Goal: Task Accomplishment & Management: Manage account settings

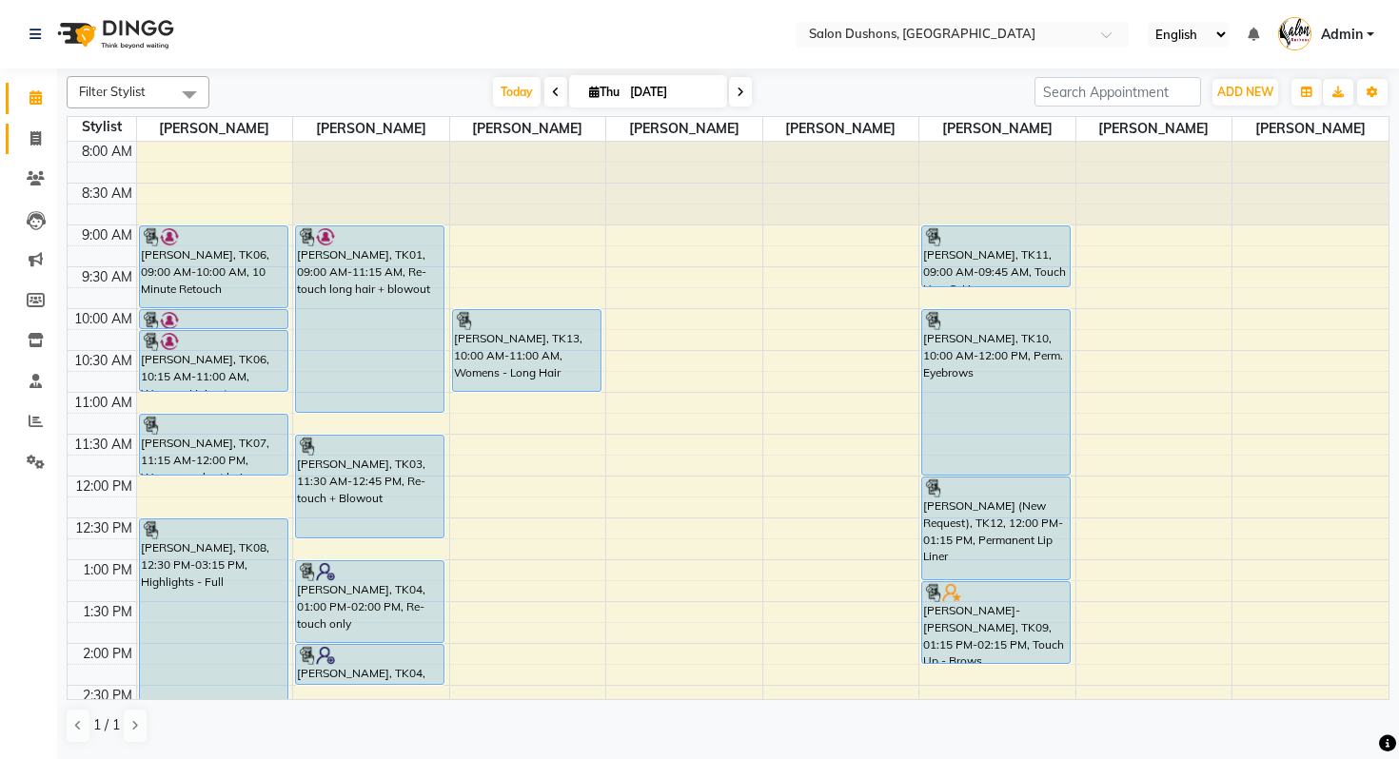
click at [34, 142] on icon at bounding box center [35, 138] width 10 height 14
select select "service"
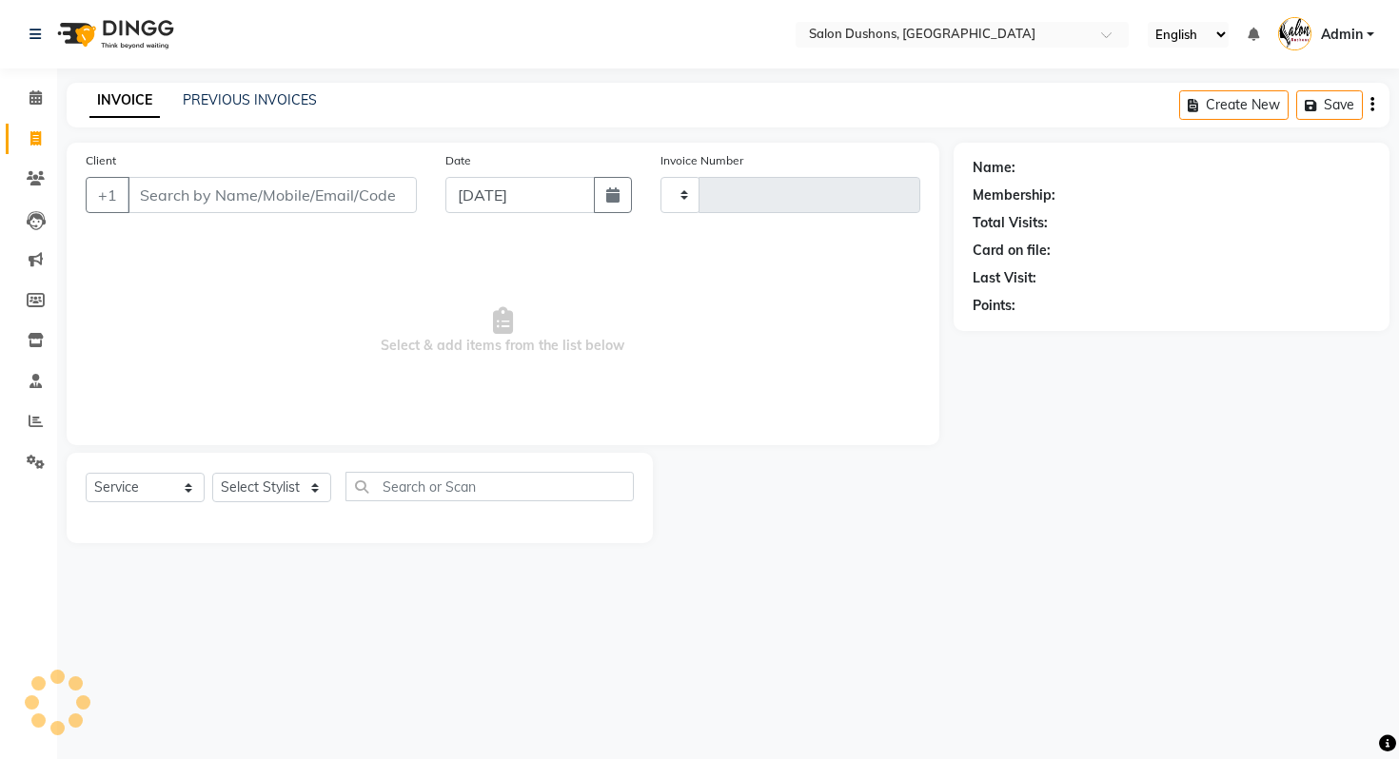
type input "1803"
select select "7807"
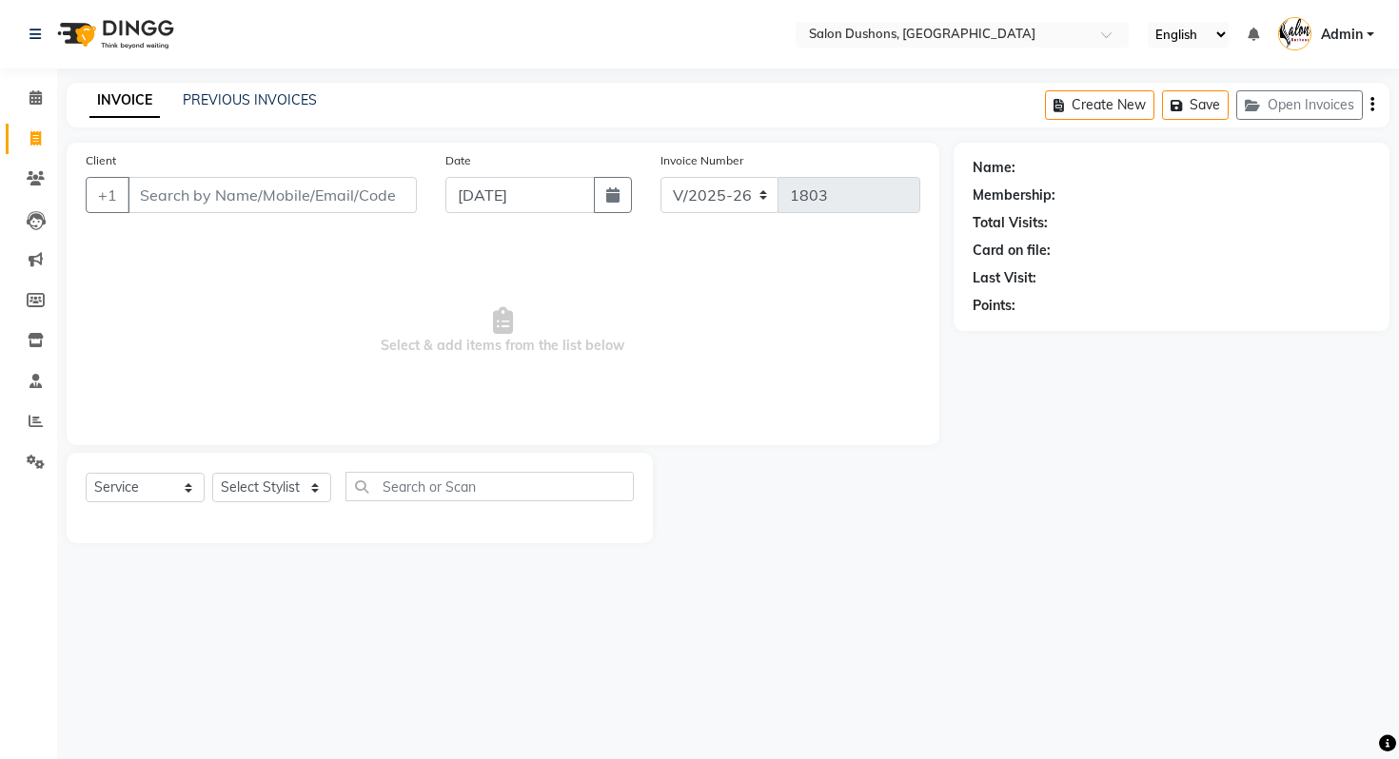
click at [305, 89] on div "INVOICE PREVIOUS INVOICES Create New Save Open Invoices" at bounding box center [728, 105] width 1323 height 45
click at [298, 89] on div "INVOICE PREVIOUS INVOICES Create New Save Open Invoices" at bounding box center [728, 105] width 1323 height 45
click at [298, 97] on link "PREVIOUS INVOICES" at bounding box center [250, 99] width 134 height 17
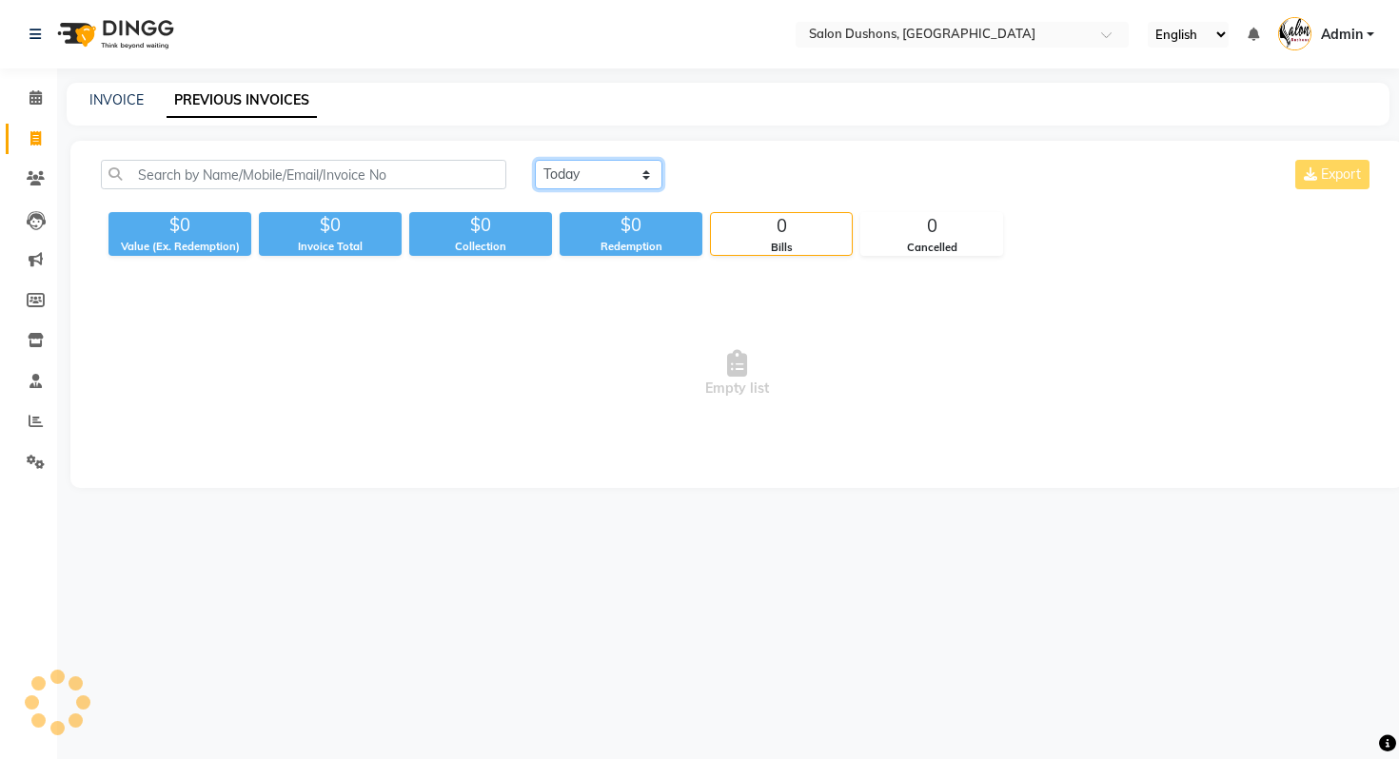
click at [631, 184] on select "Today Yesterday Custom Range" at bounding box center [598, 174] width 127 height 29
select select "range"
click at [535, 160] on select "Today Yesterday Custom Range" at bounding box center [598, 174] width 127 height 29
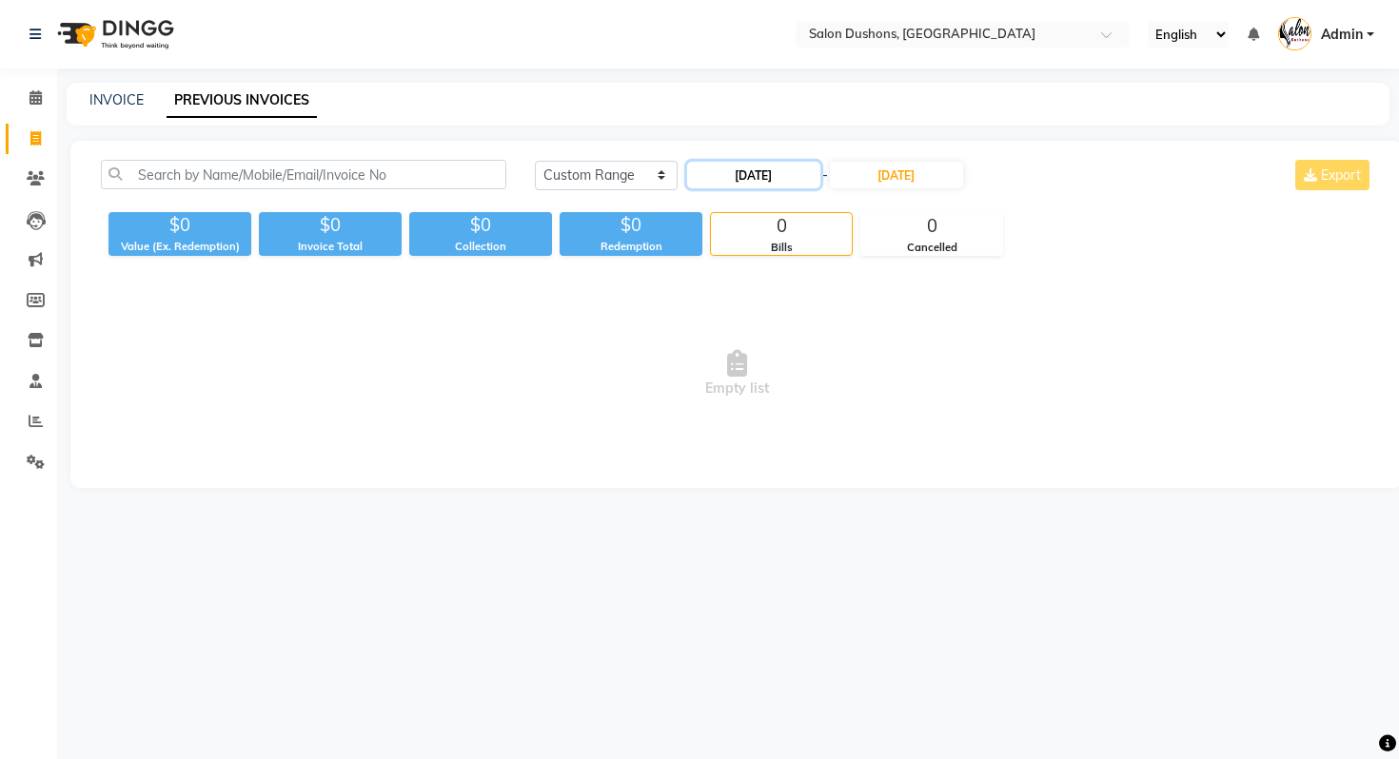
click at [814, 180] on input "09-04-2025" at bounding box center [753, 175] width 133 height 27
select select "9"
select select "2025"
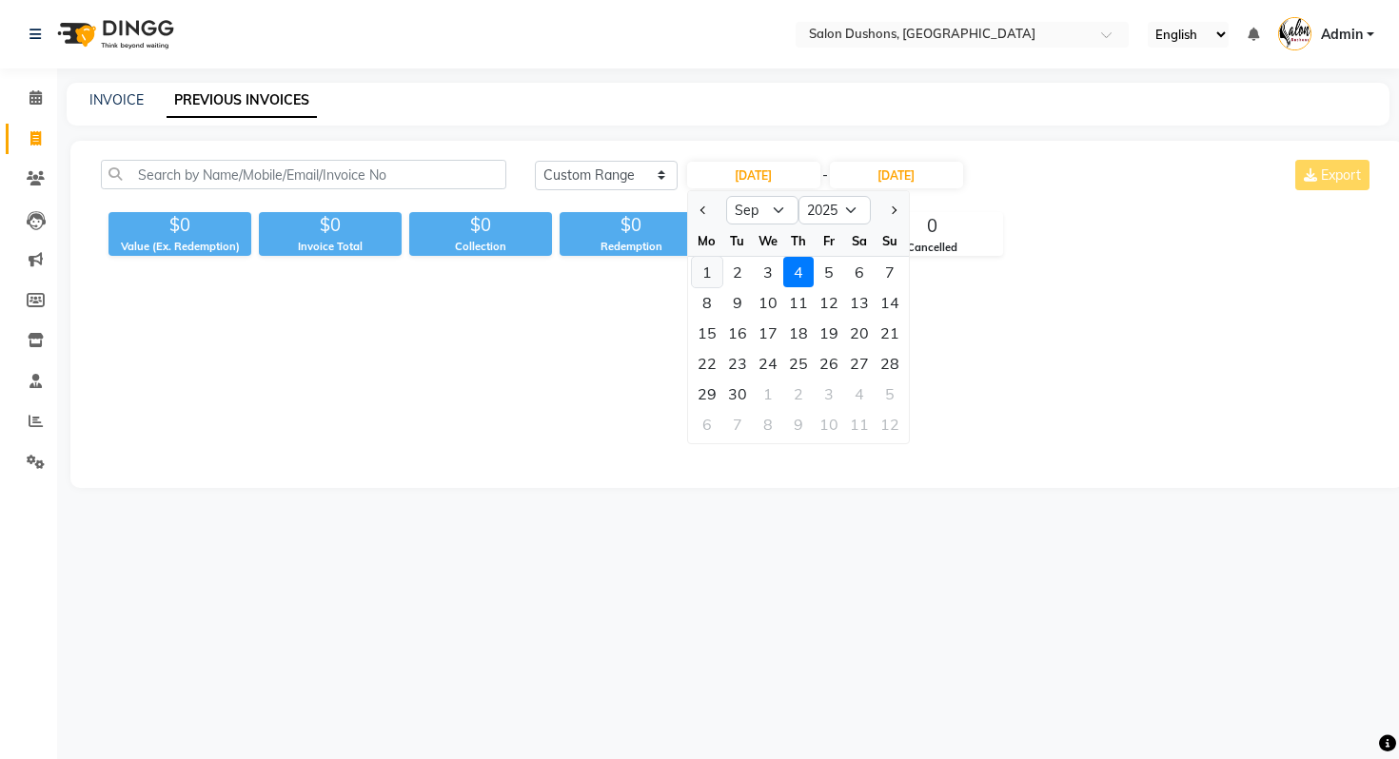
click at [702, 269] on div "1" at bounding box center [707, 272] width 30 height 30
type input "09-01-2025"
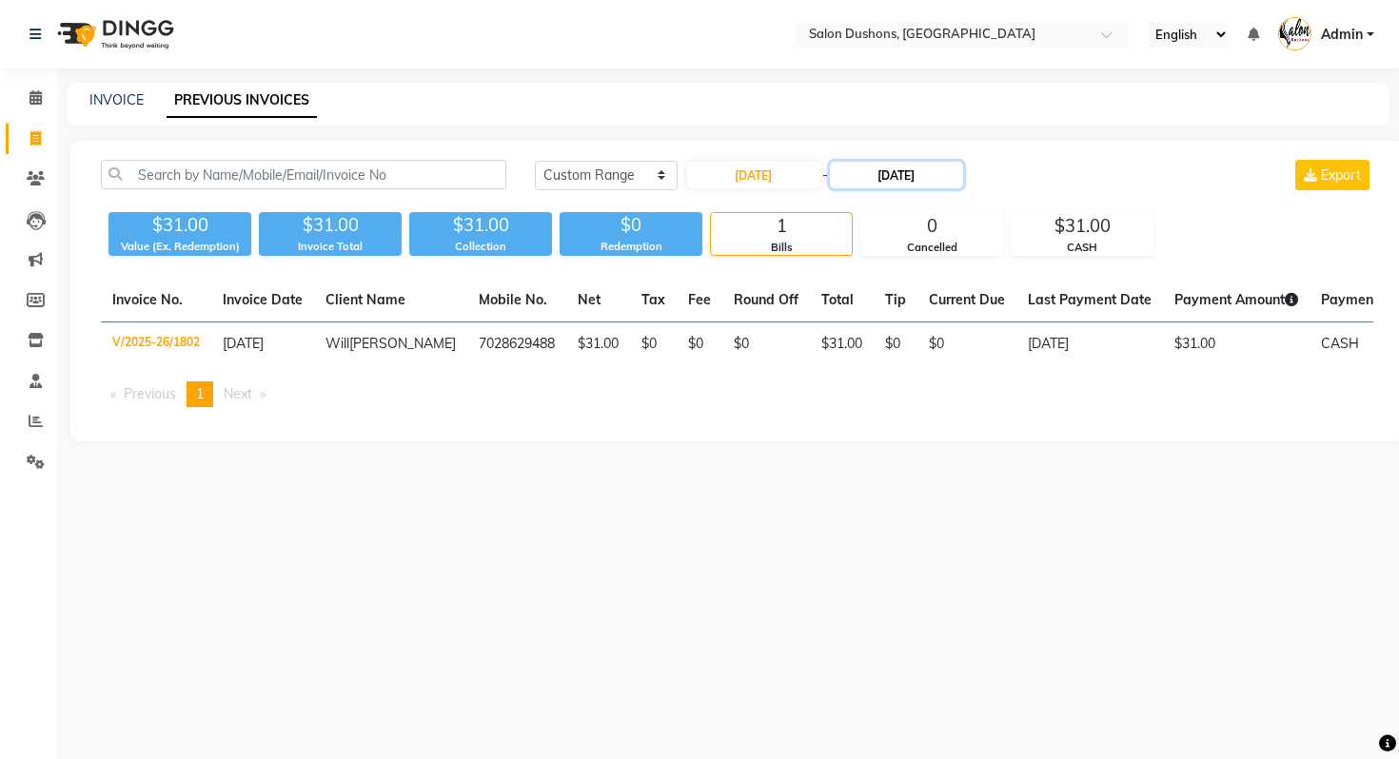
click at [941, 180] on input "09-04-2025" at bounding box center [896, 175] width 133 height 27
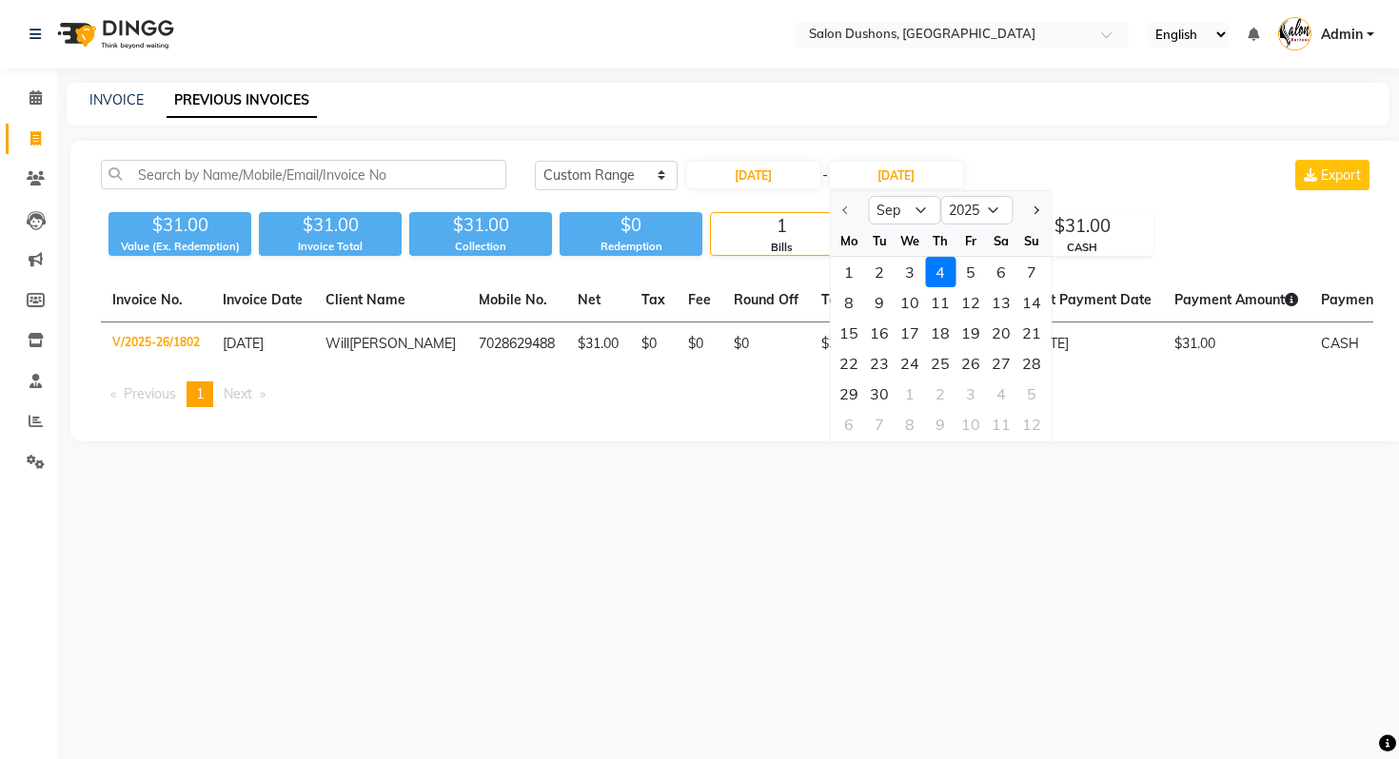
click at [935, 271] on div "4" at bounding box center [940, 272] width 30 height 30
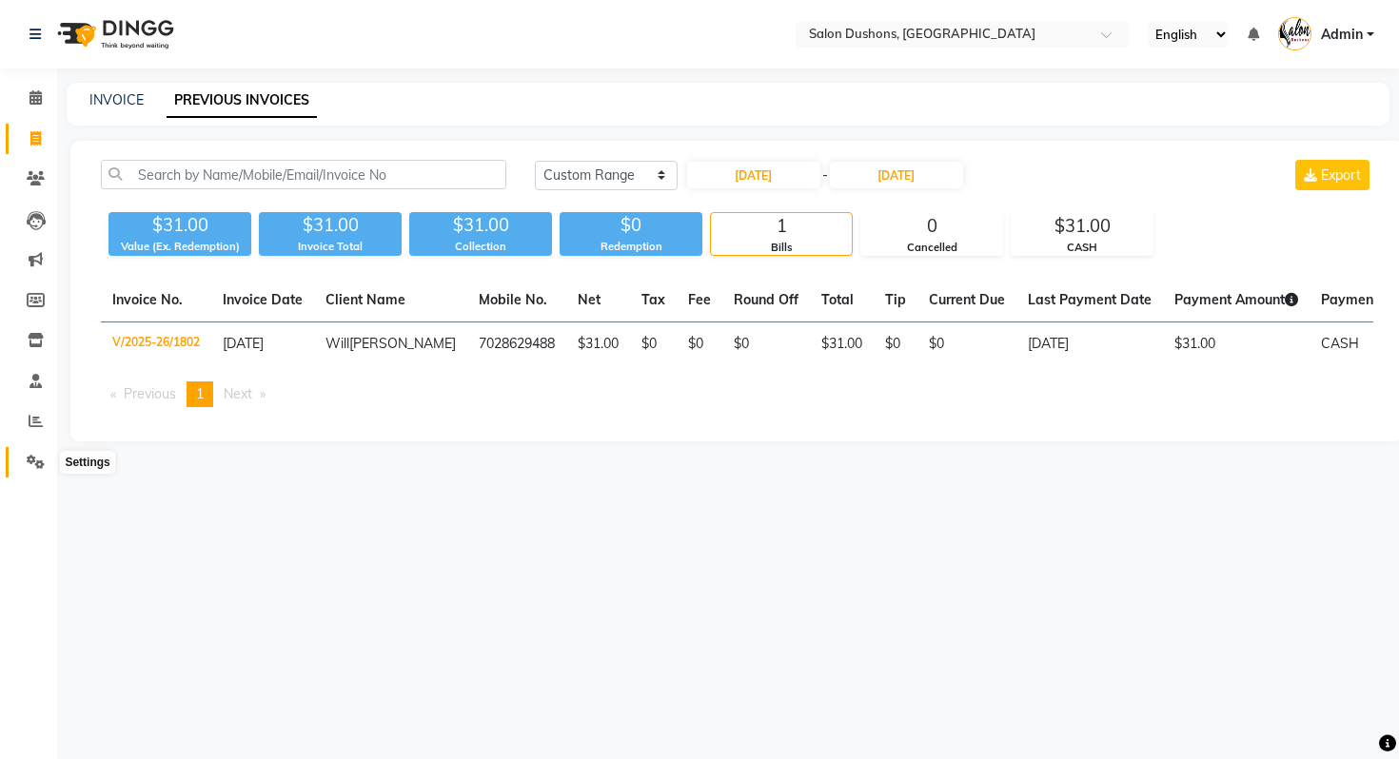
click at [40, 467] on icon at bounding box center [36, 462] width 18 height 14
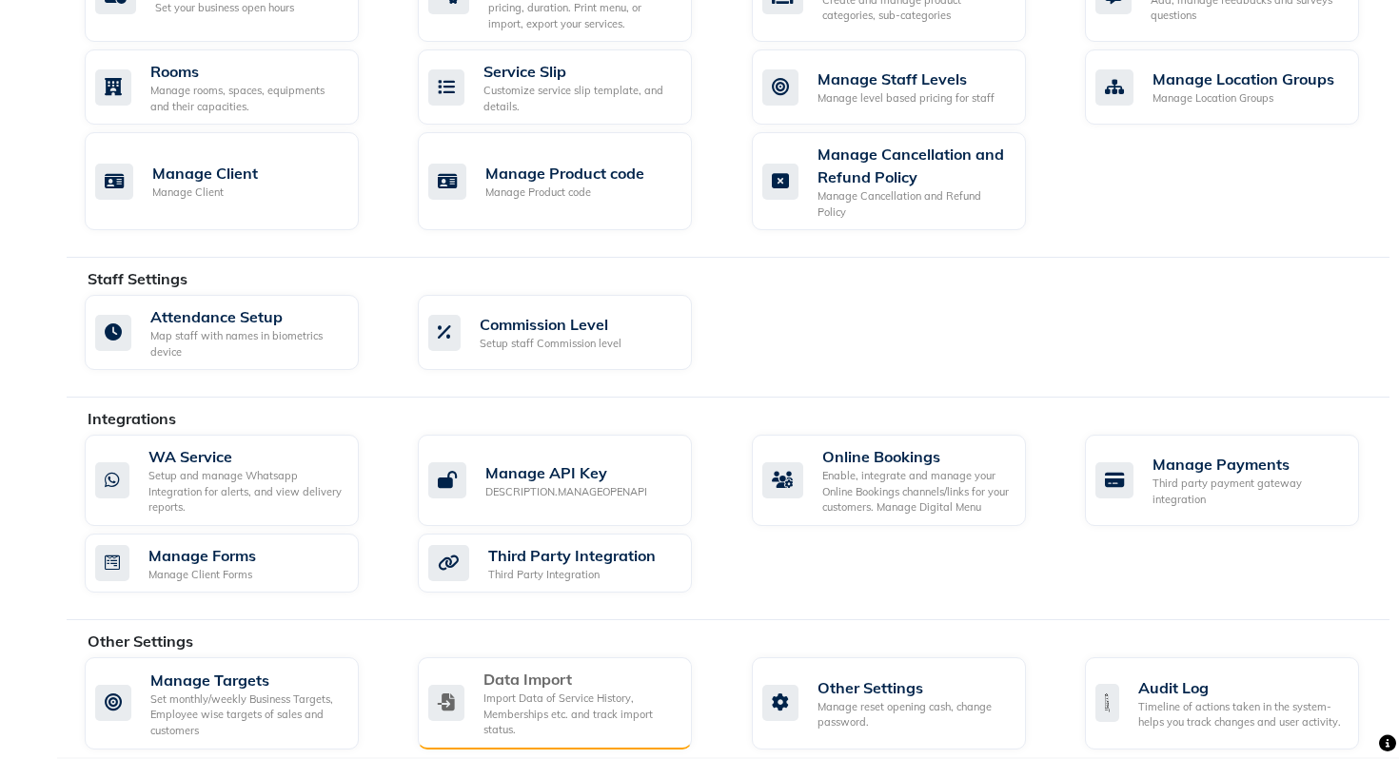
scroll to position [829, 0]
click at [574, 709] on div "Import Data of Service History, Memberships etc. and track import status." at bounding box center [579, 714] width 193 height 48
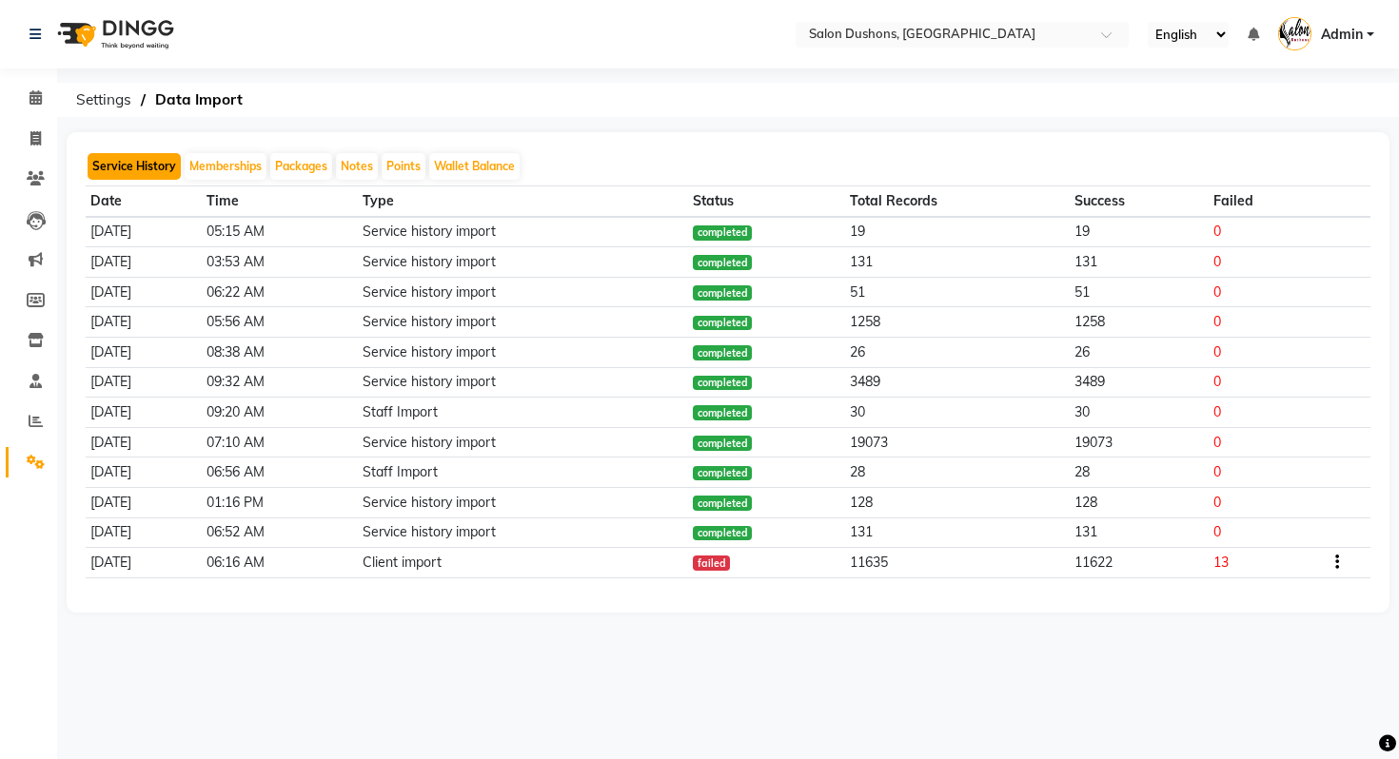
click at [160, 170] on button "Service History" at bounding box center [134, 166] width 93 height 27
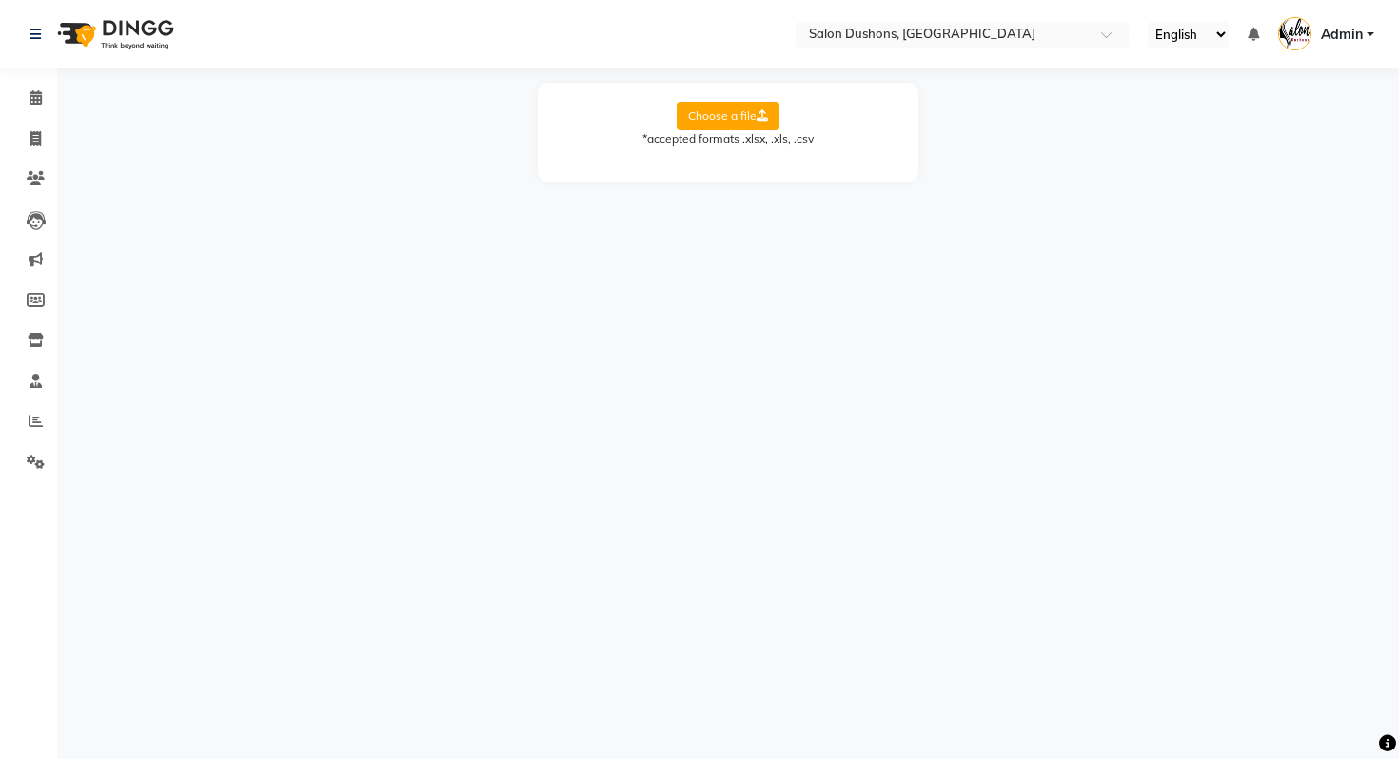
click at [702, 108] on label "Choose a file" at bounding box center [727, 116] width 103 height 29
click at [0, 0] on input "Choose a file" at bounding box center [0, 0] width 0 height 0
click at [816, 167] on select "Select Sheet Detail Client List Summary" at bounding box center [813, 177] width 143 height 29
select select "Detail"
click at [742, 163] on select "Select Sheet Detail Client List Summary" at bounding box center [813, 177] width 143 height 29
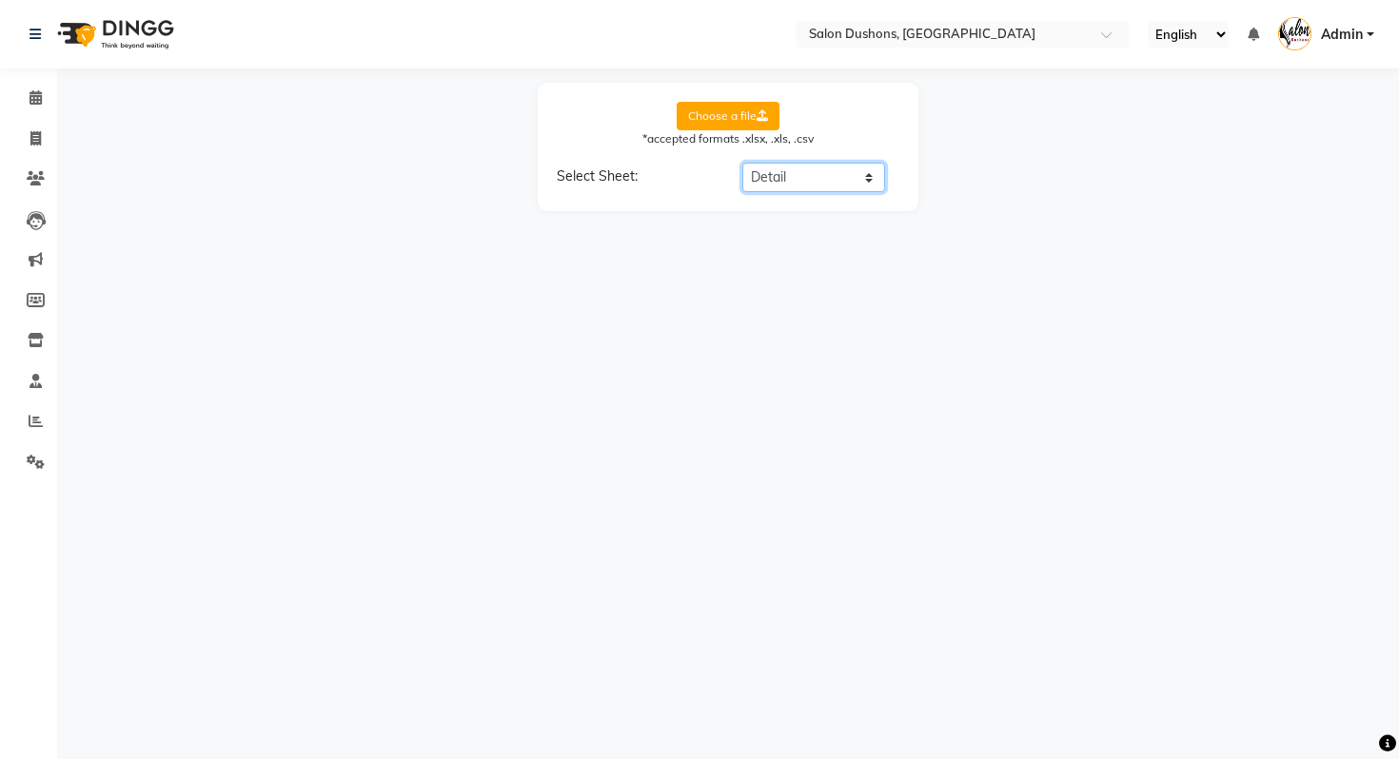
select select "Date"
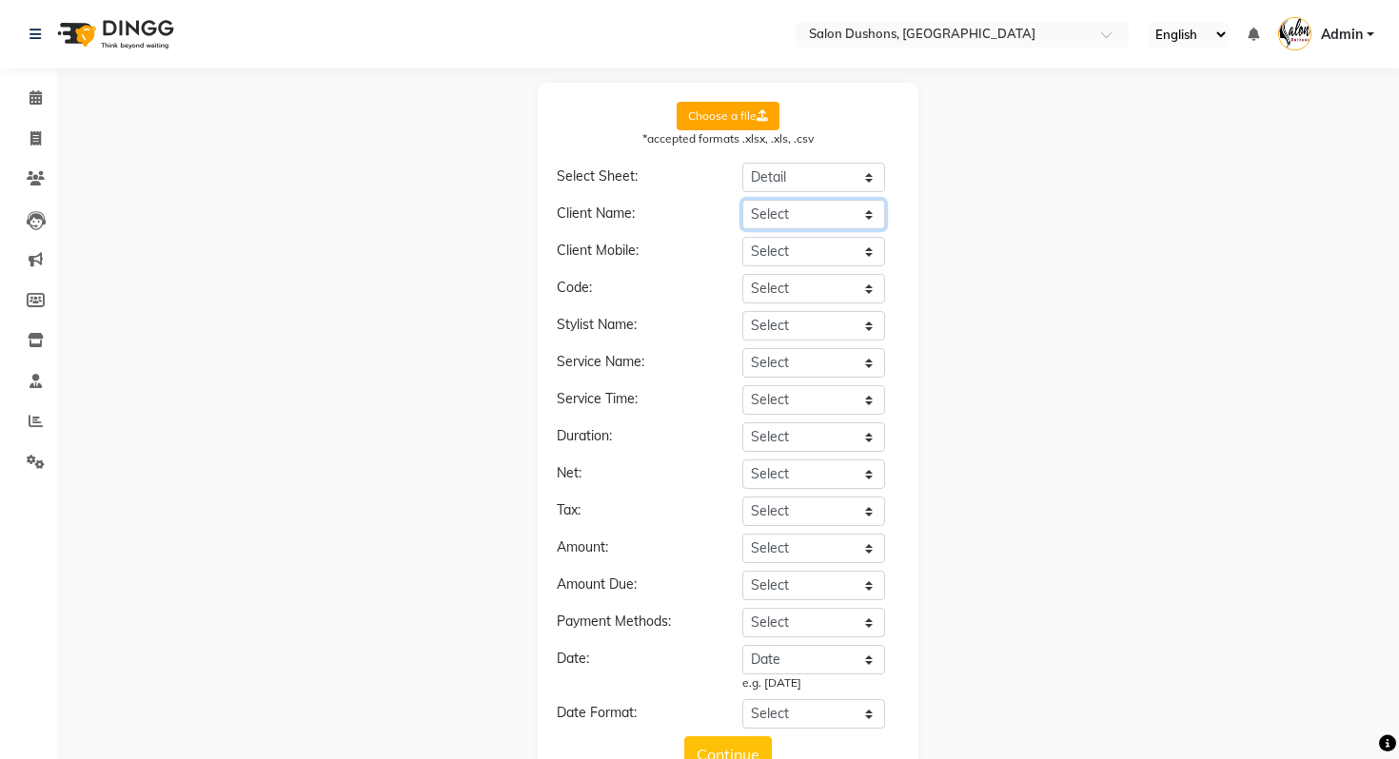
click at [810, 217] on select "Select Date Employee Dept. Service Group Service Client Client Type Client Orig…" at bounding box center [813, 214] width 143 height 29
select select "Client"
click at [742, 200] on select "Select Date Employee Dept. Service Group Service Client Client Type Client Orig…" at bounding box center [813, 214] width 143 height 29
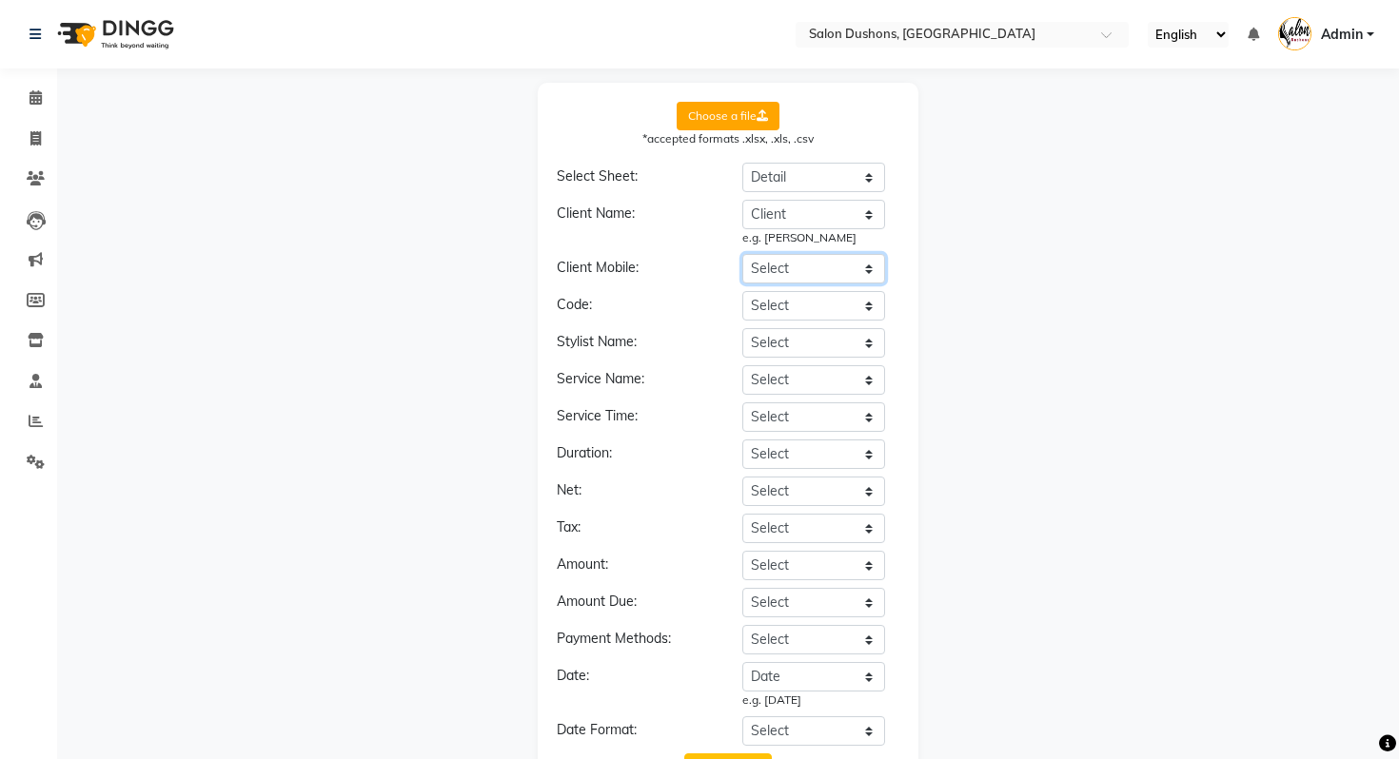
click at [808, 274] on select "Select Date Employee Dept. Service Group Service Client Client Type Client Orig…" at bounding box center [813, 268] width 143 height 29
select select "Mobile"
click at [742, 254] on select "Select Date Employee Dept. Service Group Service Client Client Type Client Orig…" at bounding box center [813, 268] width 143 height 29
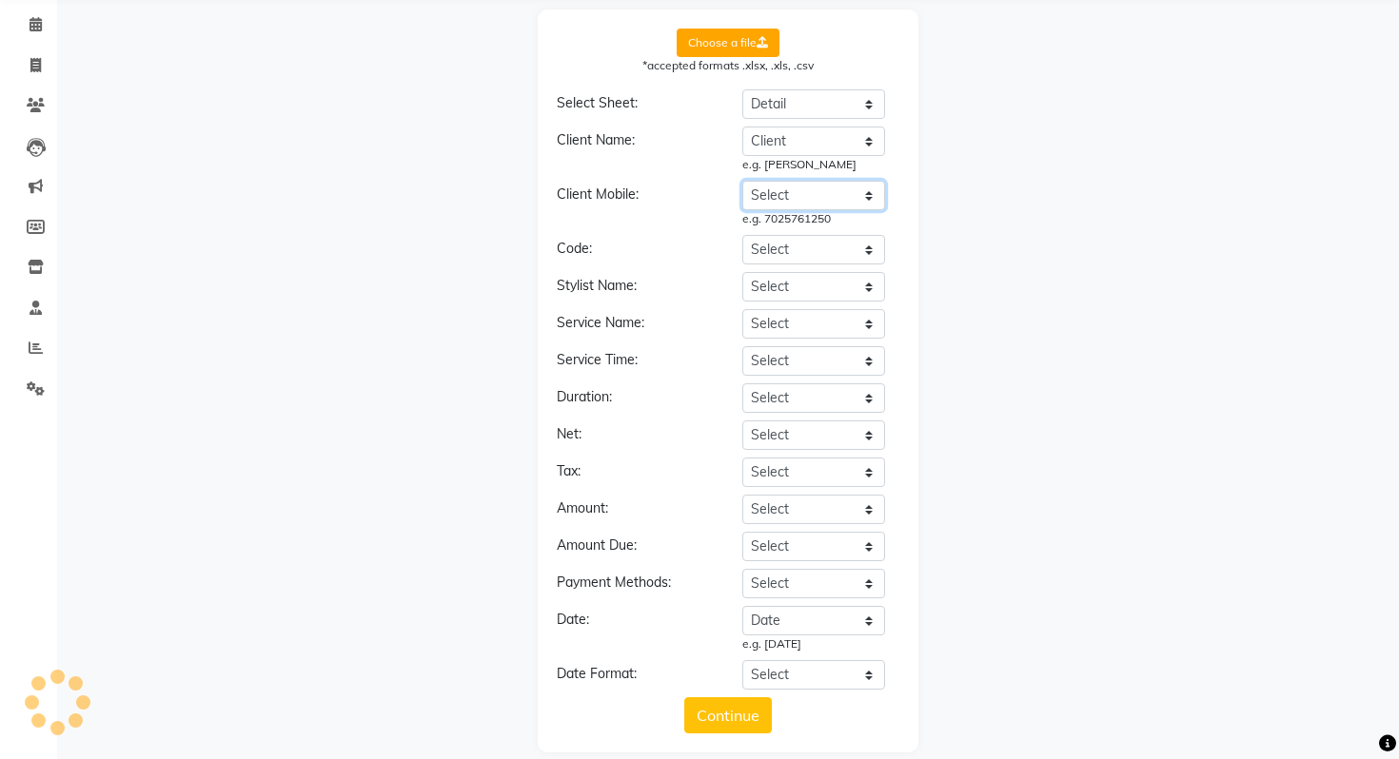
scroll to position [95, 0]
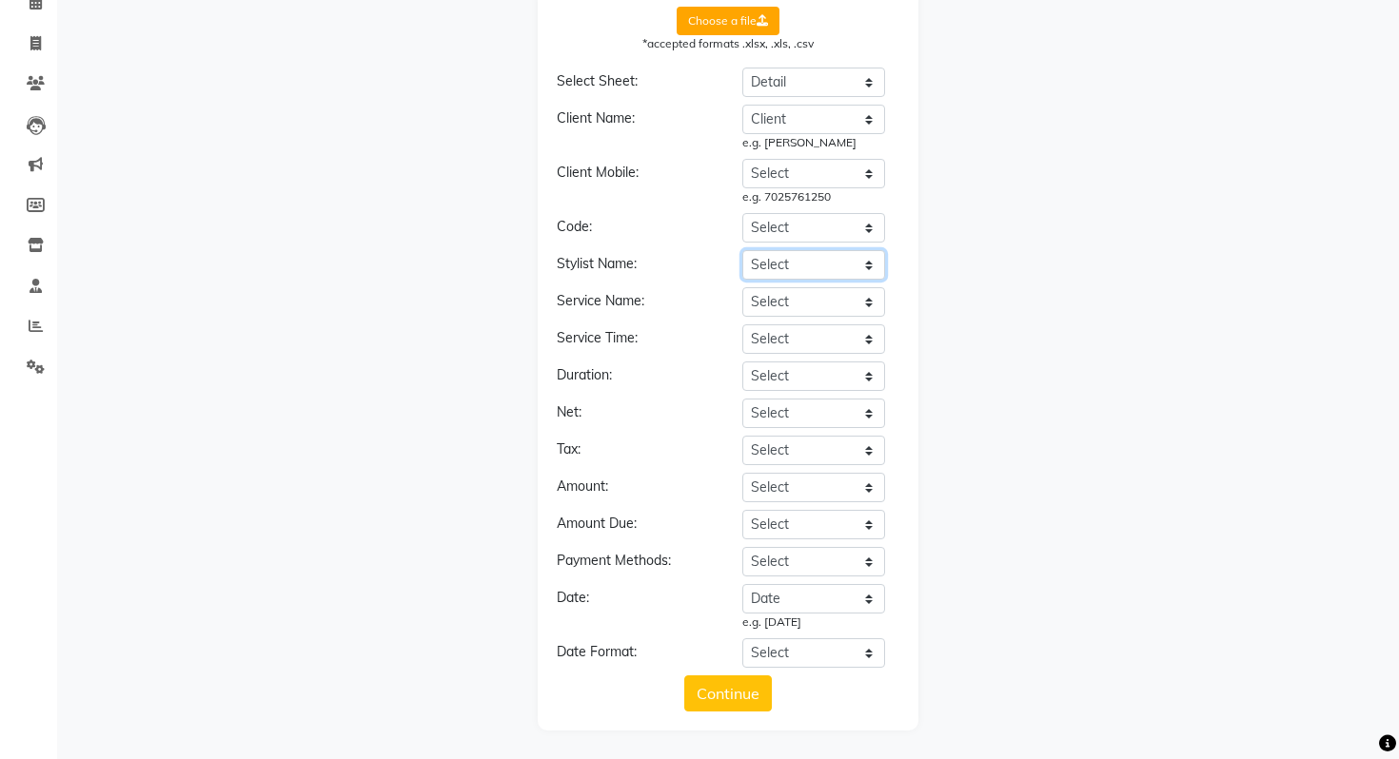
click at [780, 265] on select "Select Date Employee Dept. Service Group Service Client Client Type Client Orig…" at bounding box center [813, 264] width 143 height 29
select select "Employee"
click at [742, 250] on select "Select Date Employee Dept. Service Group Service Client Client Type Client Orig…" at bounding box center [813, 264] width 143 height 29
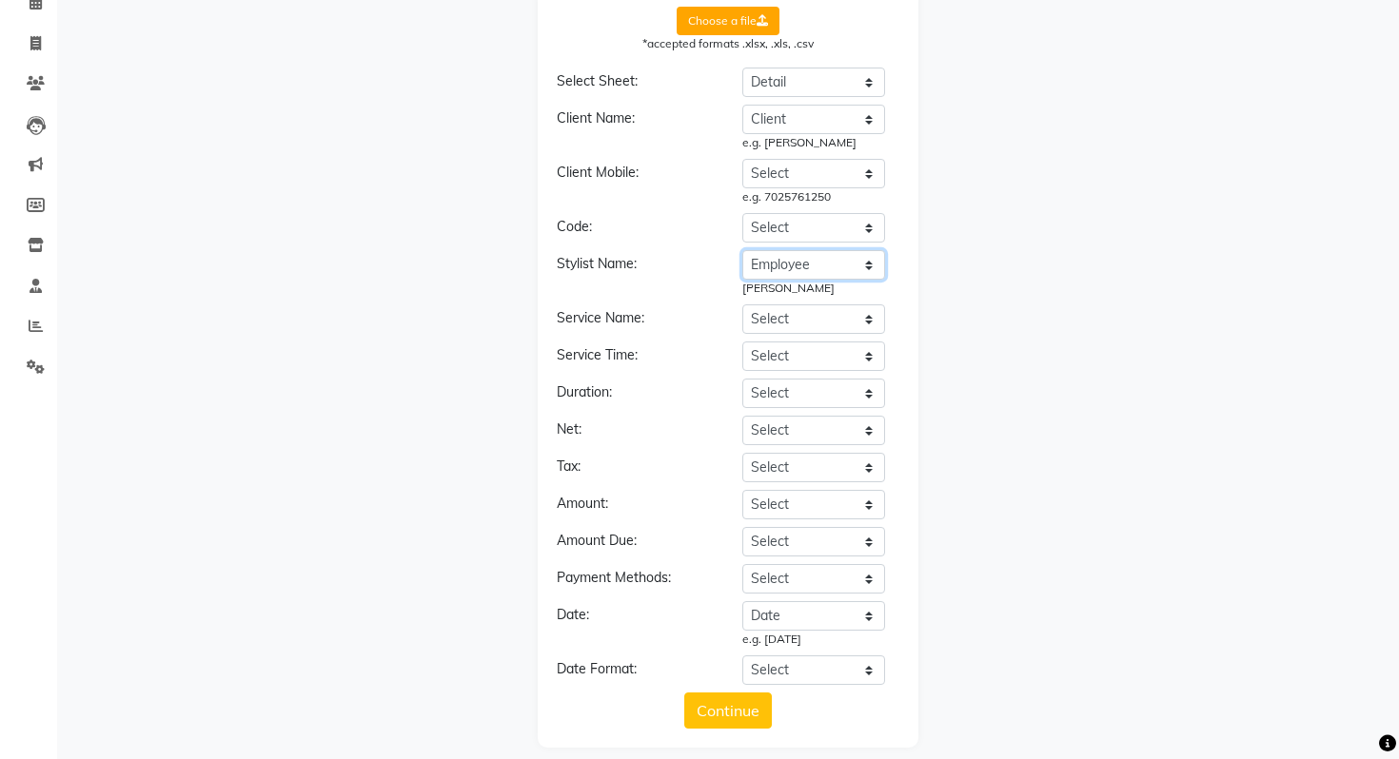
scroll to position [112, 0]
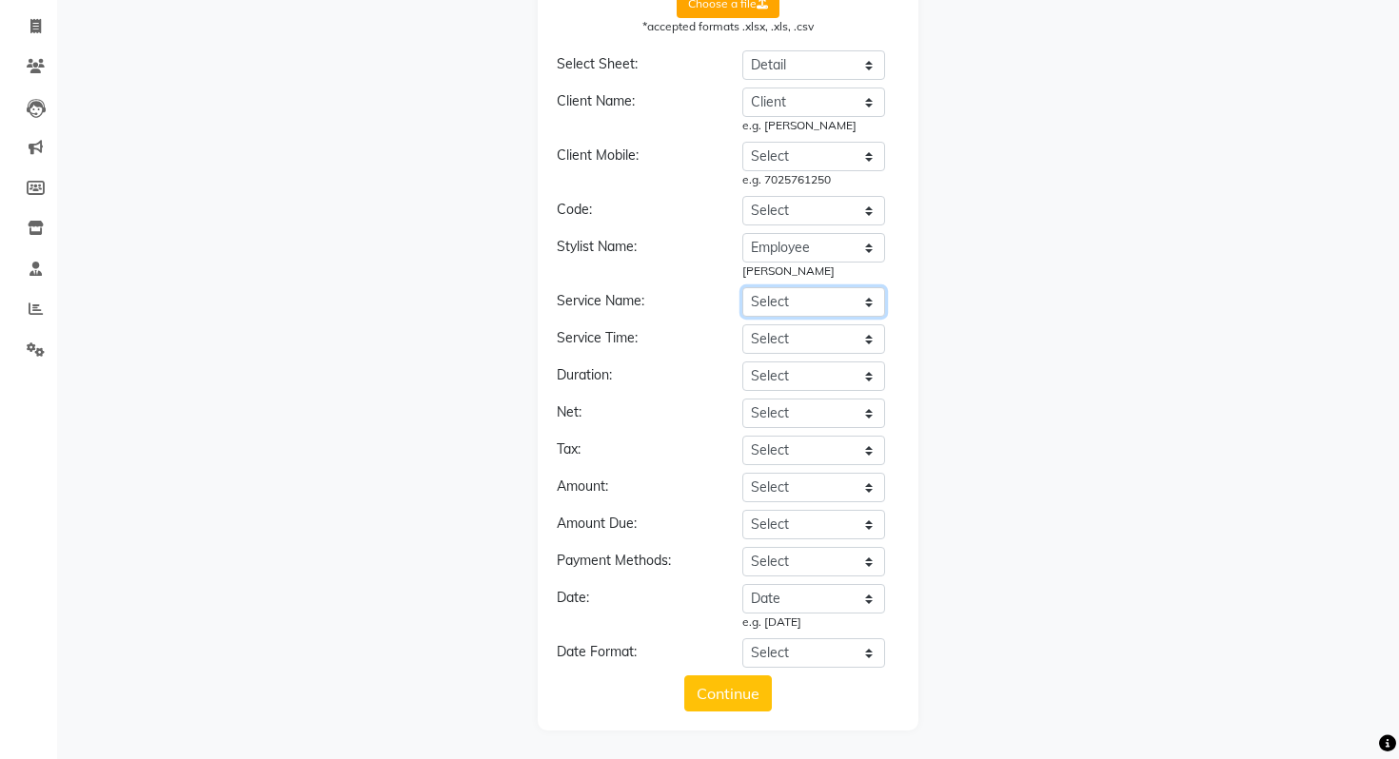
click at [763, 304] on select "Select Date Employee Dept. Service Group Service Client Client Type Client Orig…" at bounding box center [813, 301] width 143 height 29
select select "Service"
click at [742, 287] on select "Select Date Employee Dept. Service Group Service Client Client Type Client Orig…" at bounding box center [813, 301] width 143 height 29
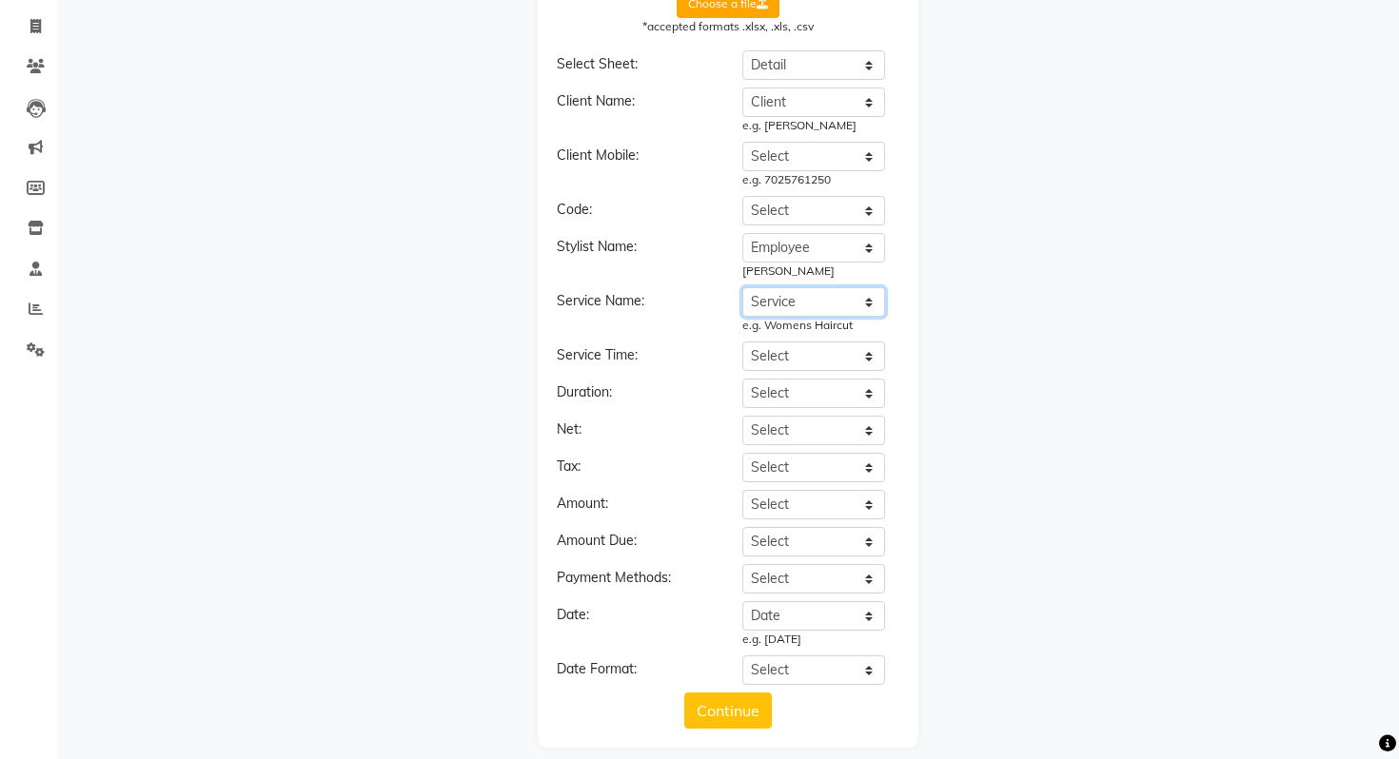
scroll to position [129, 0]
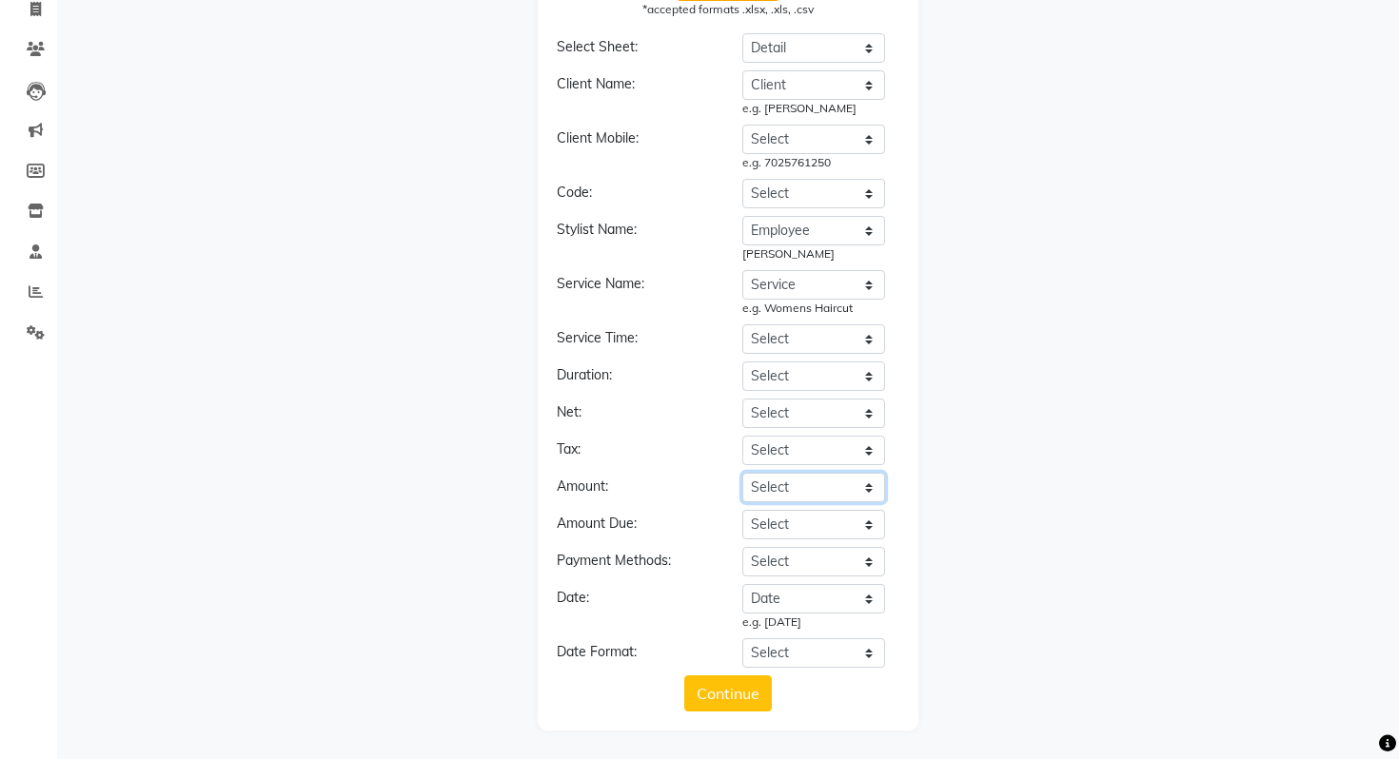
click at [767, 487] on select "Select Date Employee Dept. Service Group Service Client Client Type Client Orig…" at bounding box center [813, 487] width 143 height 29
select select "Gross Price"
click at [742, 473] on select "Select Date Employee Dept. Service Group Service Client Client Type Client Orig…" at bounding box center [813, 487] width 143 height 29
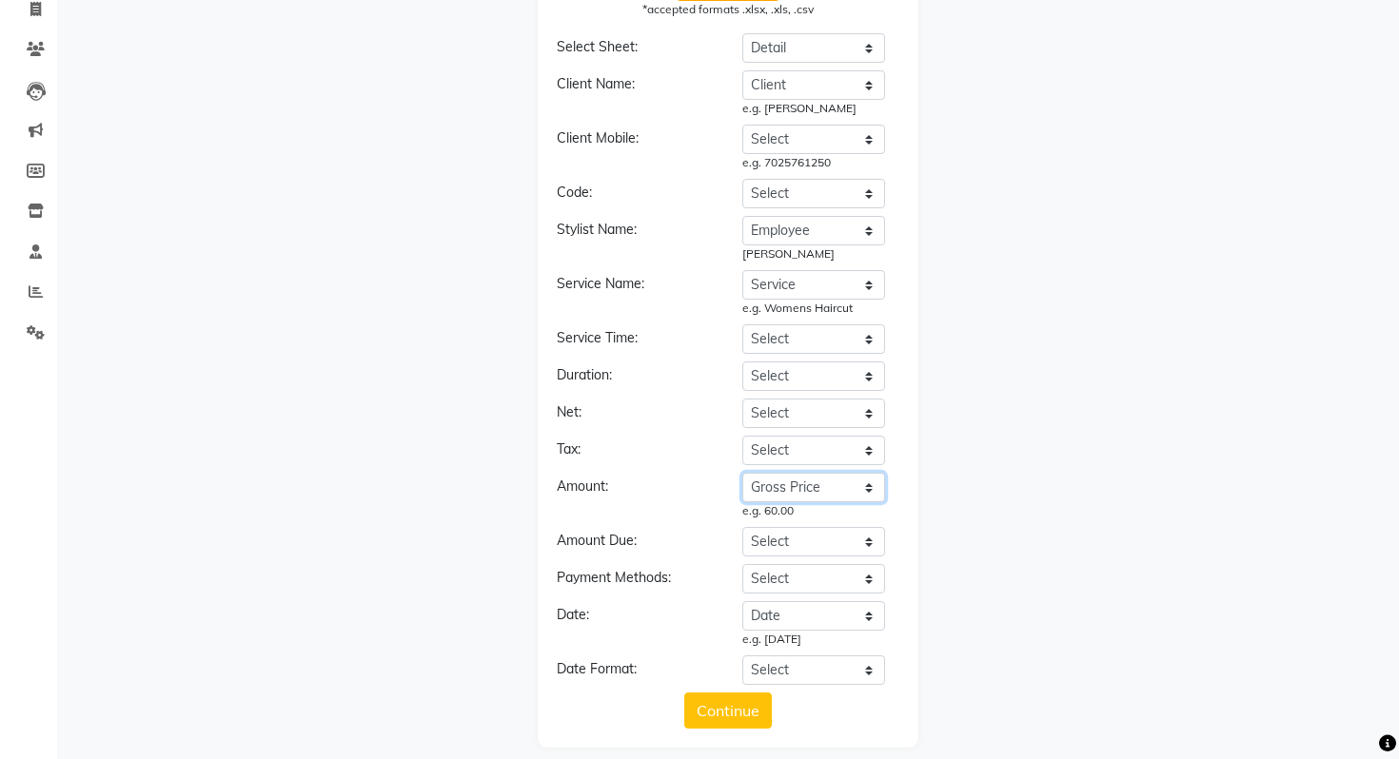
scroll to position [147, 0]
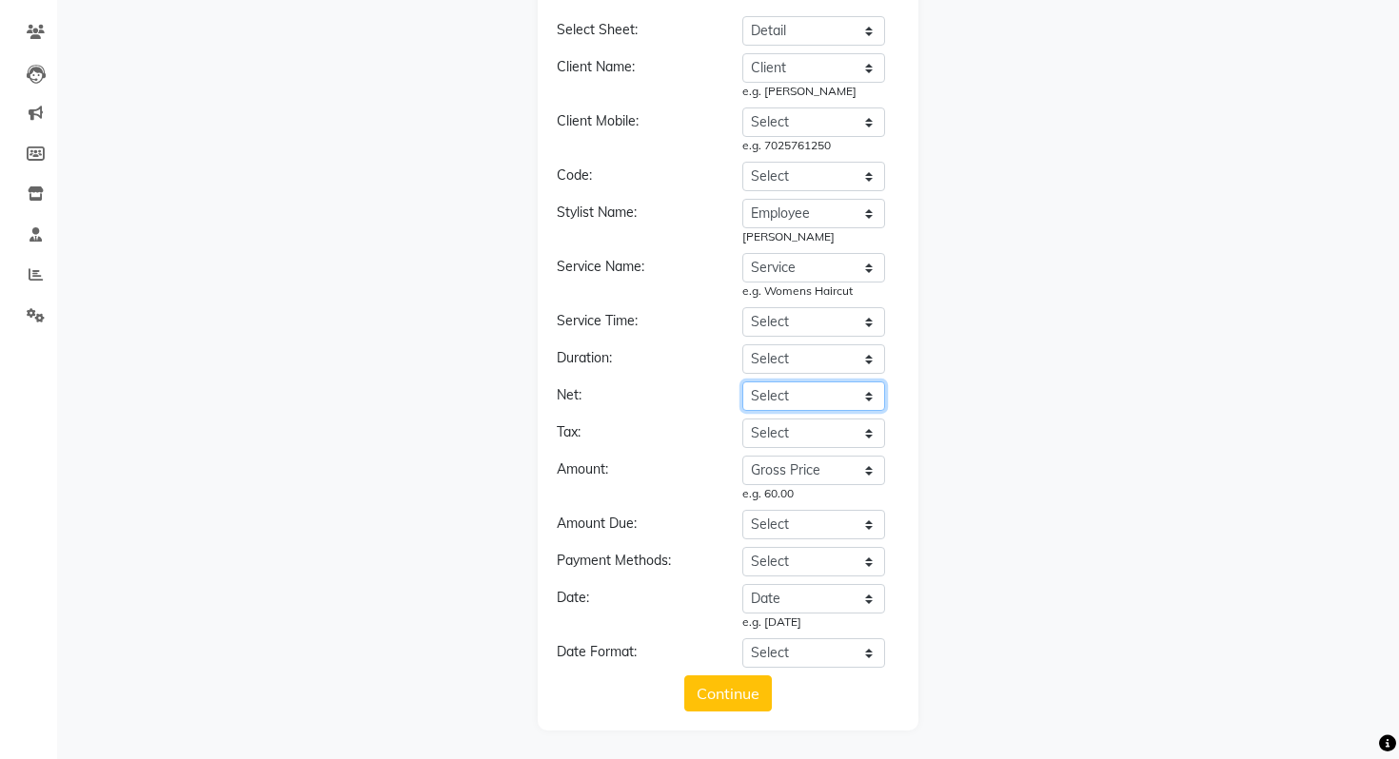
click at [795, 404] on select "Select Date Employee Dept. Service Group Service Client Client Type Client Orig…" at bounding box center [813, 396] width 143 height 29
click at [742, 382] on select "Select Date Employee Dept. Service Group Service Client Client Type Client Orig…" at bounding box center [813, 396] width 143 height 29
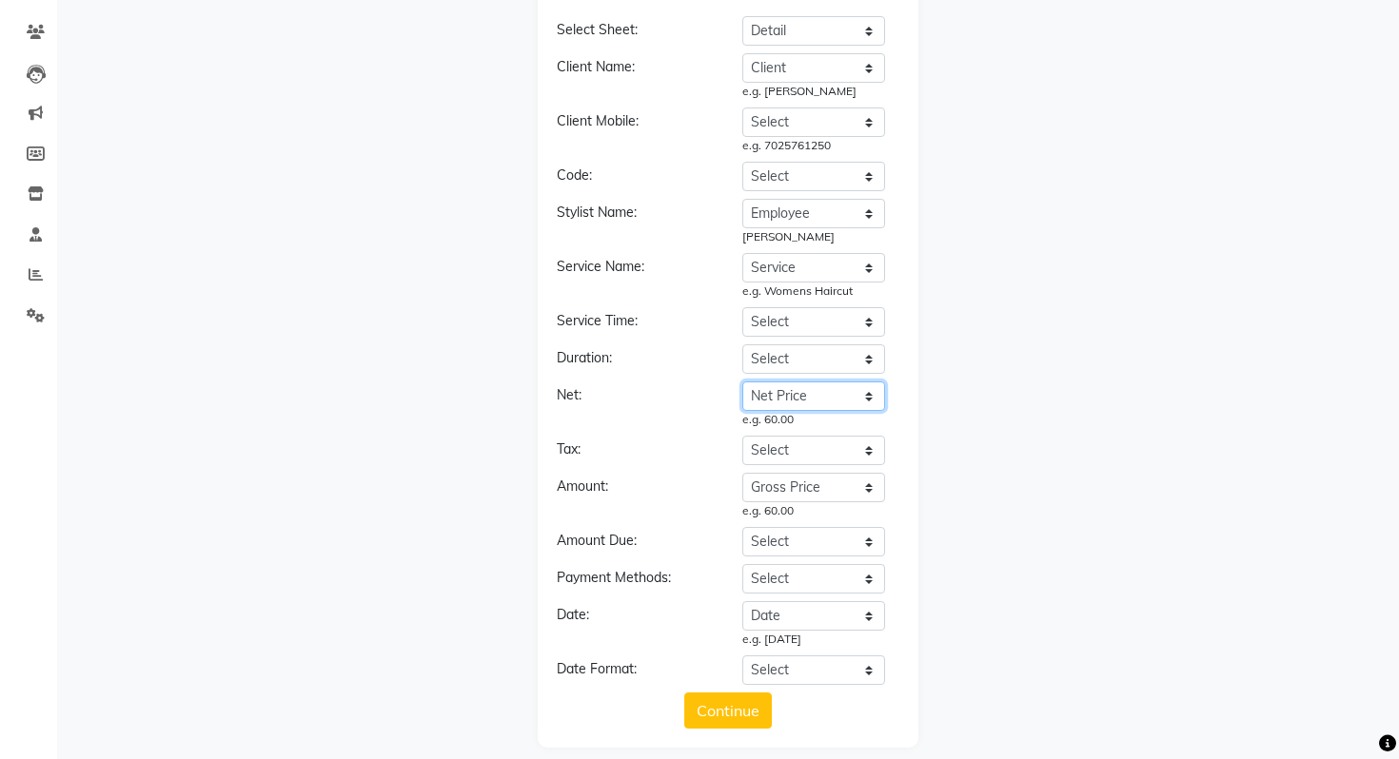
click at [795, 397] on select "Select Date Employee Dept. Service Group Service Client Client Type Client Orig…" at bounding box center [813, 396] width 143 height 29
select select "Gross Price"
click at [742, 382] on select "Select Date Employee Dept. Service Group Service Client Client Type Client Orig…" at bounding box center [813, 396] width 143 height 29
click at [787, 483] on select "Select Date Employee Dept. Service Group Service Client Client Type Client Orig…" at bounding box center [813, 487] width 143 height 29
select select "Net Price"
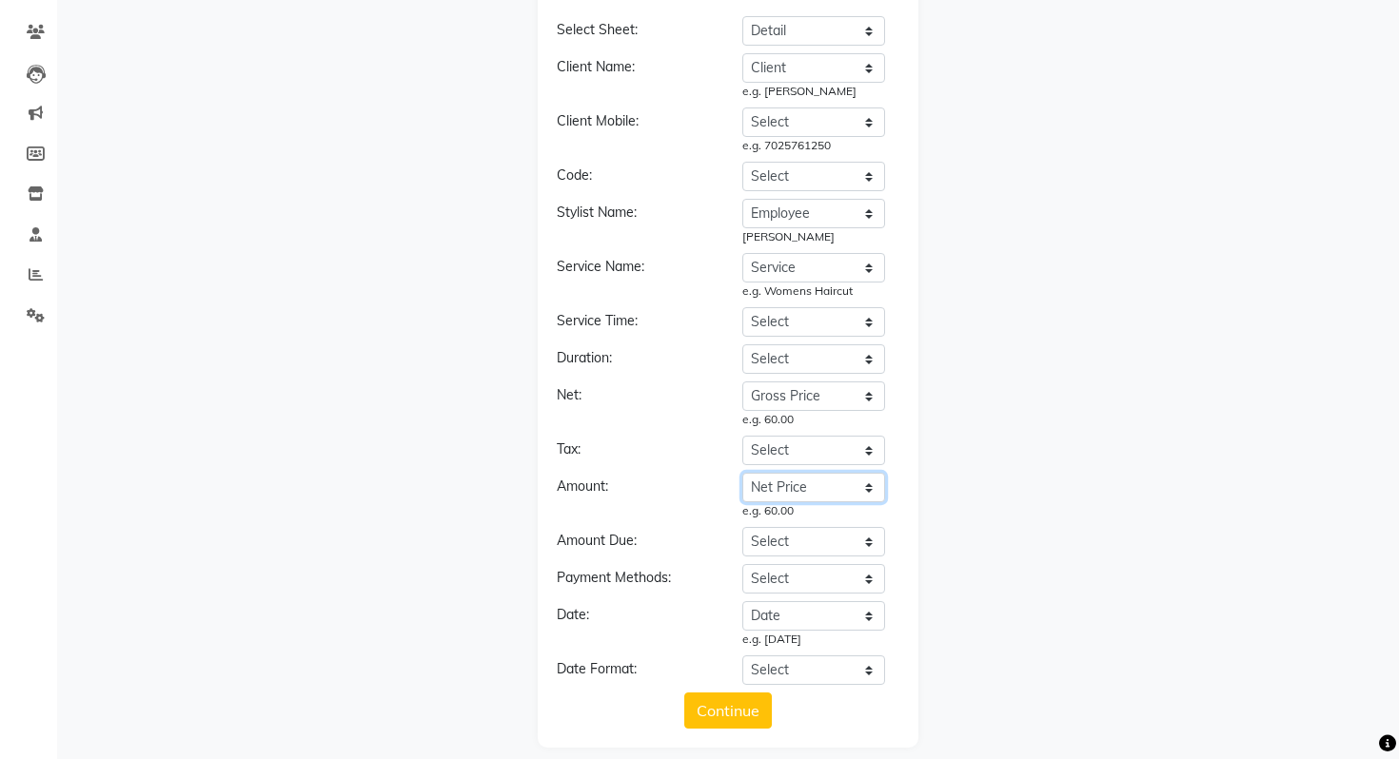
click at [742, 473] on select "Select Date Employee Dept. Service Group Service Client Client Type Client Orig…" at bounding box center [813, 487] width 143 height 29
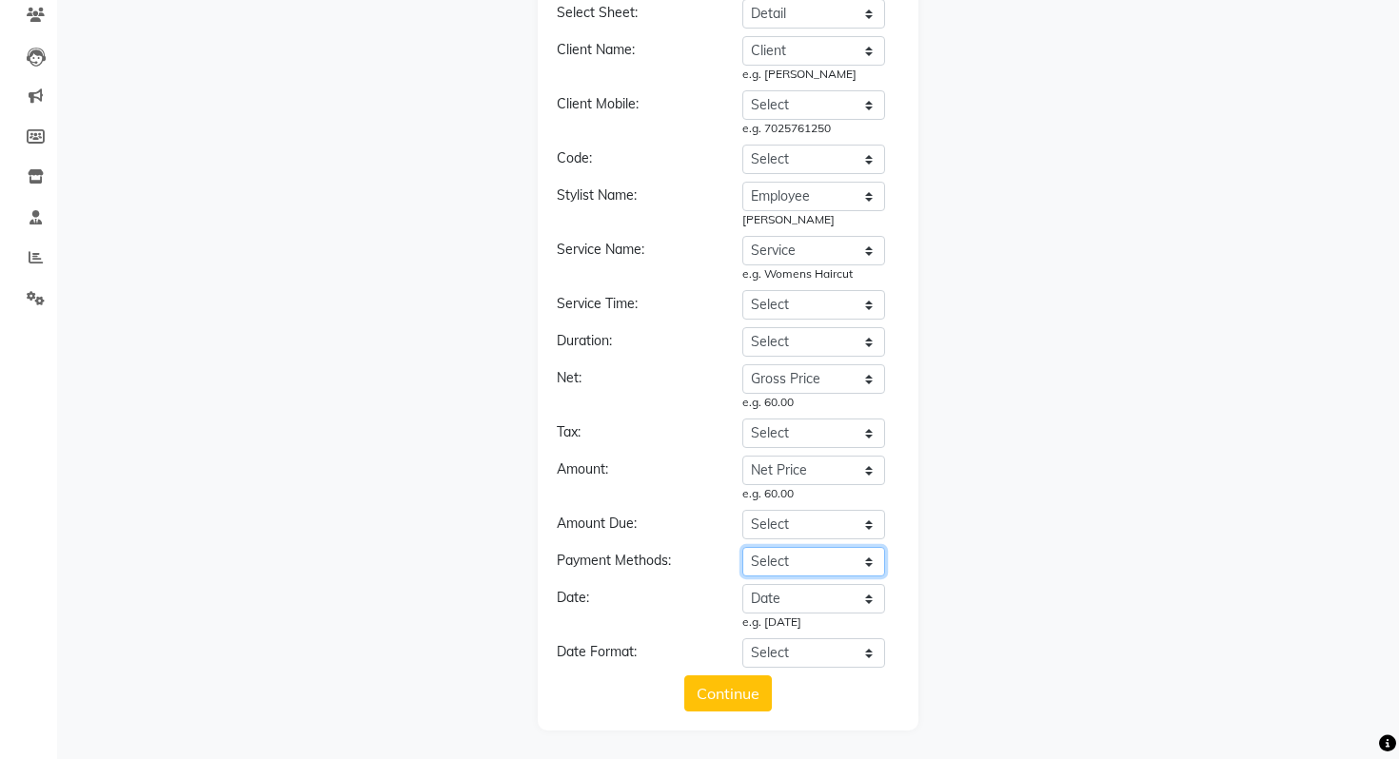
click at [794, 559] on select "Select Date Employee Dept. Service Group Service Client Client Type Client Orig…" at bounding box center [813, 561] width 143 height 29
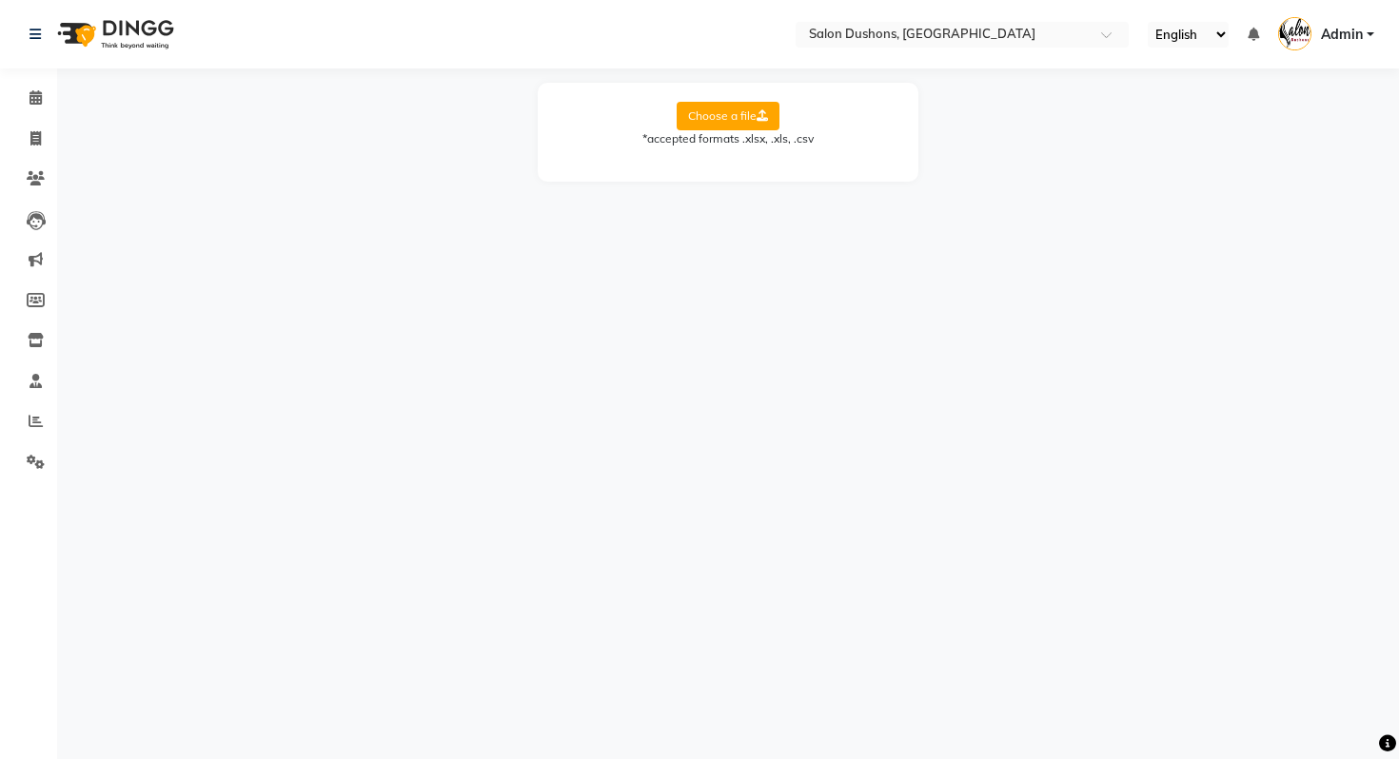
click at [676, 111] on label "Choose a file" at bounding box center [727, 116] width 103 height 29
click at [0, 0] on input "Choose a file" at bounding box center [0, 0] width 0 height 0
click at [804, 171] on select "Select Sheet Detail Client List Summary" at bounding box center [813, 177] width 143 height 29
select select "Detail"
click at [742, 163] on select "Select Sheet Detail Client List Summary" at bounding box center [813, 177] width 143 height 29
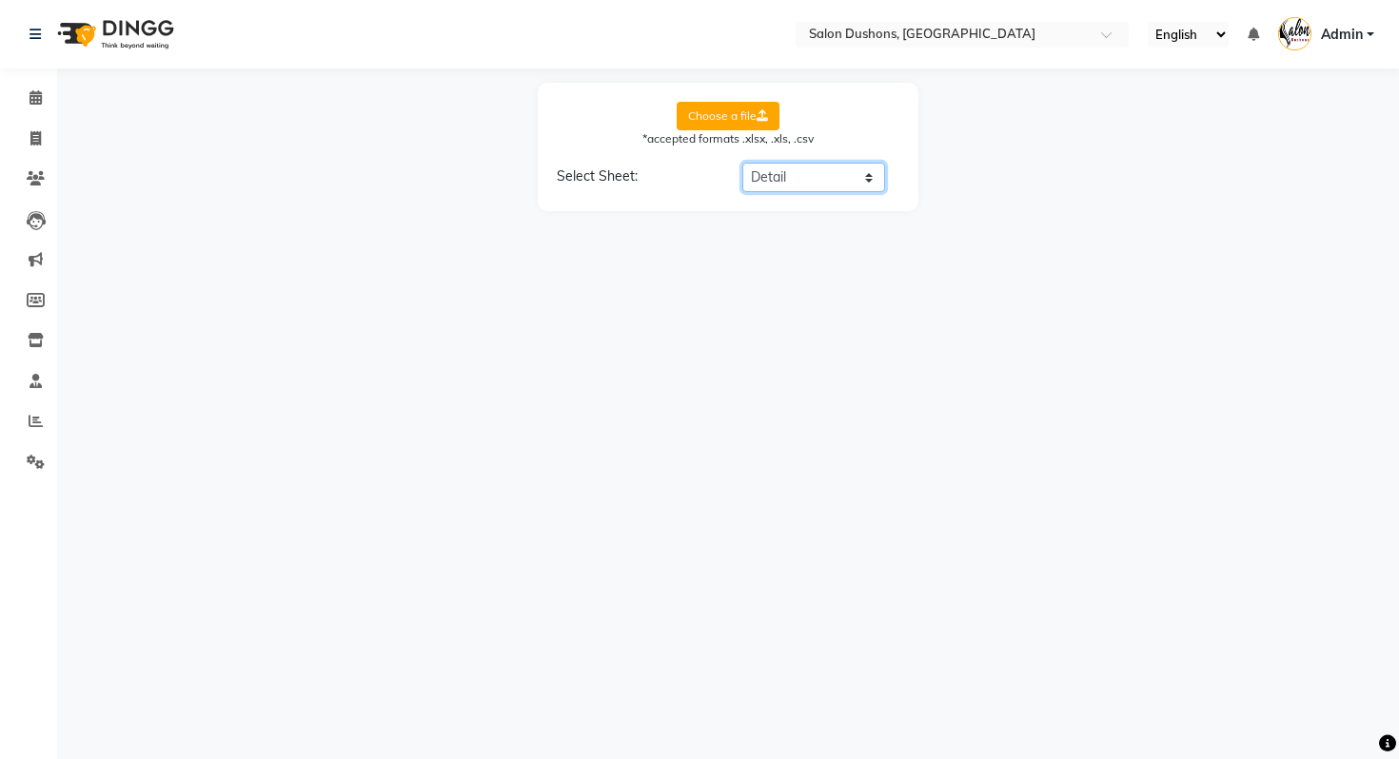
select select "Date"
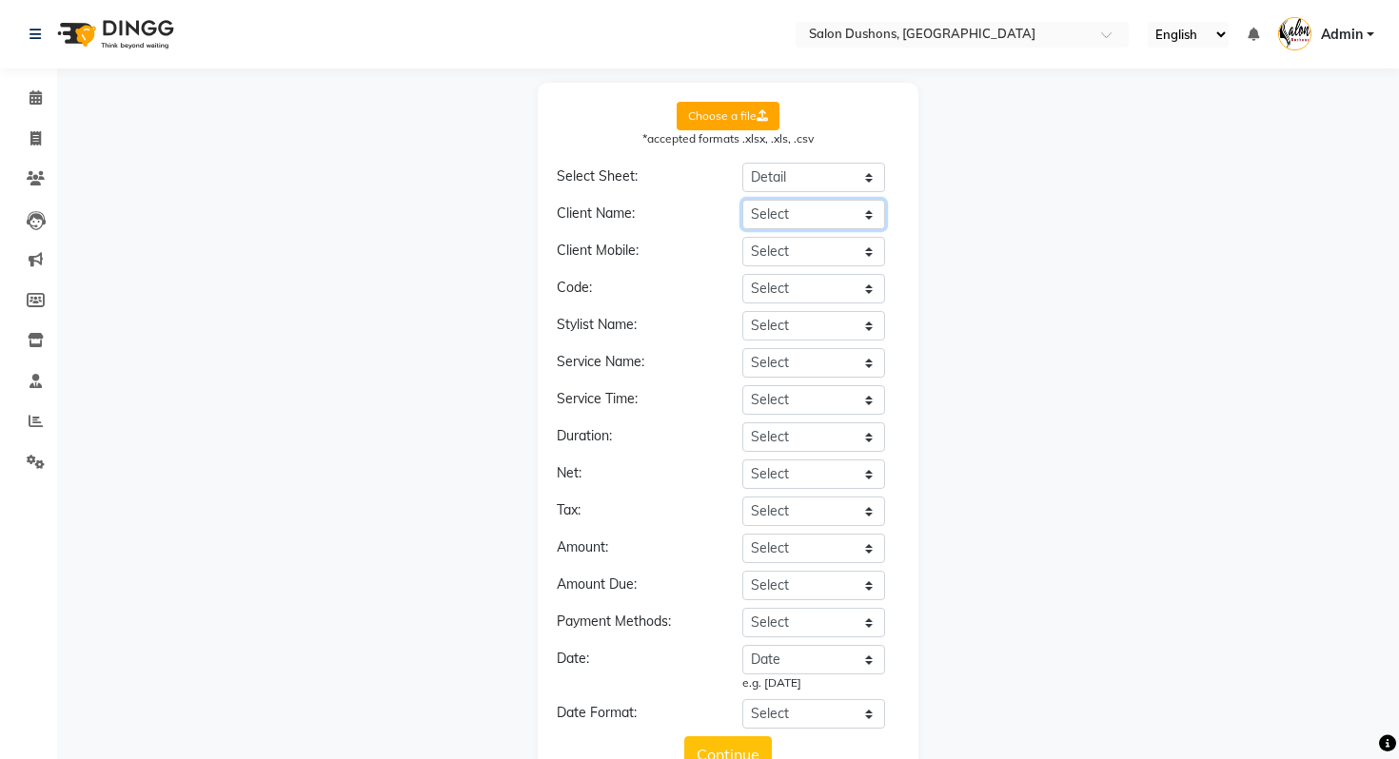
click at [829, 223] on select "Select Date Employee Dept. Service Group Service Client Client Type Client Orig…" at bounding box center [813, 214] width 143 height 29
select select "Client"
click at [742, 200] on select "Select Date Employee Dept. Service Group Service Client Client Type Client Orig…" at bounding box center [813, 214] width 143 height 29
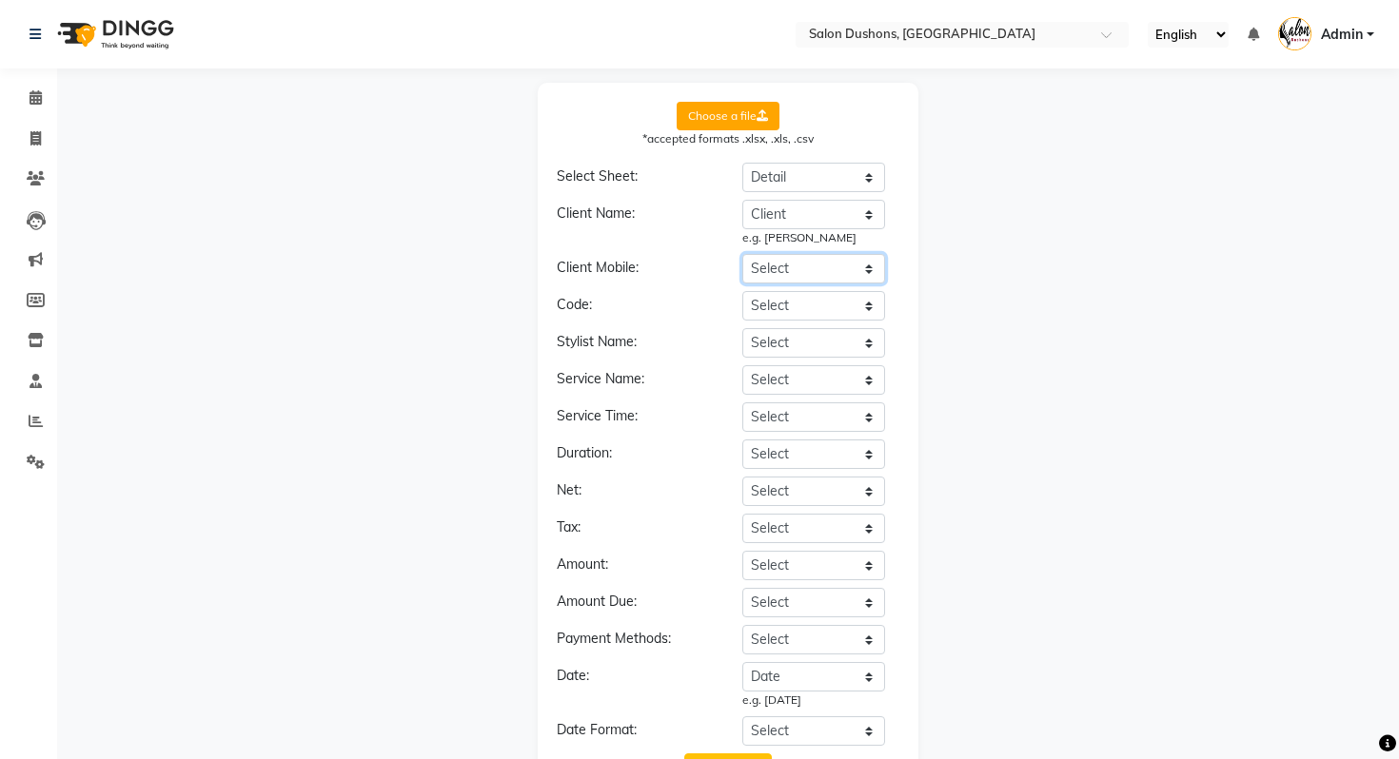
click at [818, 270] on select "Select Date Employee Dept. Service Group Service Client Client Type Client Orig…" at bounding box center [813, 268] width 143 height 29
select select "Mobile"
click at [742, 254] on select "Select Date Employee Dept. Service Group Service Client Client Type Client Orig…" at bounding box center [813, 268] width 143 height 29
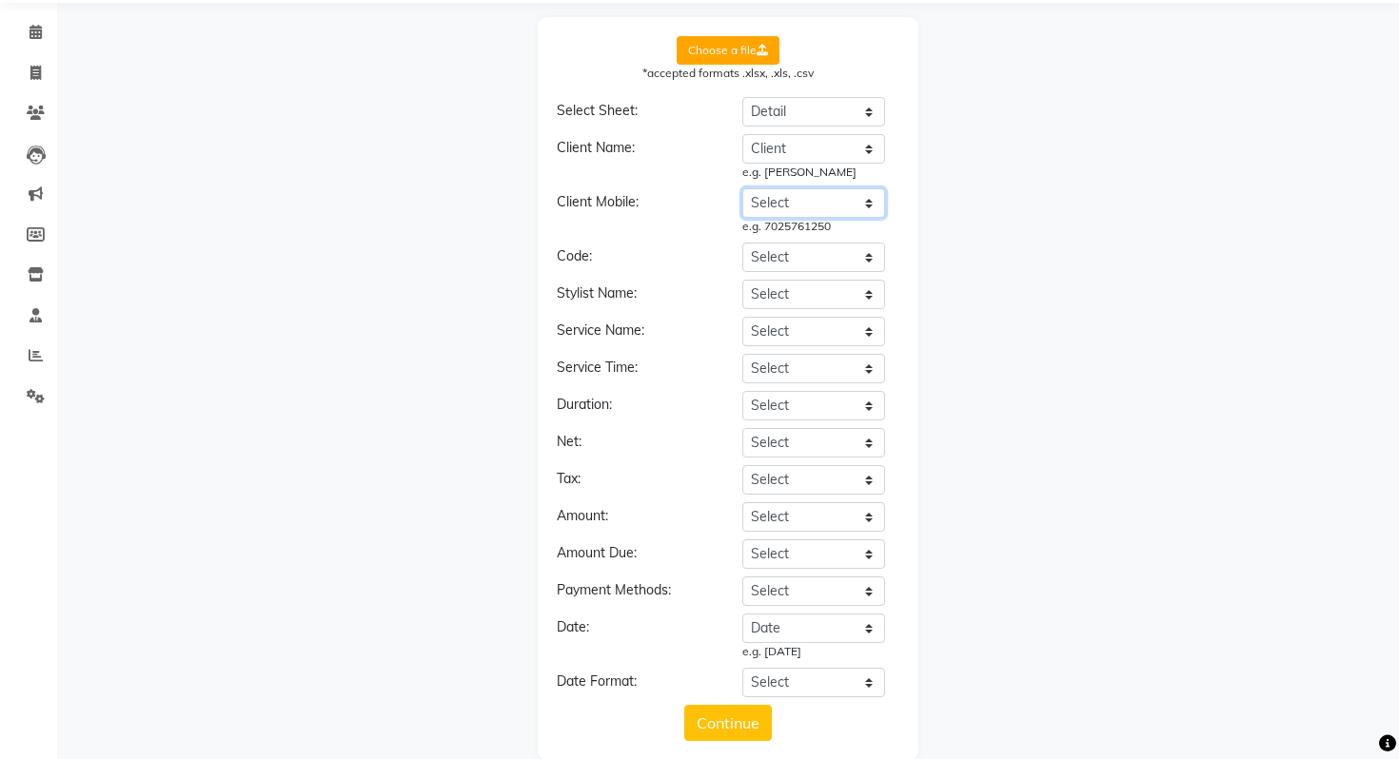
scroll to position [85, 0]
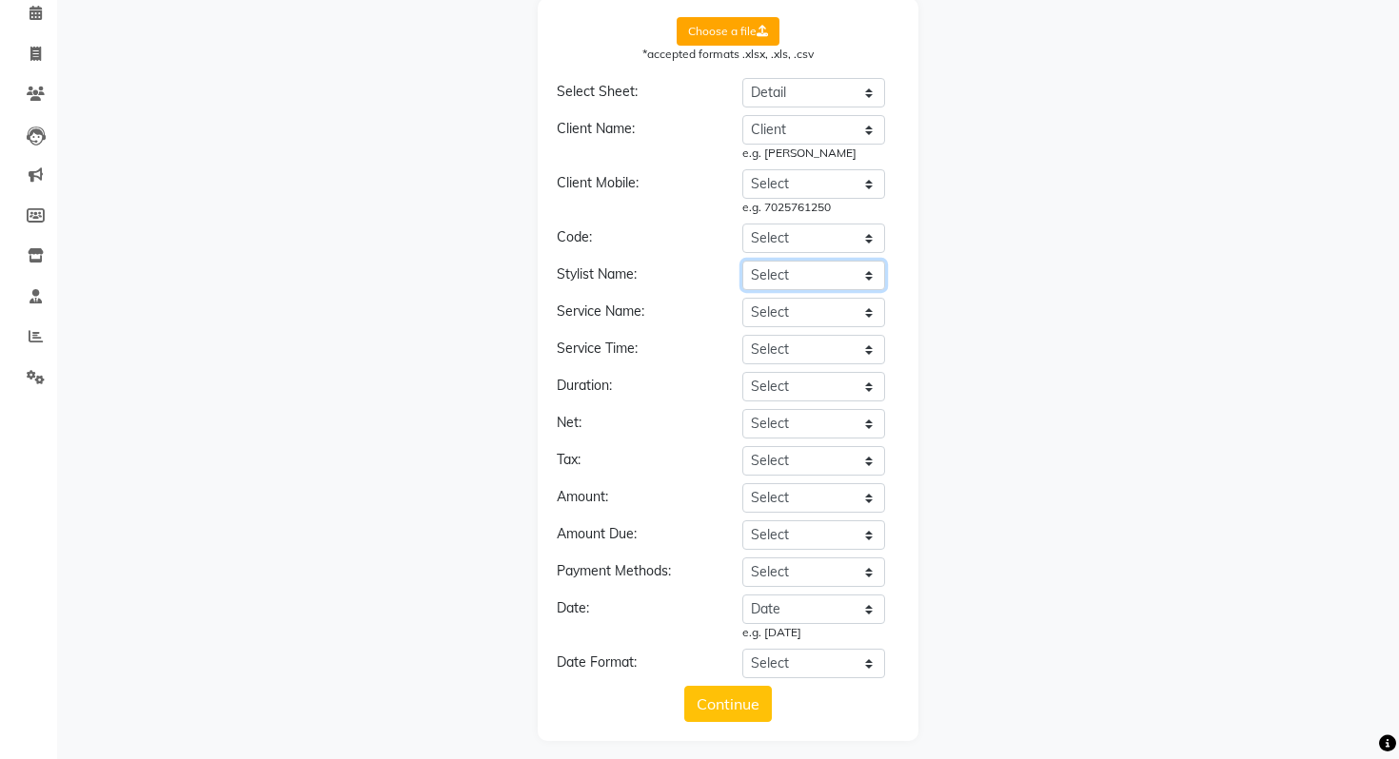
click at [782, 273] on select "Select Date Employee Dept. Service Group Service Client Client Type Client Orig…" at bounding box center [813, 275] width 143 height 29
select select "Employee"
click at [742, 261] on select "Select Date Employee Dept. Service Group Service Client Client Type Client Orig…" at bounding box center [813, 275] width 143 height 29
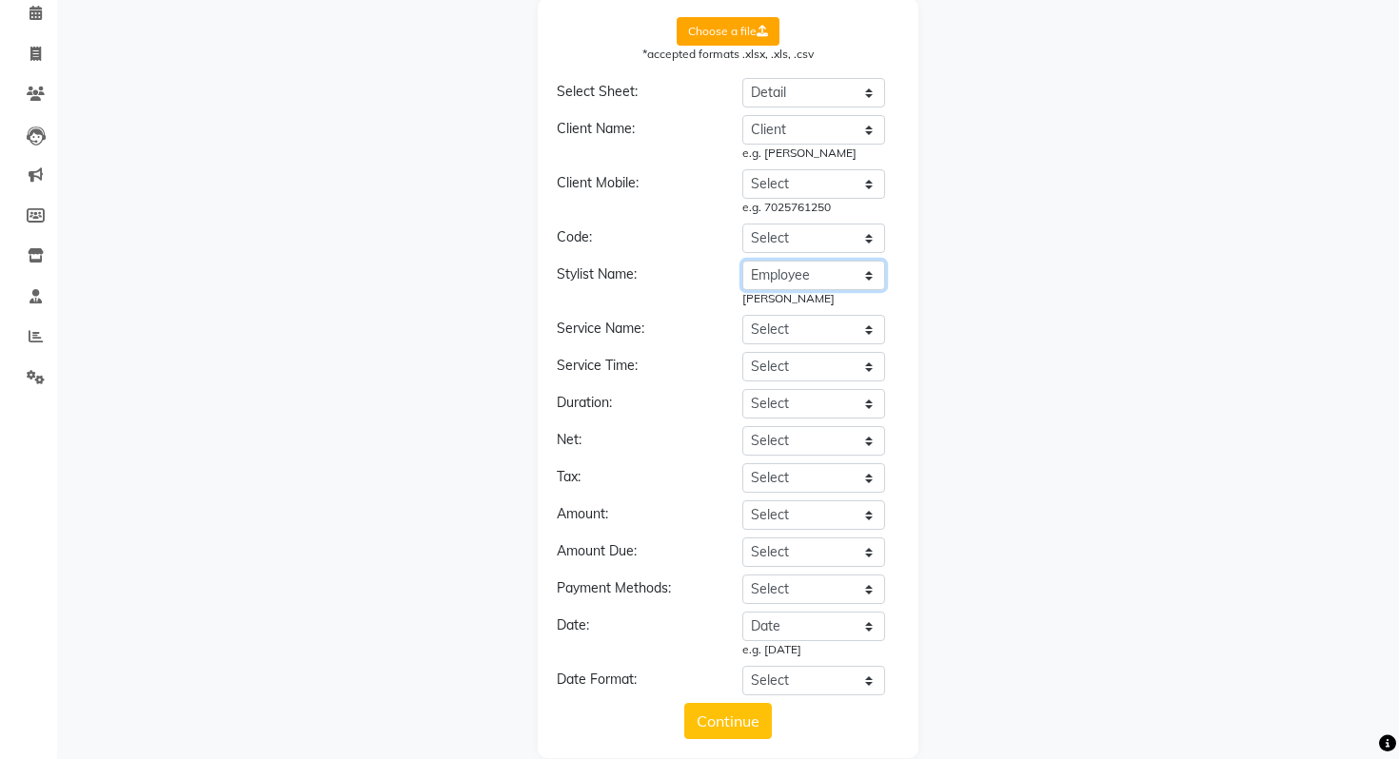
scroll to position [112, 0]
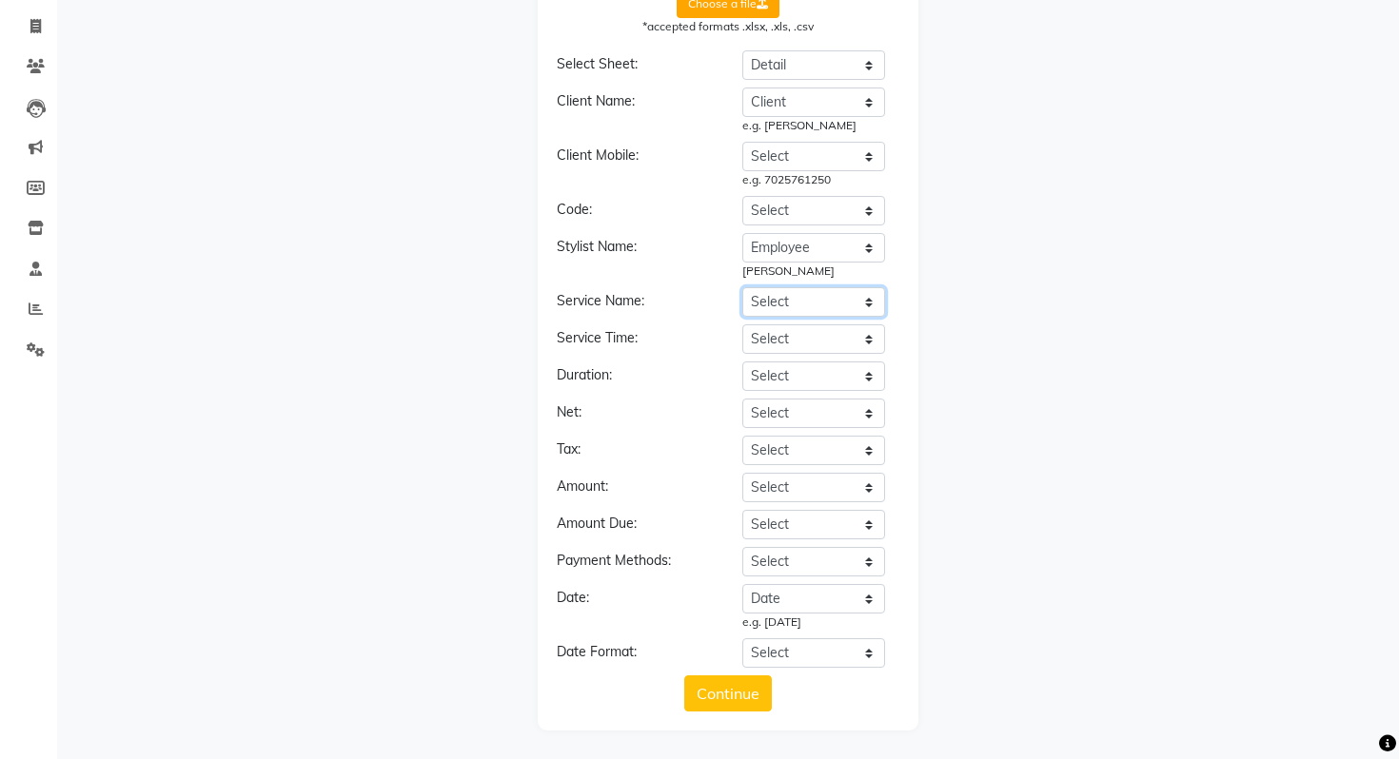
click at [796, 296] on select "Select Date Employee Dept. Service Group Service Client Client Type Client Orig…" at bounding box center [813, 301] width 143 height 29
select select "Service"
click at [742, 287] on select "Select Date Employee Dept. Service Group Service Client Client Type Client Orig…" at bounding box center [813, 301] width 143 height 29
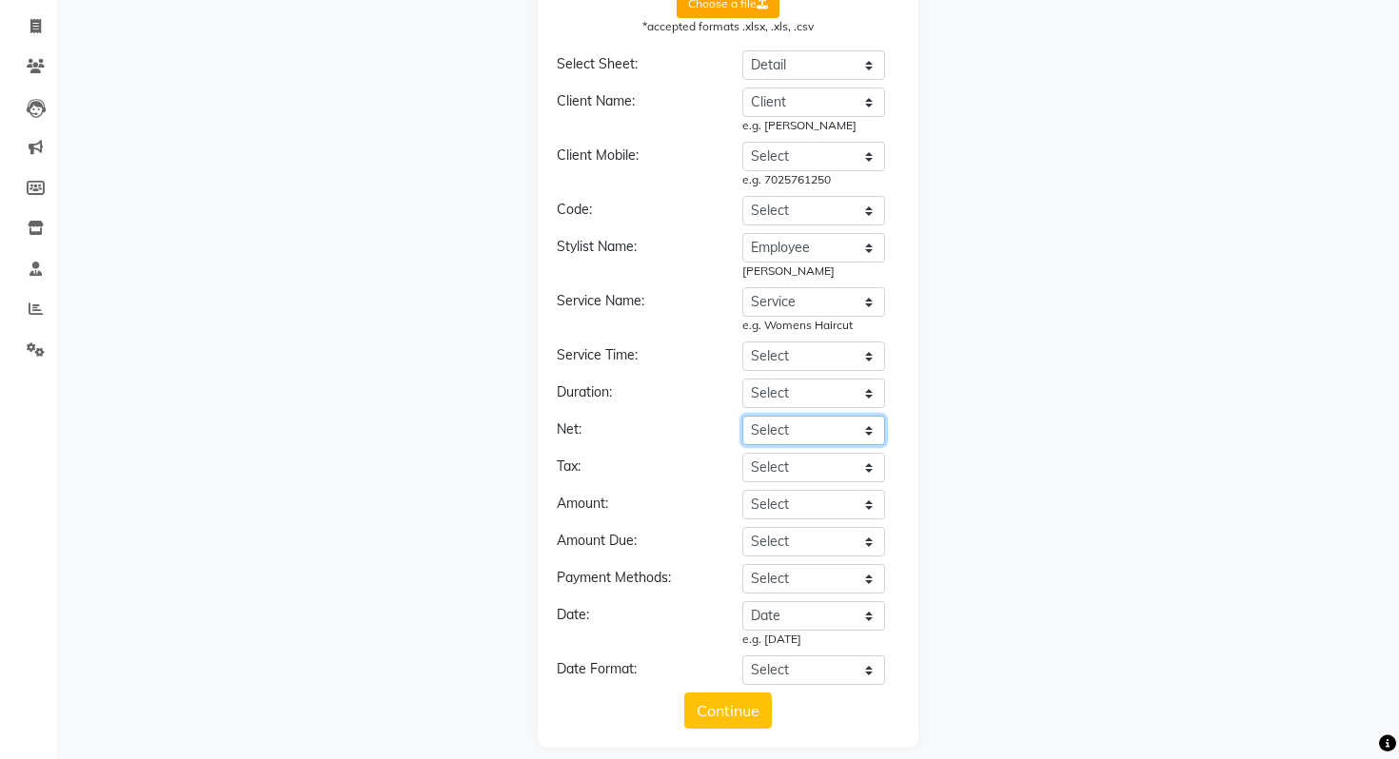
click at [777, 428] on select "Select Date Employee Dept. Service Group Service Client Client Type Client Orig…" at bounding box center [813, 430] width 143 height 29
select select "Gross Price"
click at [742, 416] on select "Select Date Employee Dept. Service Group Service Client Client Type Client Orig…" at bounding box center [813, 430] width 143 height 29
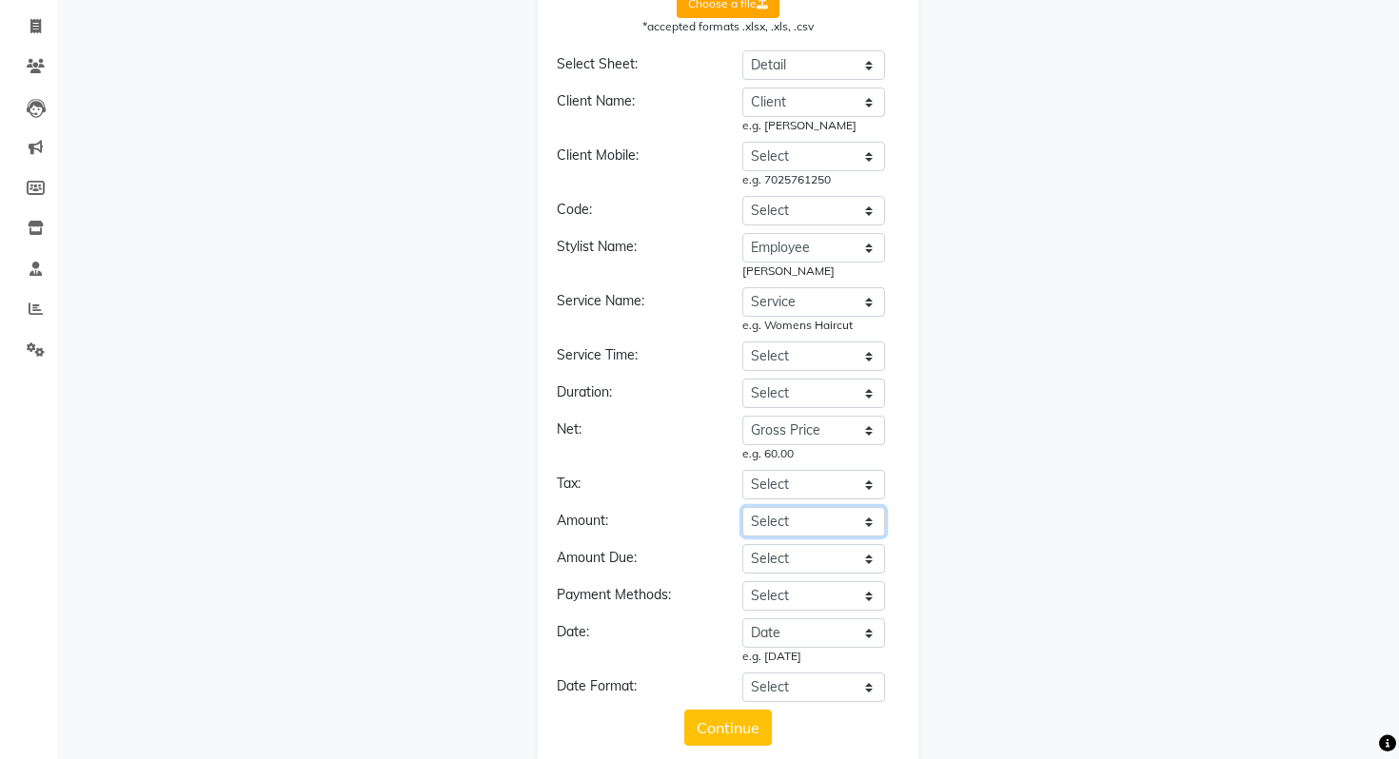
click at [767, 518] on select "Select Date Employee Dept. Service Group Service Client Client Type Client Orig…" at bounding box center [813, 521] width 143 height 29
select select "Net Price"
click at [742, 507] on select "Select Date Employee Dept. Service Group Service Client Client Type Client Orig…" at bounding box center [813, 521] width 143 height 29
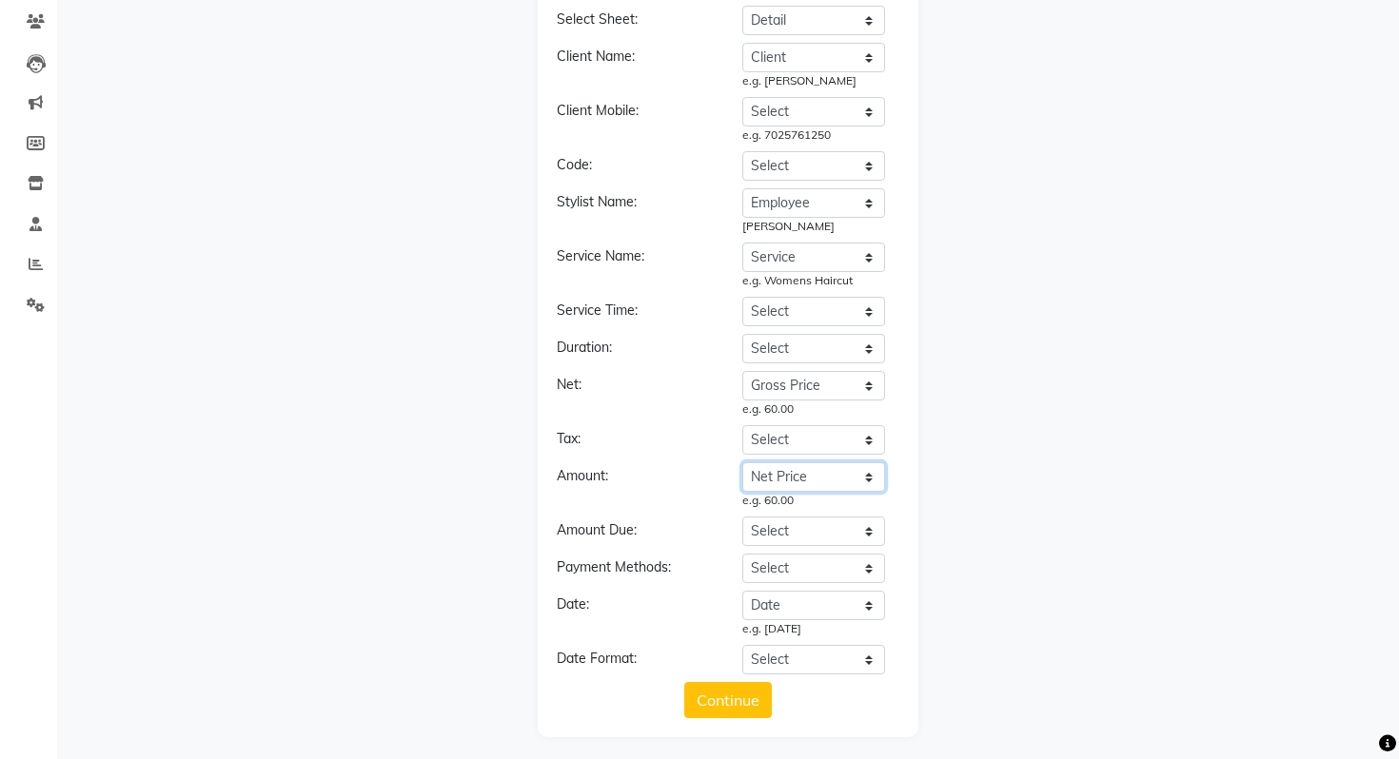
scroll to position [164, 0]
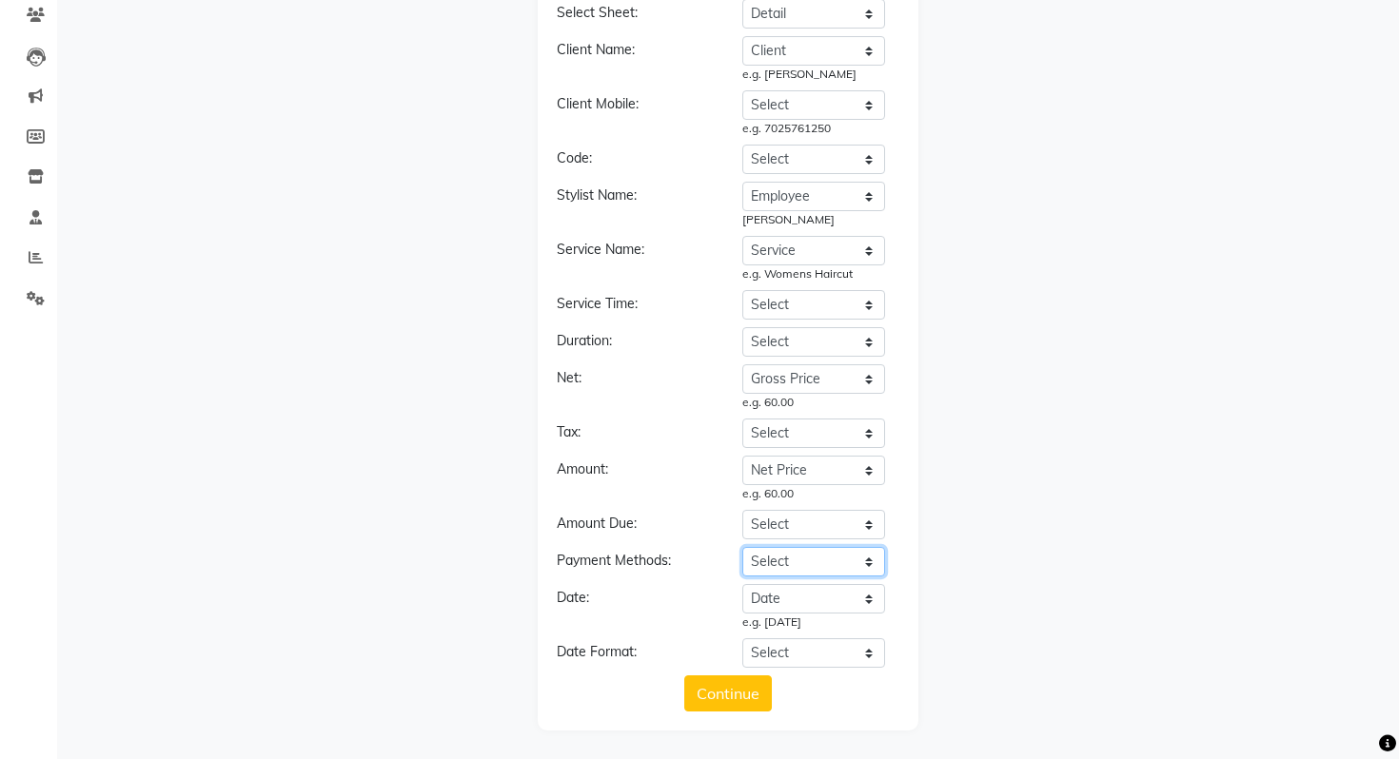
click at [766, 556] on select "Select Date Employee Dept. Service Group Service Client Client Type Client Orig…" at bounding box center [813, 561] width 143 height 29
select select "Payment"
click at [742, 547] on select "Select Date Employee Dept. Service Group Service Client Client Type Client Orig…" at bounding box center [813, 561] width 143 height 29
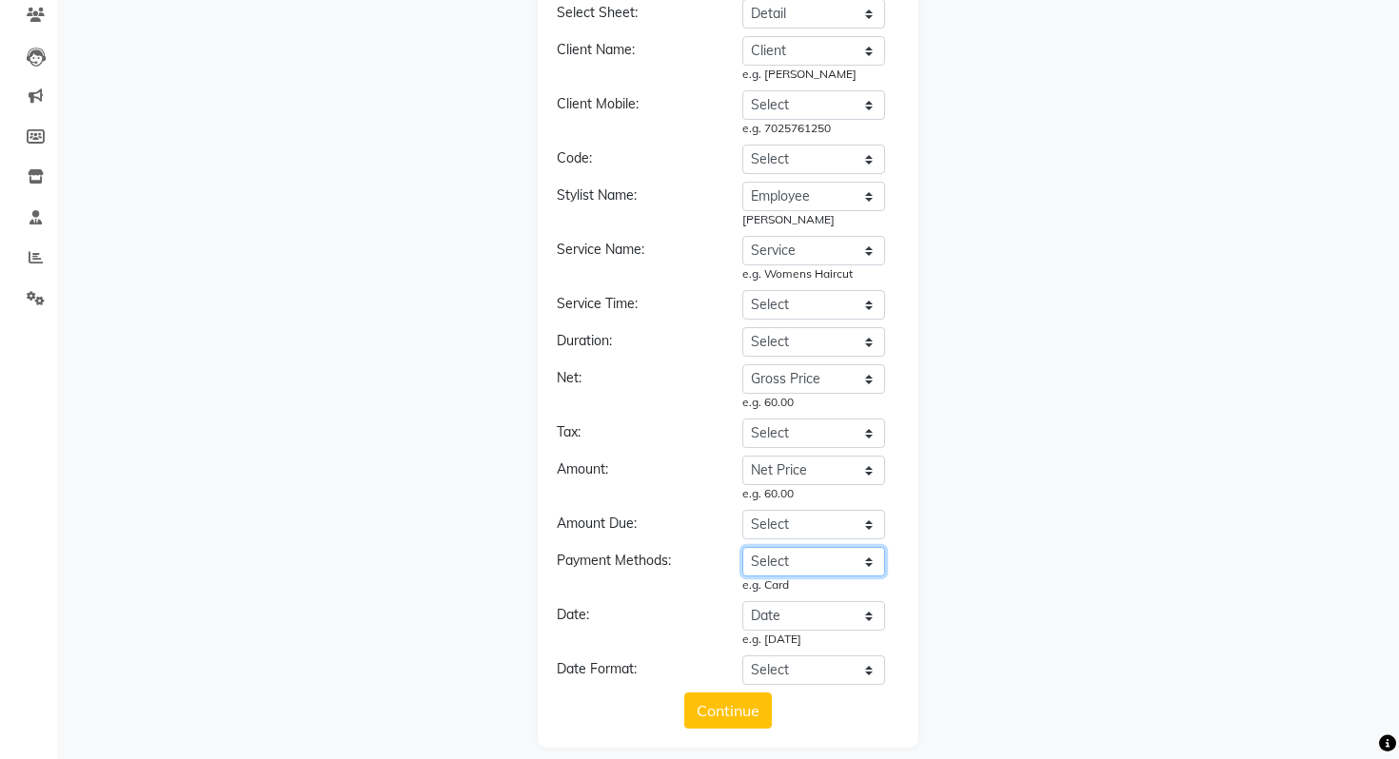
scroll to position [181, 0]
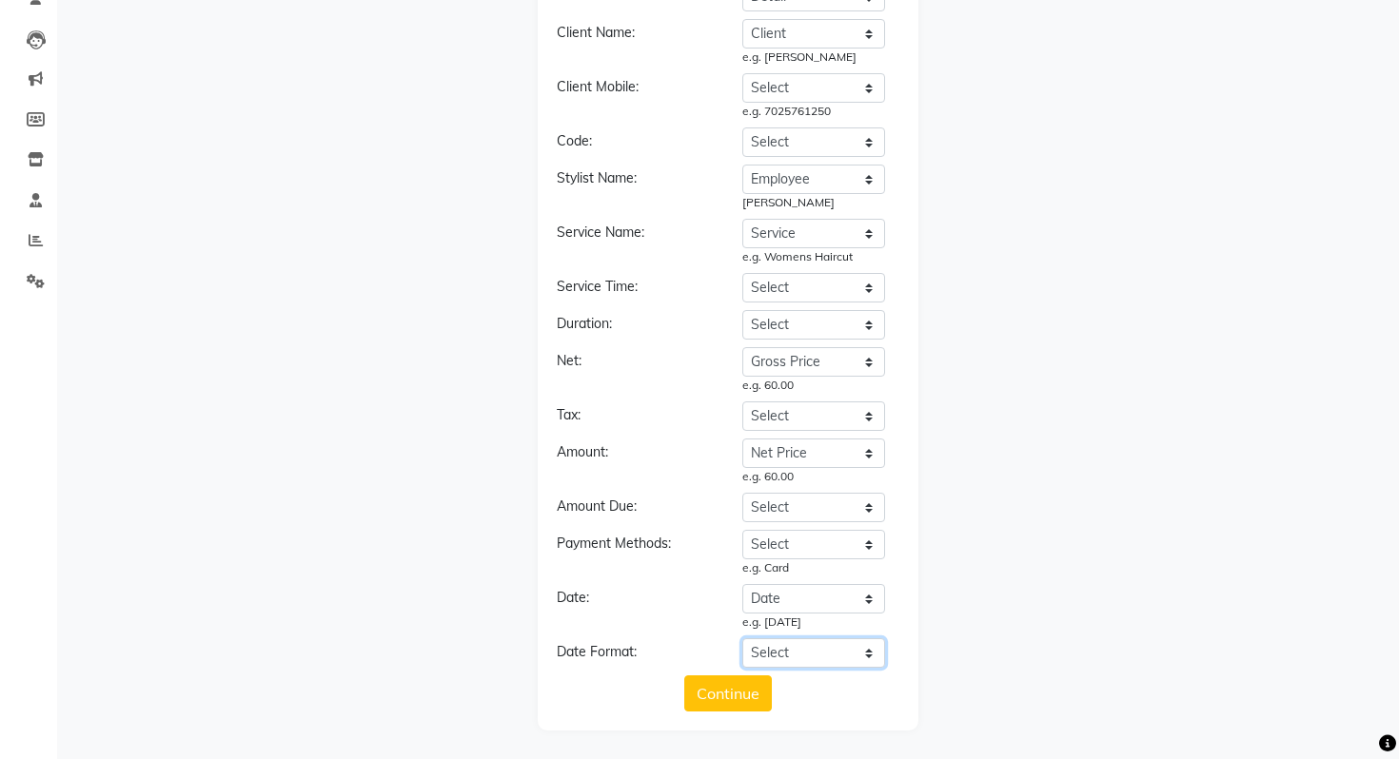
click at [809, 652] on select "Select YYYY-MM-DD MM-DD-YYYY DD-MM-YYYY MMMM Do, YYYY M/D/YYYY MMM Do YY MM/DD/…" at bounding box center [813, 652] width 143 height 29
select select "YYYY-MM-DD"
click at [742, 638] on select "Select YYYY-MM-DD MM-DD-YYYY DD-MM-YYYY MMMM Do, YYYY M/D/YYYY MMM Do YY MM/DD/…" at bounding box center [813, 652] width 143 height 29
click at [756, 698] on button "Continue" at bounding box center [728, 694] width 88 height 36
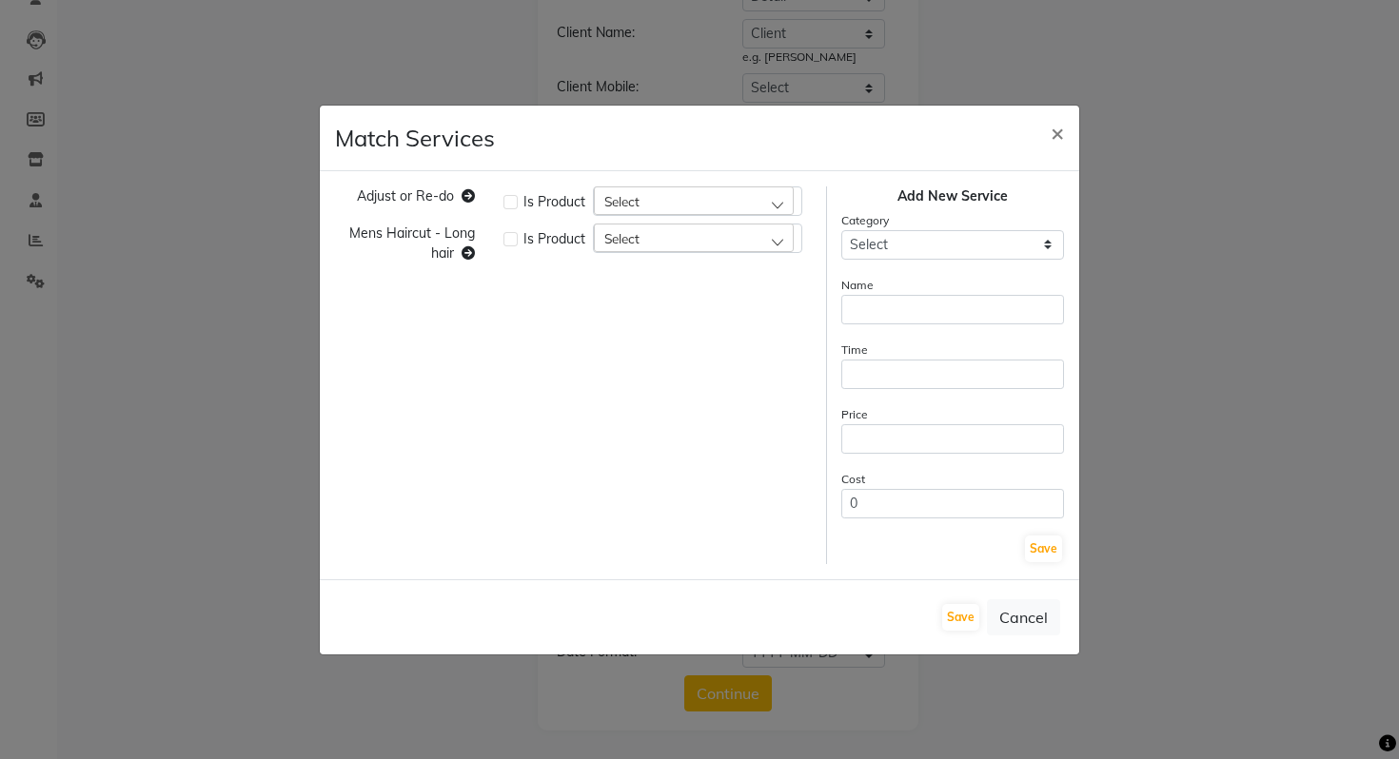
click at [659, 198] on div "Select" at bounding box center [694, 200] width 200 height 29
type input "adju"
click at [713, 290] on li "Re-do/Adjust" at bounding box center [697, 283] width 207 height 39
click at [658, 247] on div "Select" at bounding box center [694, 238] width 200 height 29
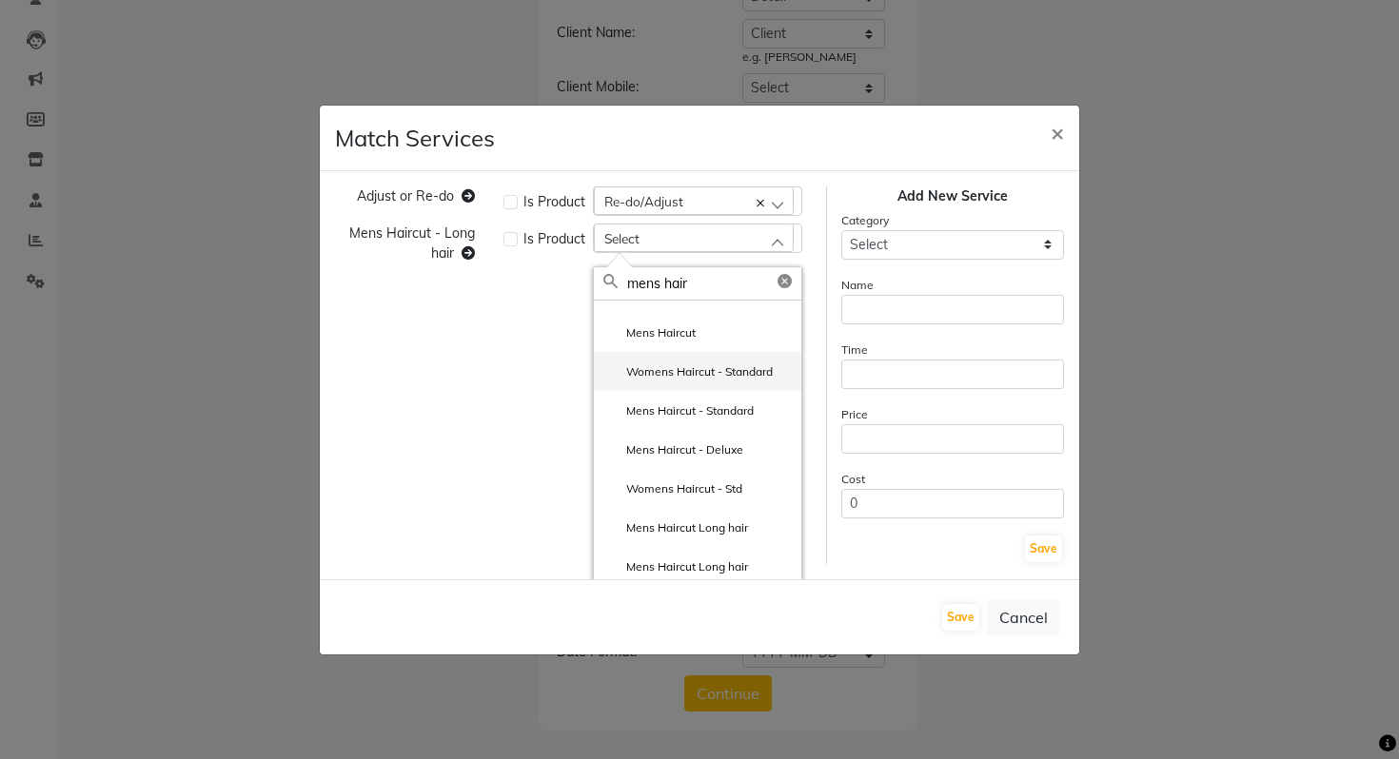
scroll to position [8, 0]
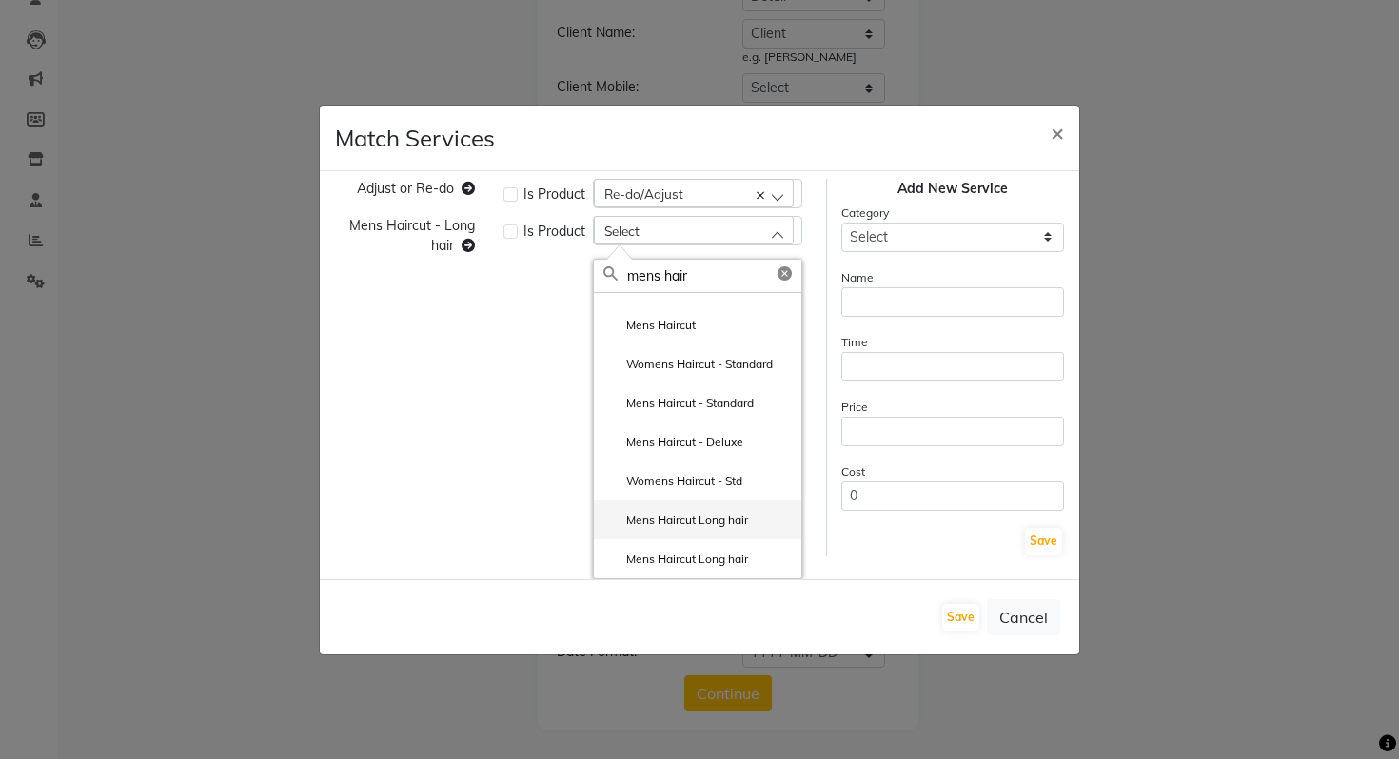
type input "mens hair"
click at [727, 528] on label "Mens Haircut Long hair" at bounding box center [675, 520] width 145 height 17
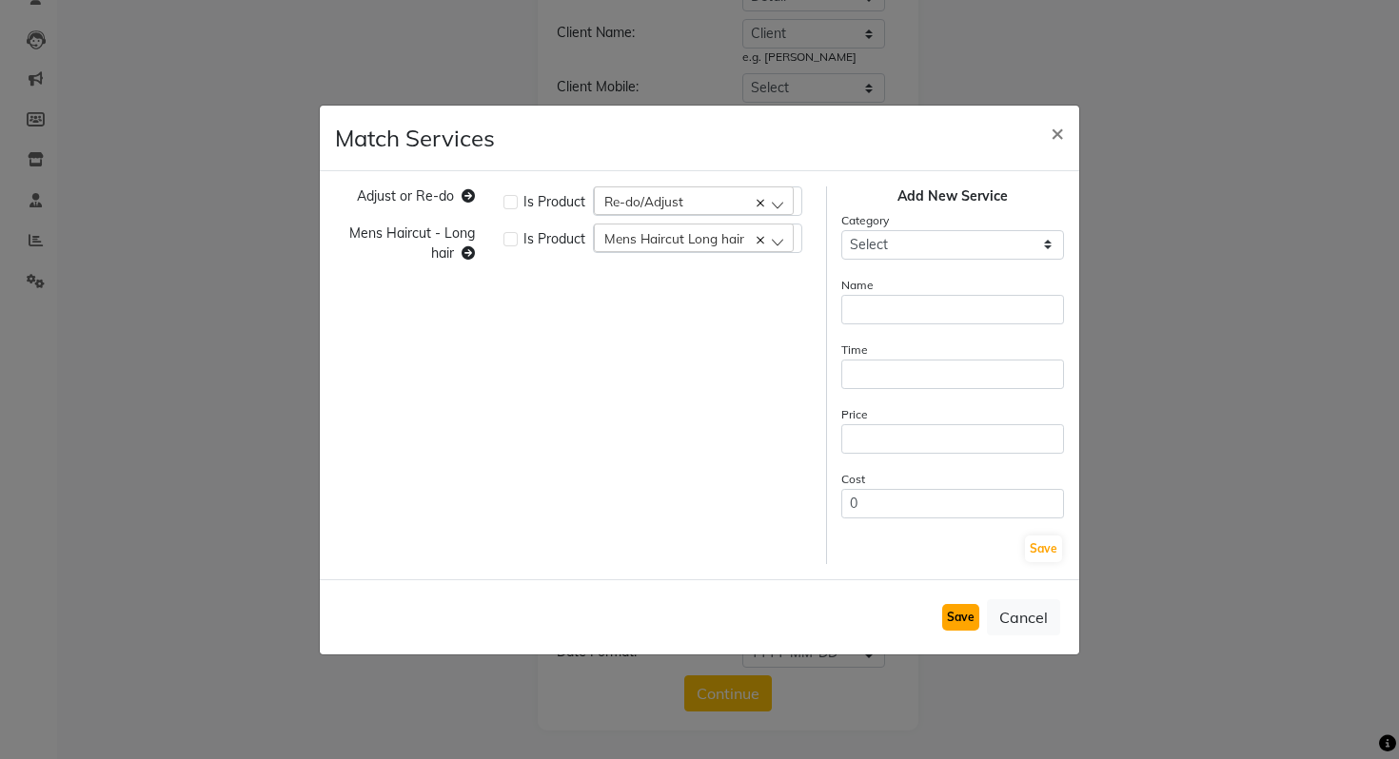
click at [955, 618] on button "Save" at bounding box center [960, 617] width 37 height 27
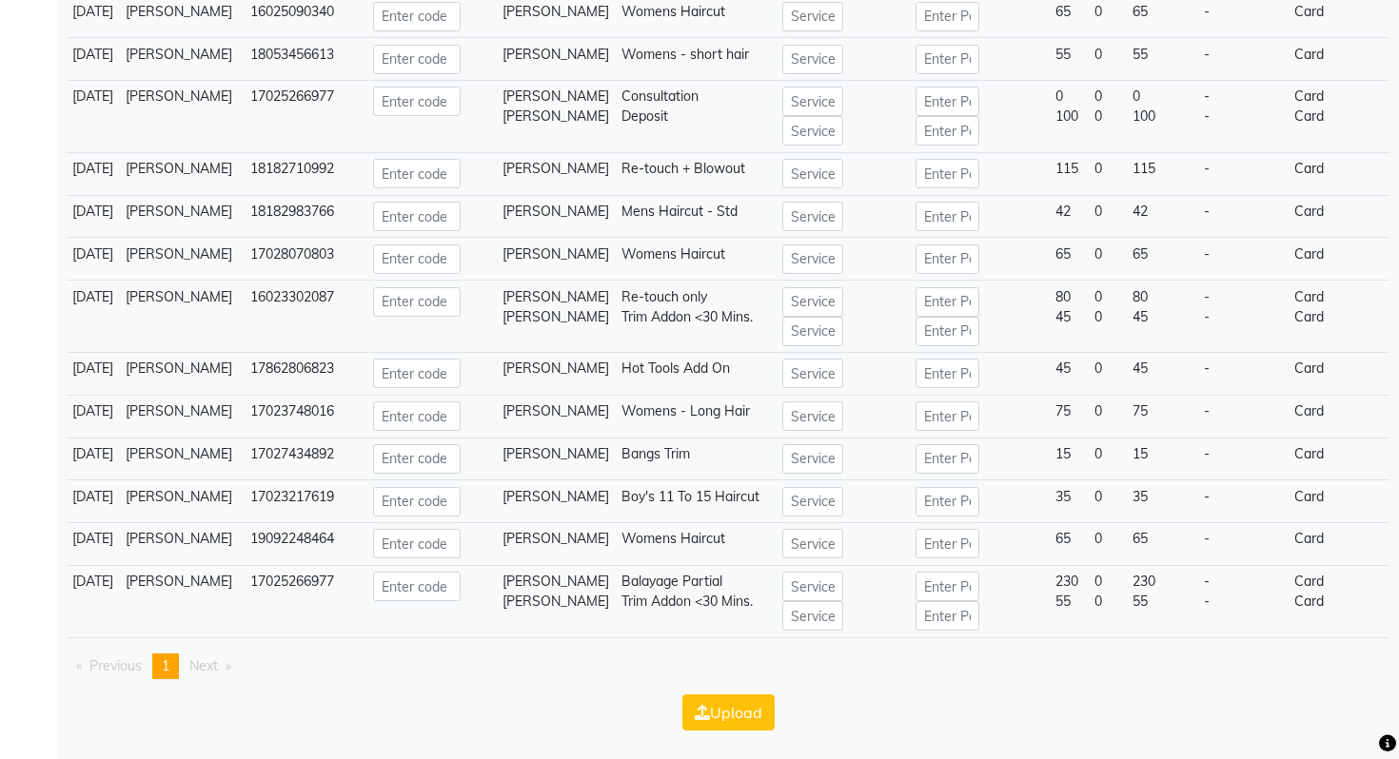
scroll to position [2127, 0]
click at [732, 707] on button "Upload" at bounding box center [728, 713] width 92 height 36
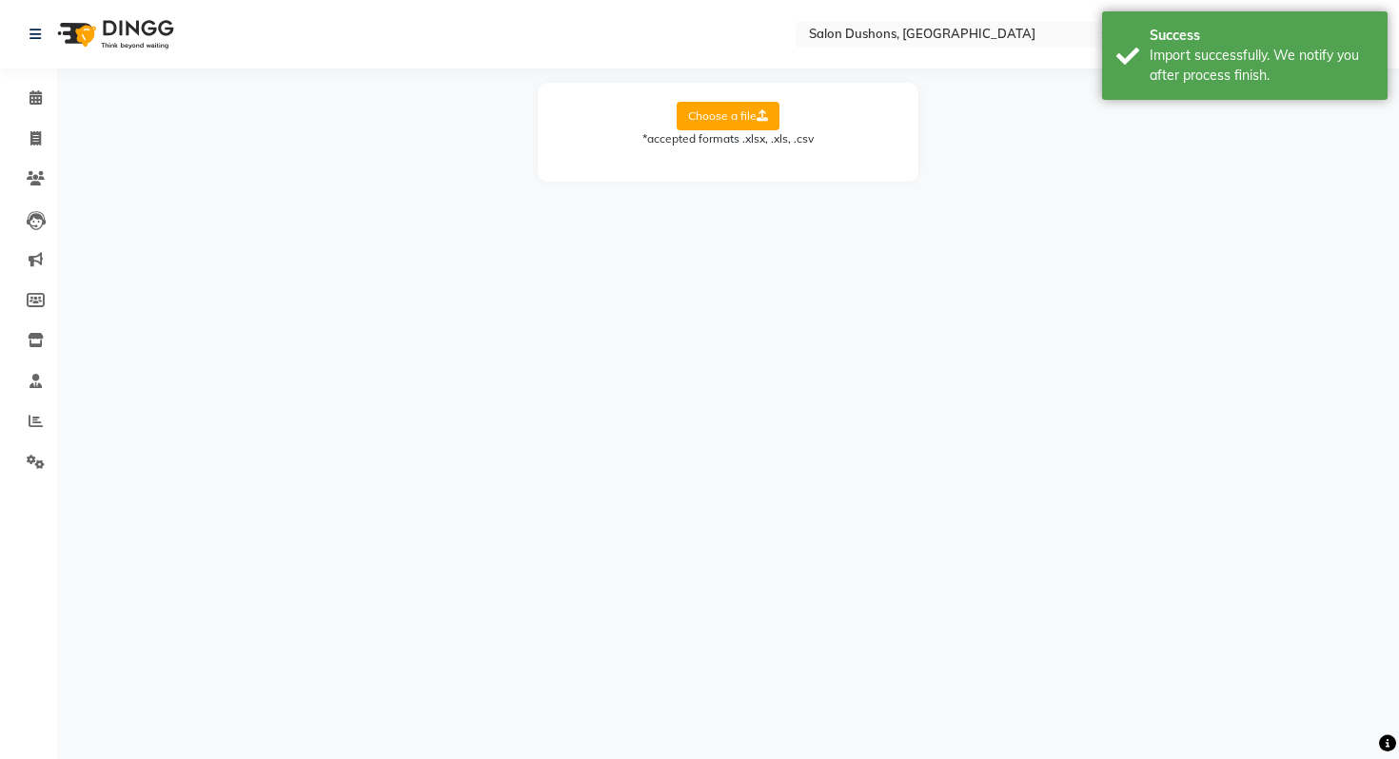
scroll to position [0, 0]
click at [36, 473] on link "Settings" at bounding box center [29, 462] width 46 height 31
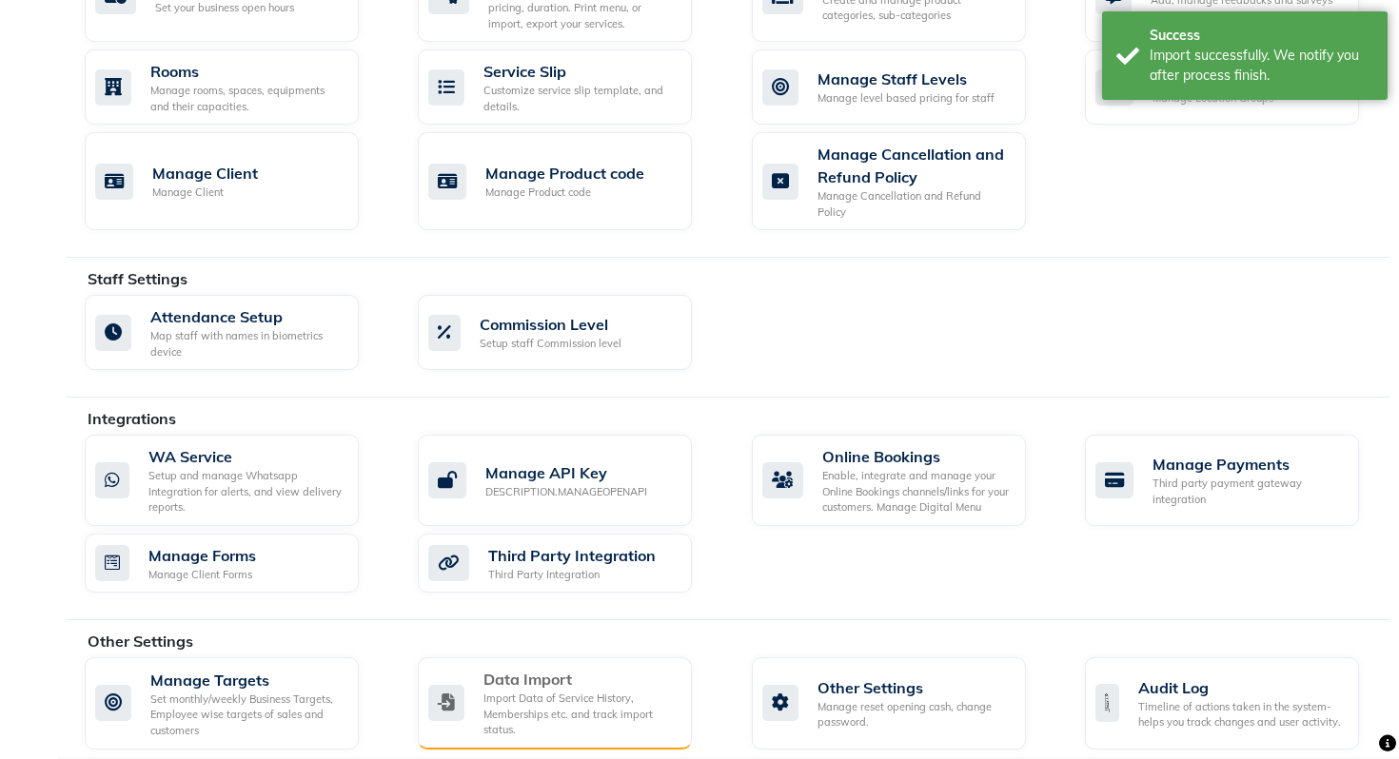
scroll to position [829, 0]
click at [588, 710] on div "Import Data of Service History, Memberships etc. and track import status." at bounding box center [579, 714] width 193 height 48
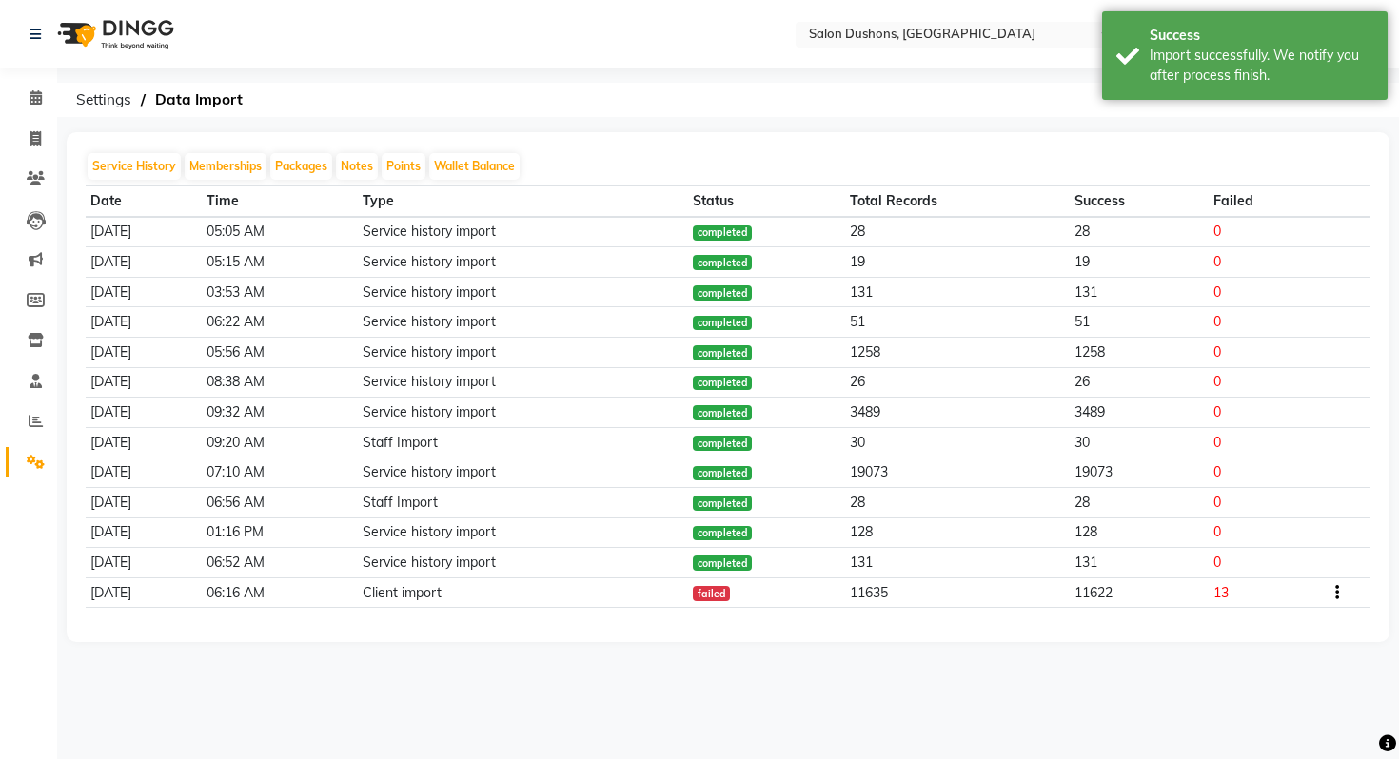
click at [38, 121] on li "Invoice" at bounding box center [28, 139] width 57 height 41
click at [40, 131] on icon at bounding box center [35, 138] width 10 height 14
select select "service"
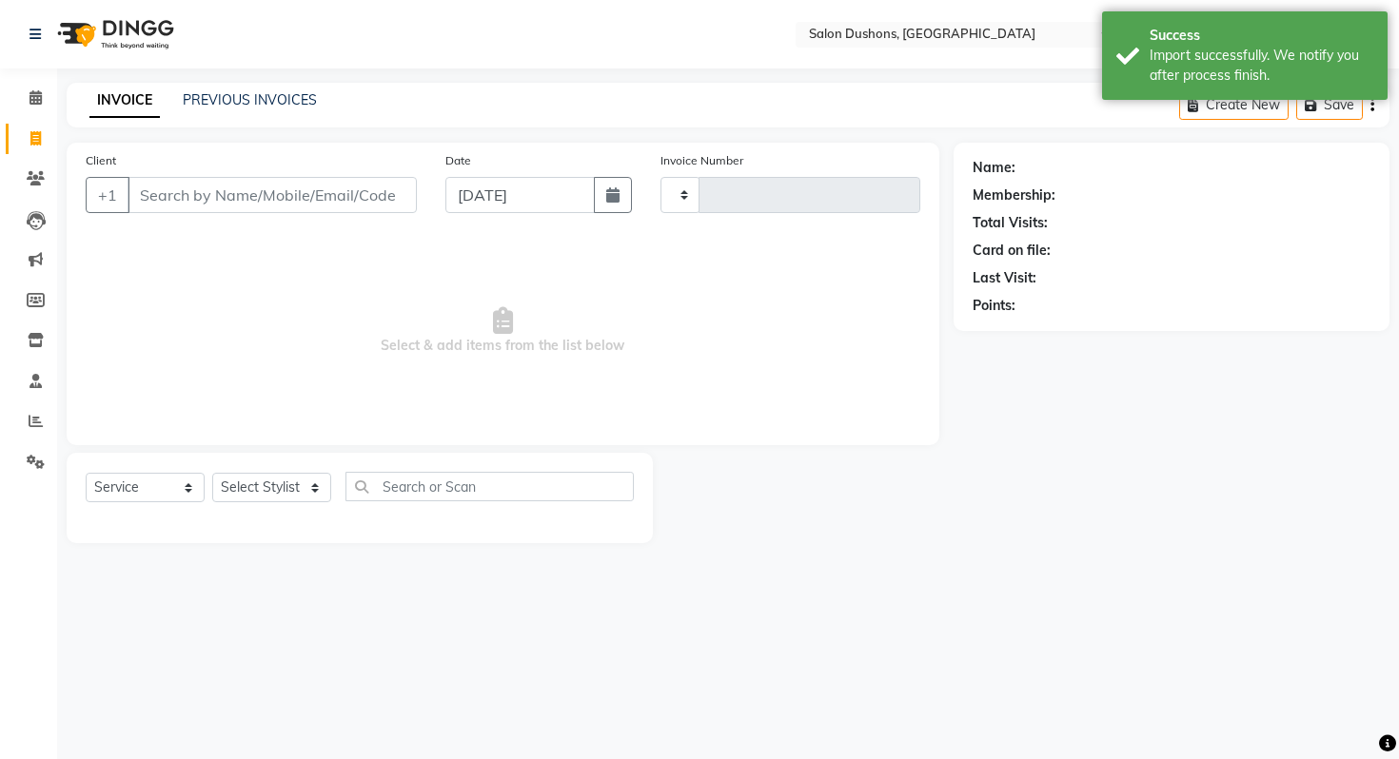
type input "1831"
select select "7807"
click at [290, 105] on link "PREVIOUS INVOICES" at bounding box center [250, 99] width 134 height 17
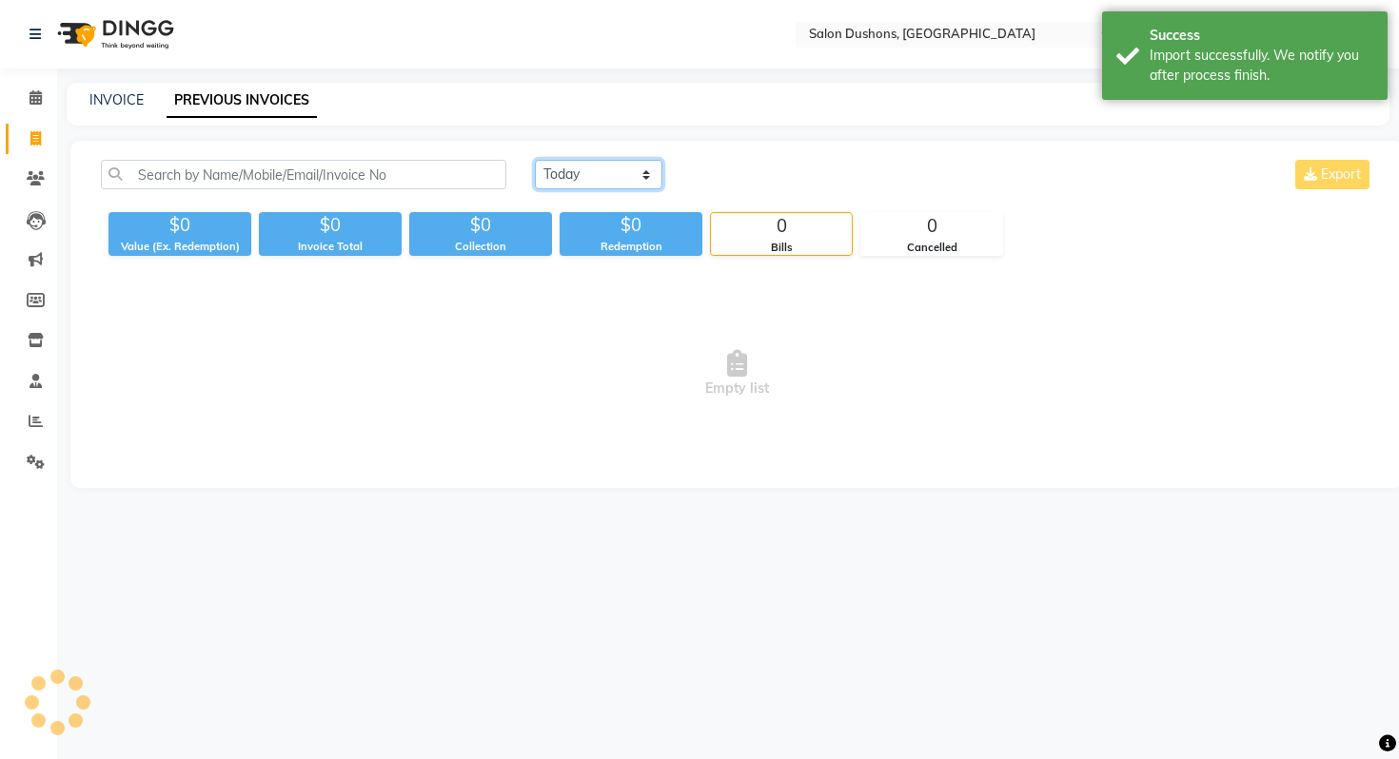
click at [563, 161] on select "Today Yesterday Custom Range" at bounding box center [598, 174] width 127 height 29
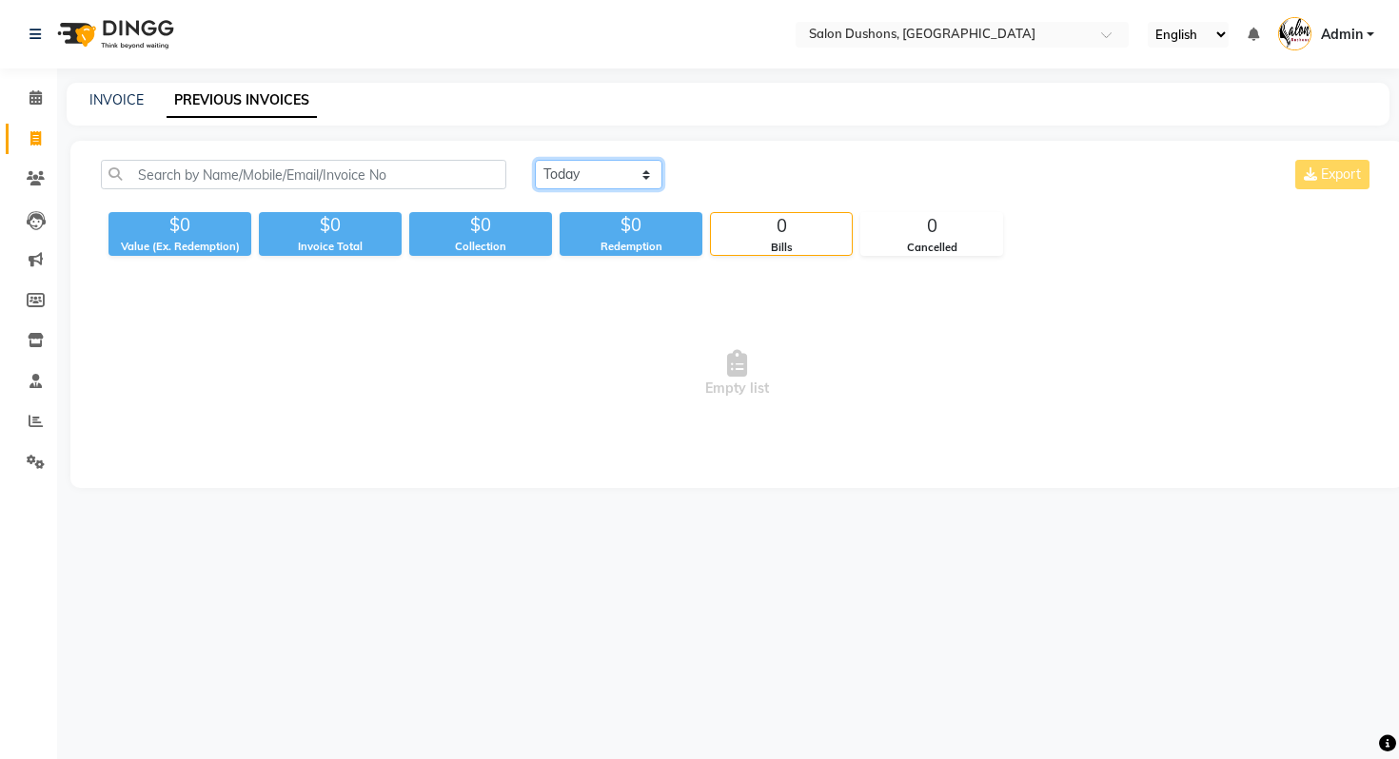
click at [535, 160] on select "Today Yesterday Custom Range" at bounding box center [598, 174] width 127 height 29
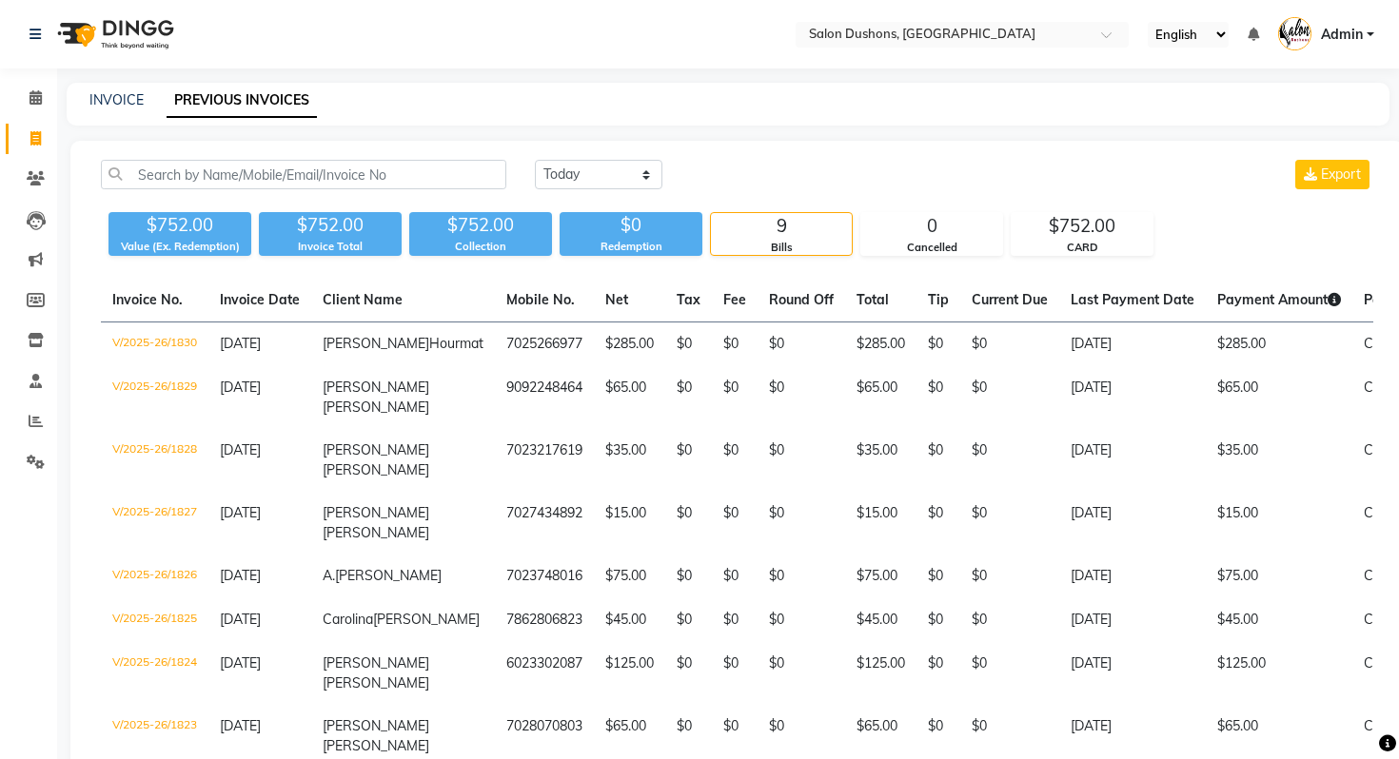
click at [634, 155] on div "Today Yesterday Custom Range Export $752.00 Value (Ex. Redemption) $752.00 Invo…" at bounding box center [736, 523] width 1333 height 765
click at [627, 168] on select "Today Yesterday Custom Range" at bounding box center [598, 174] width 127 height 29
select select "range"
click at [535, 160] on select "Today Yesterday Custom Range" at bounding box center [598, 174] width 127 height 29
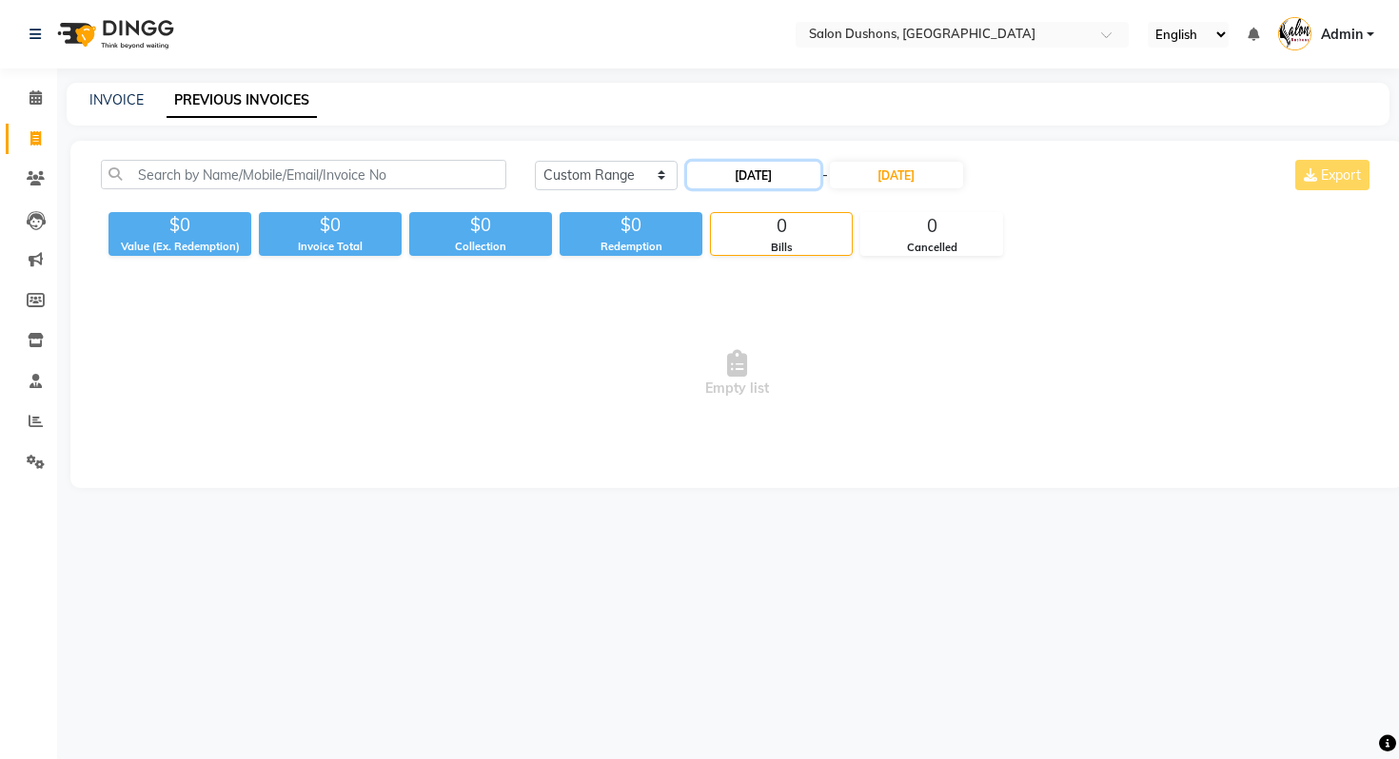
click at [765, 174] on input "09-04-2025" at bounding box center [753, 175] width 133 height 27
select select "9"
select select "2025"
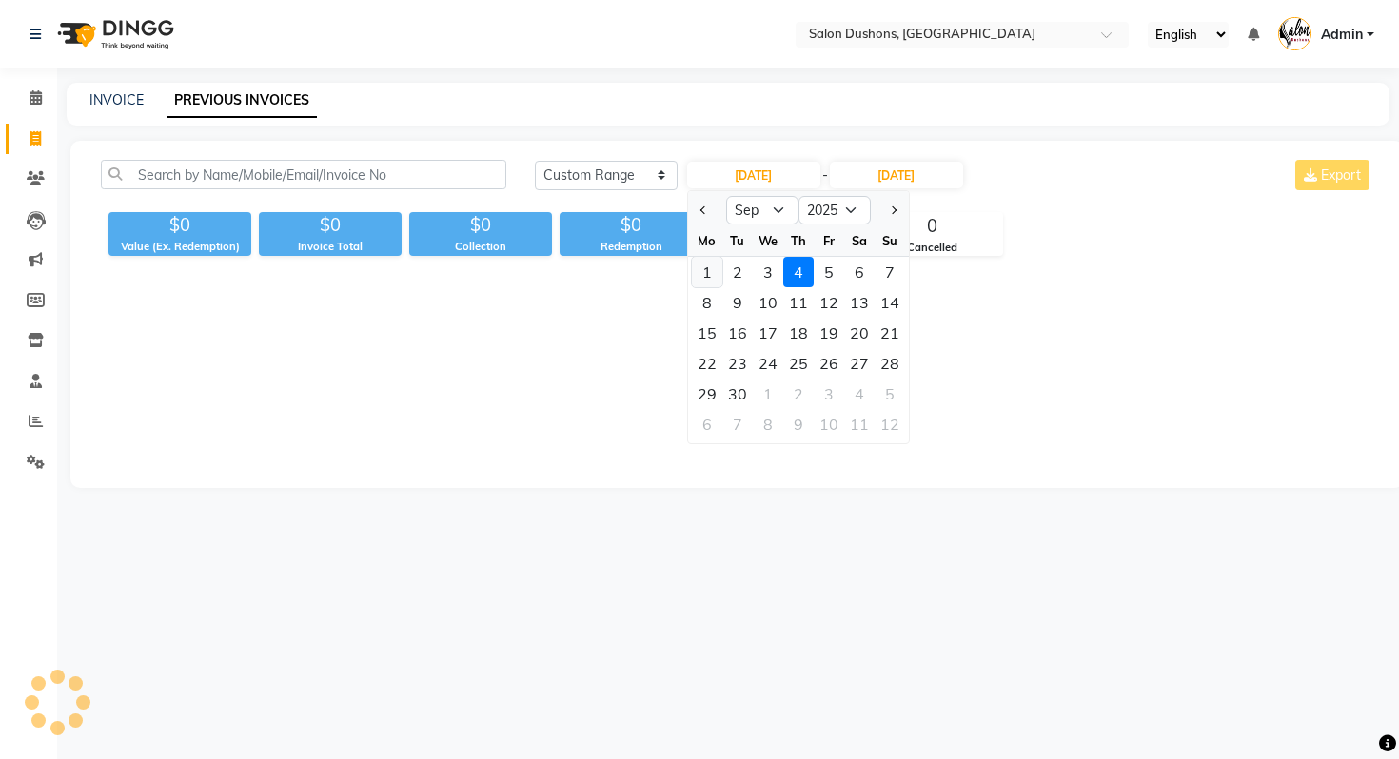
click at [714, 269] on div "1" at bounding box center [707, 272] width 30 height 30
type input "09-01-2025"
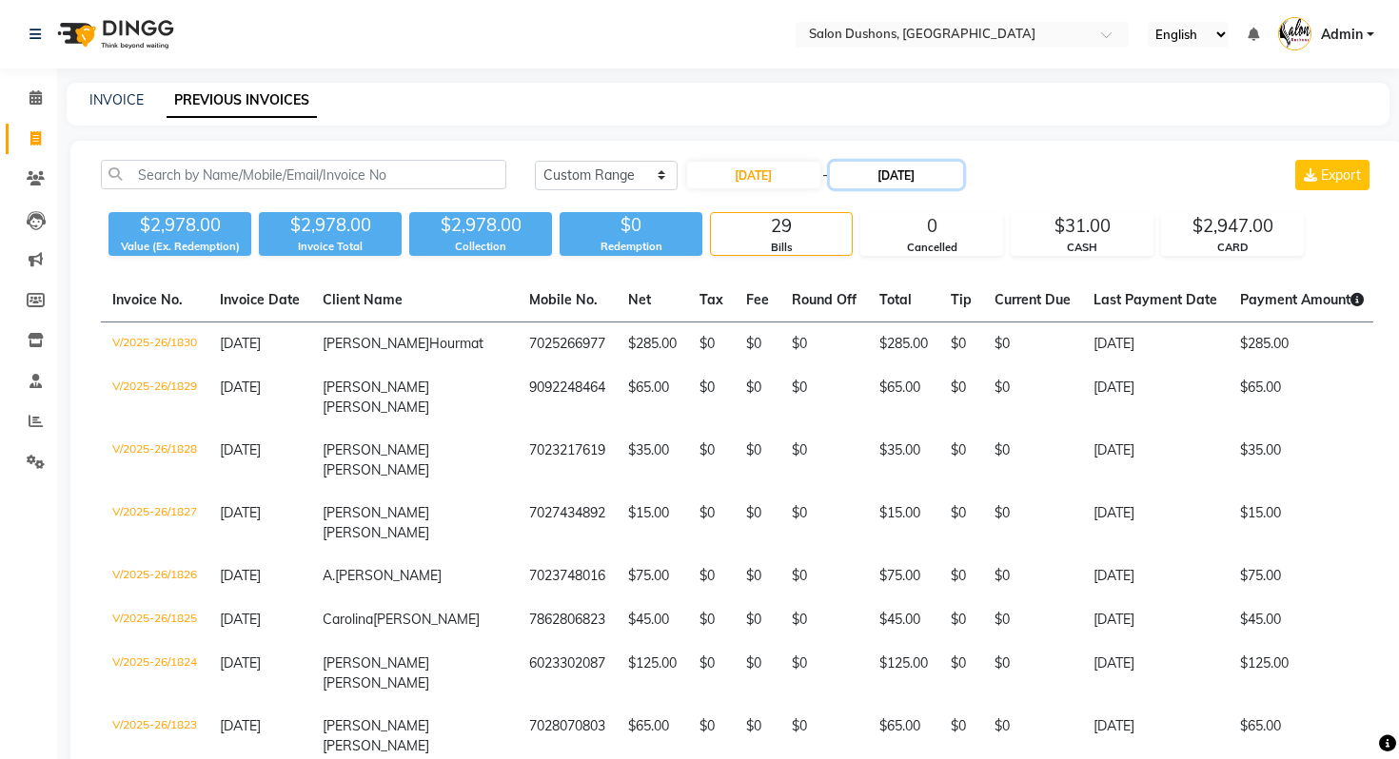
click at [887, 184] on input "09-04-2025" at bounding box center [896, 175] width 133 height 27
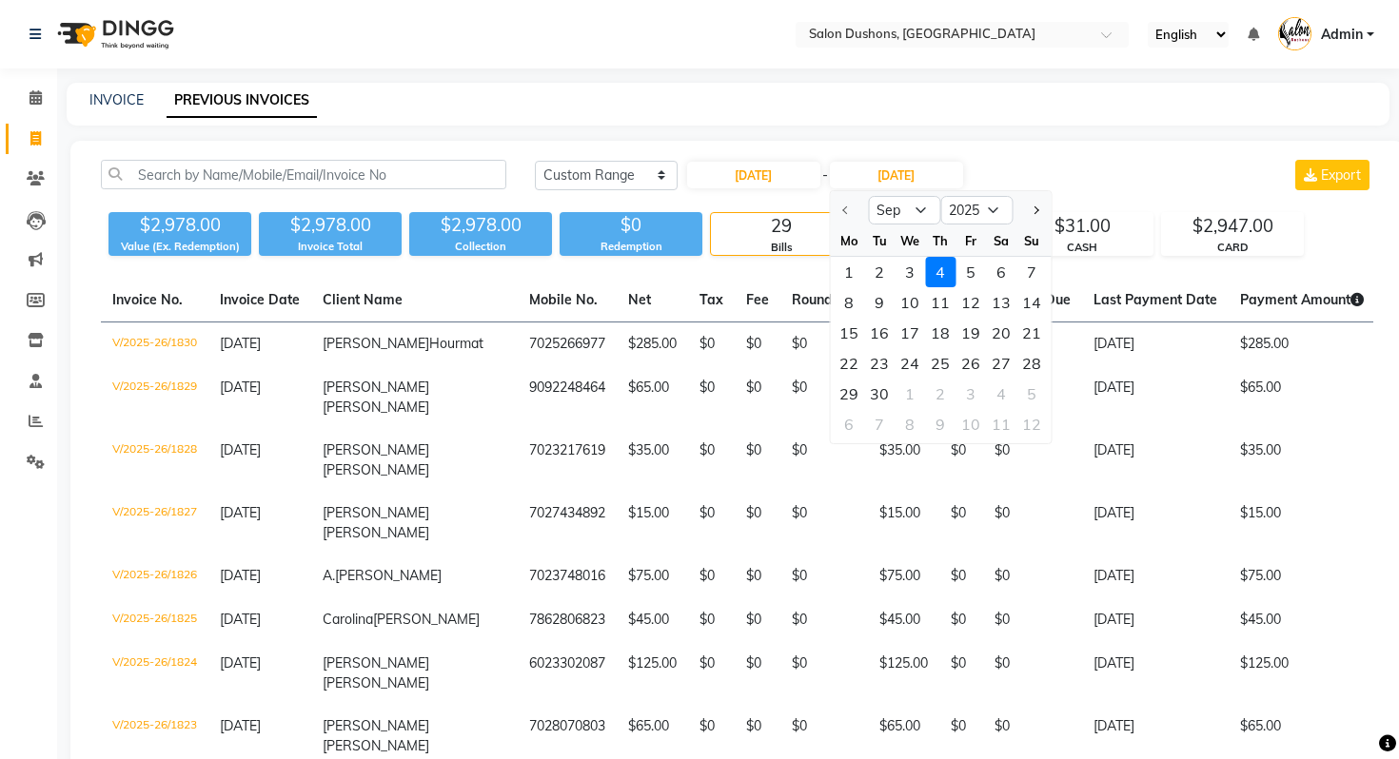
click at [931, 272] on div "4" at bounding box center [940, 272] width 30 height 30
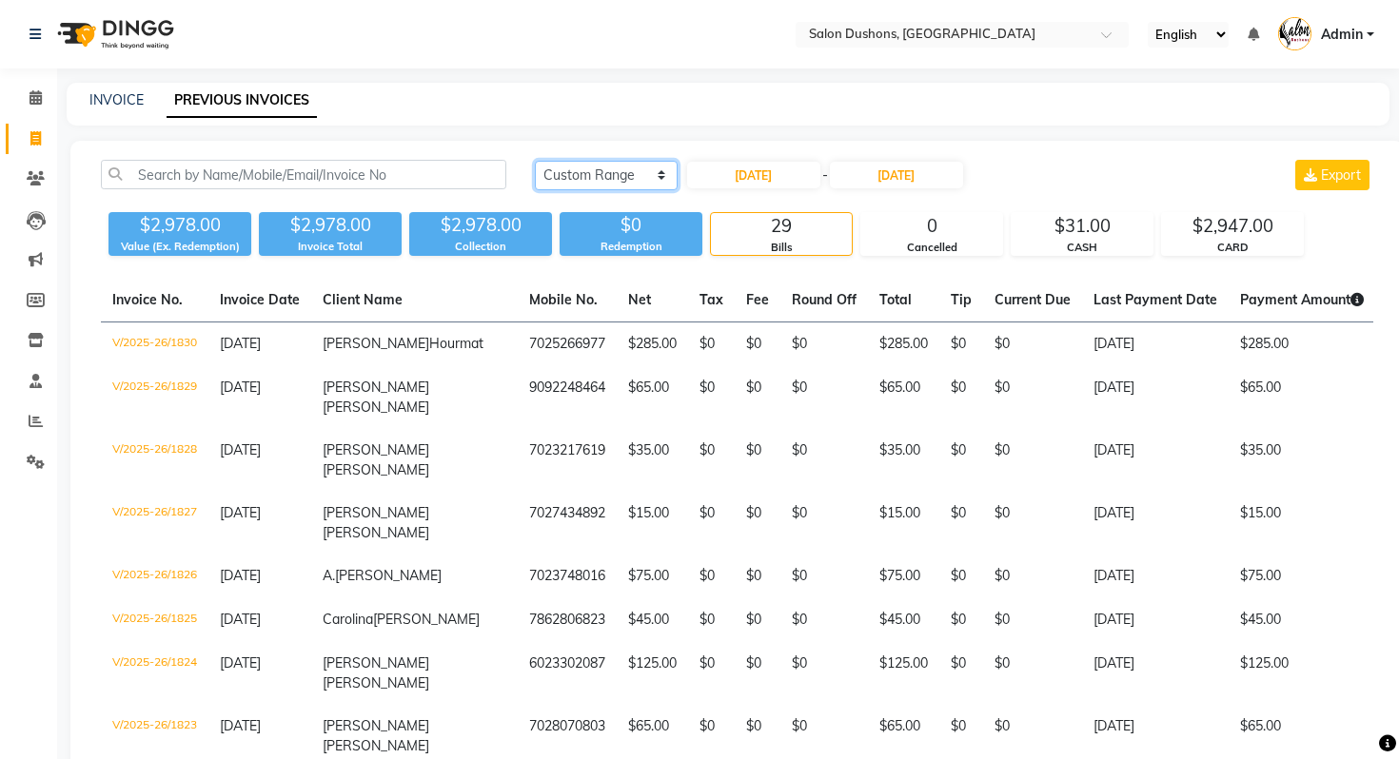
click at [655, 173] on select "Today Yesterday Custom Range" at bounding box center [606, 175] width 143 height 29
click at [892, 180] on input "09-04-2025" at bounding box center [896, 175] width 133 height 27
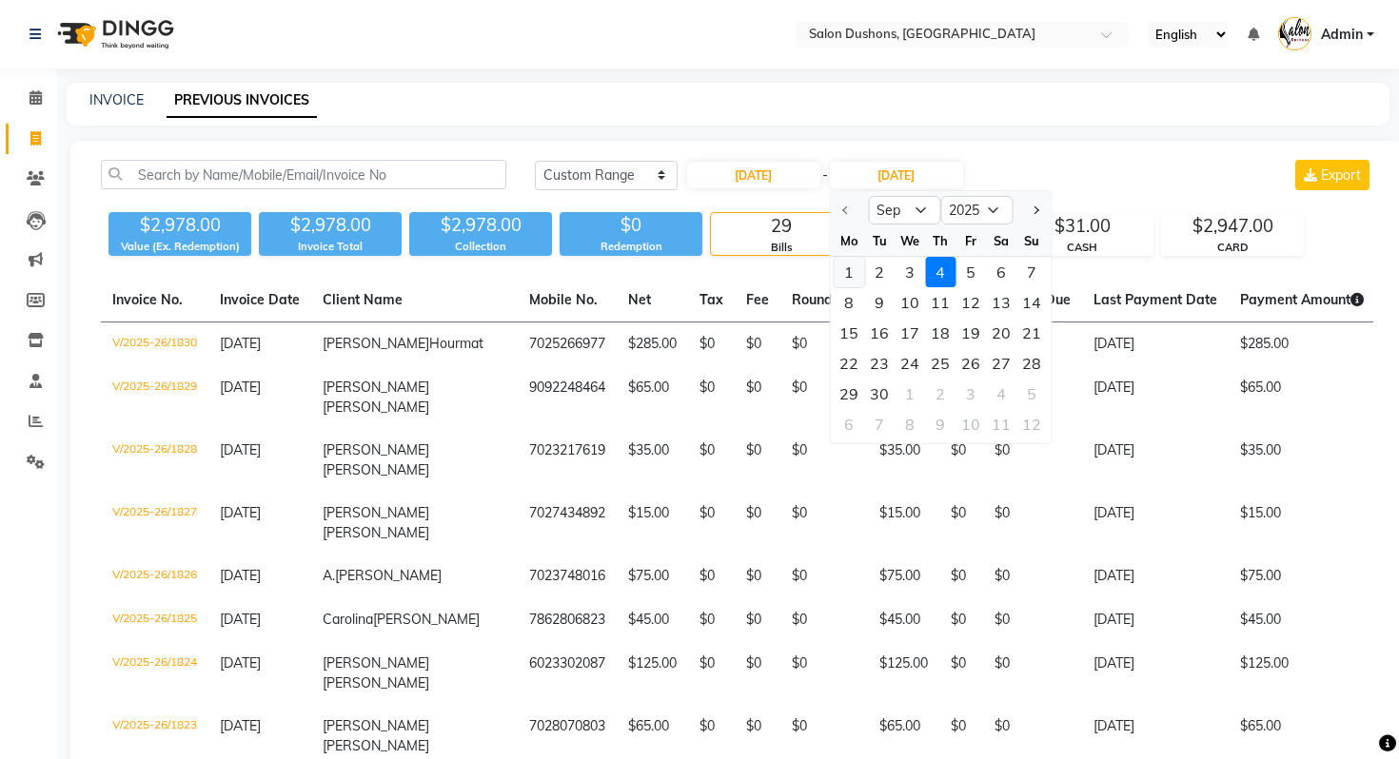
click at [849, 265] on div "1" at bounding box center [848, 272] width 30 height 30
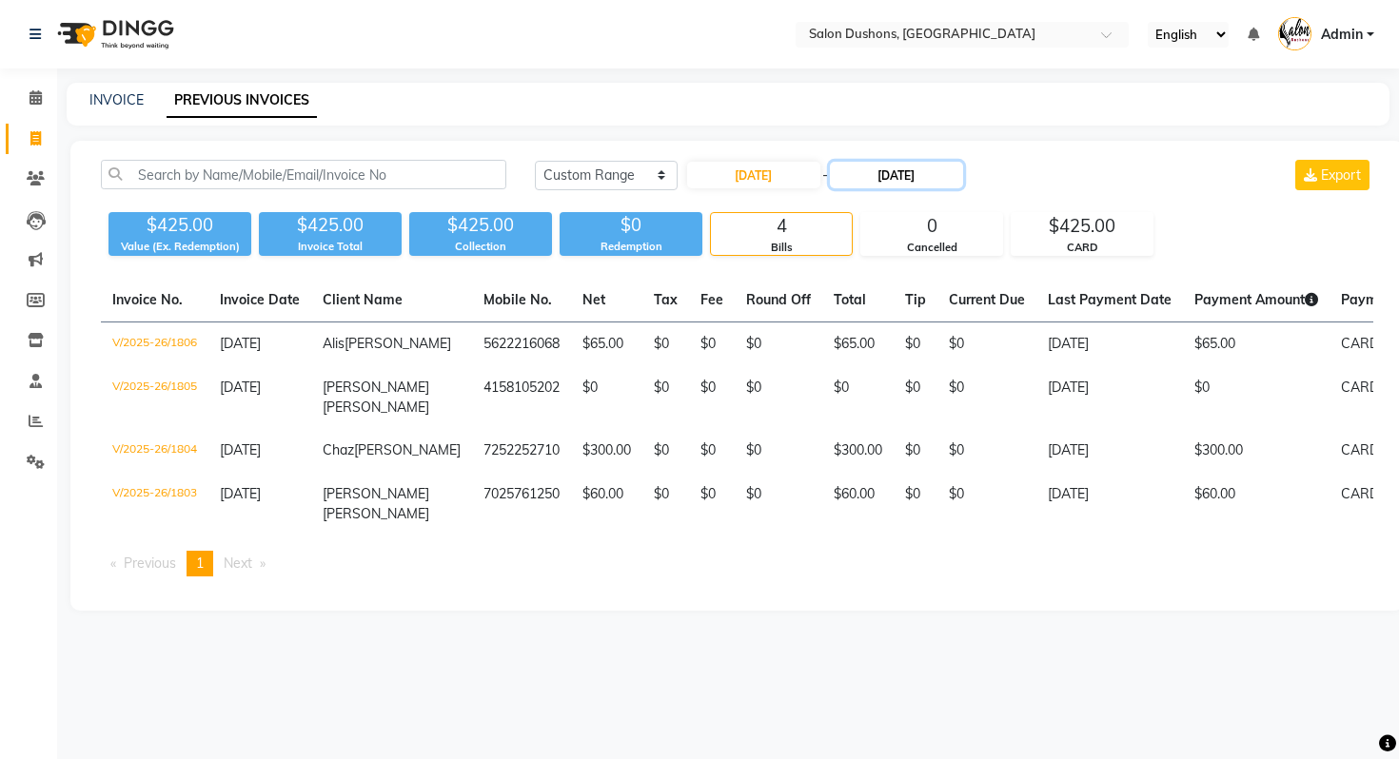
click at [867, 177] on input "09-01-2025" at bounding box center [896, 175] width 133 height 27
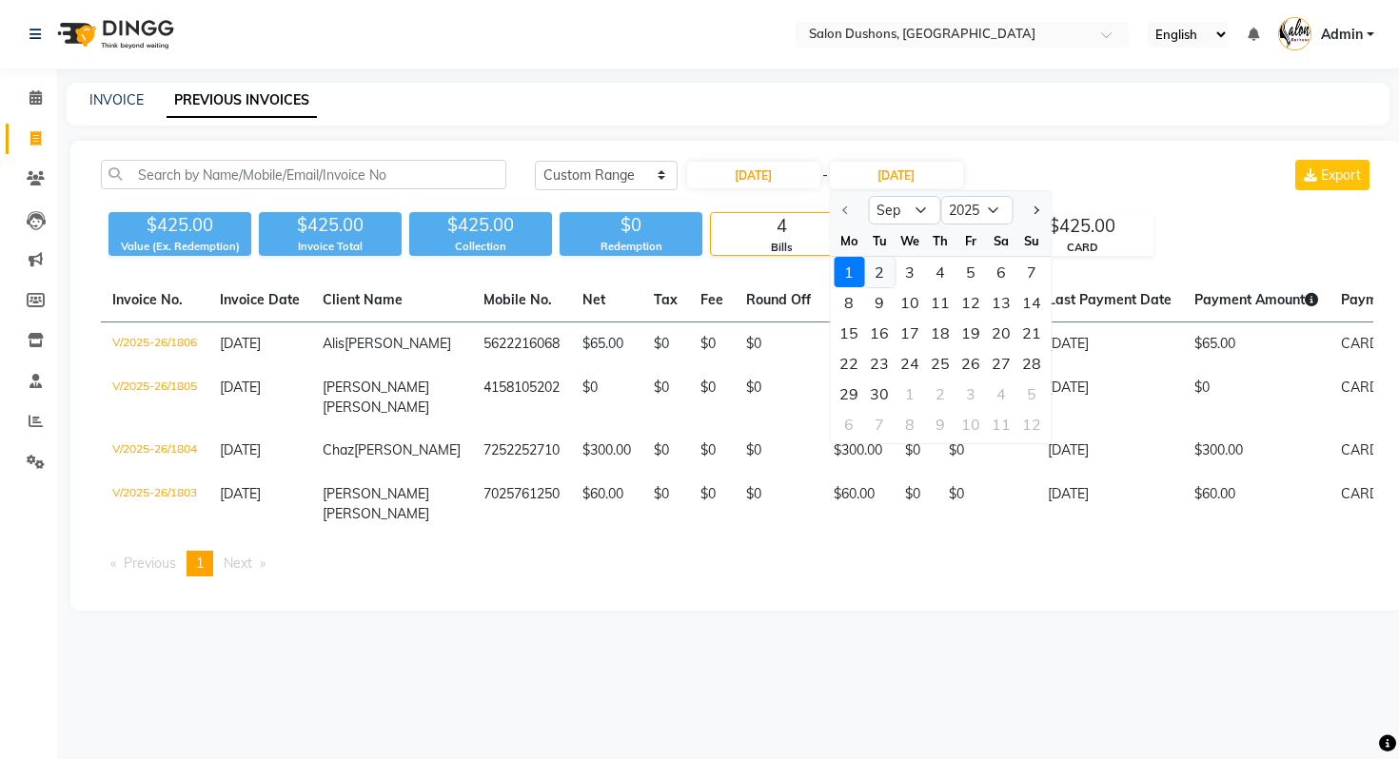
click at [878, 273] on div "2" at bounding box center [879, 272] width 30 height 30
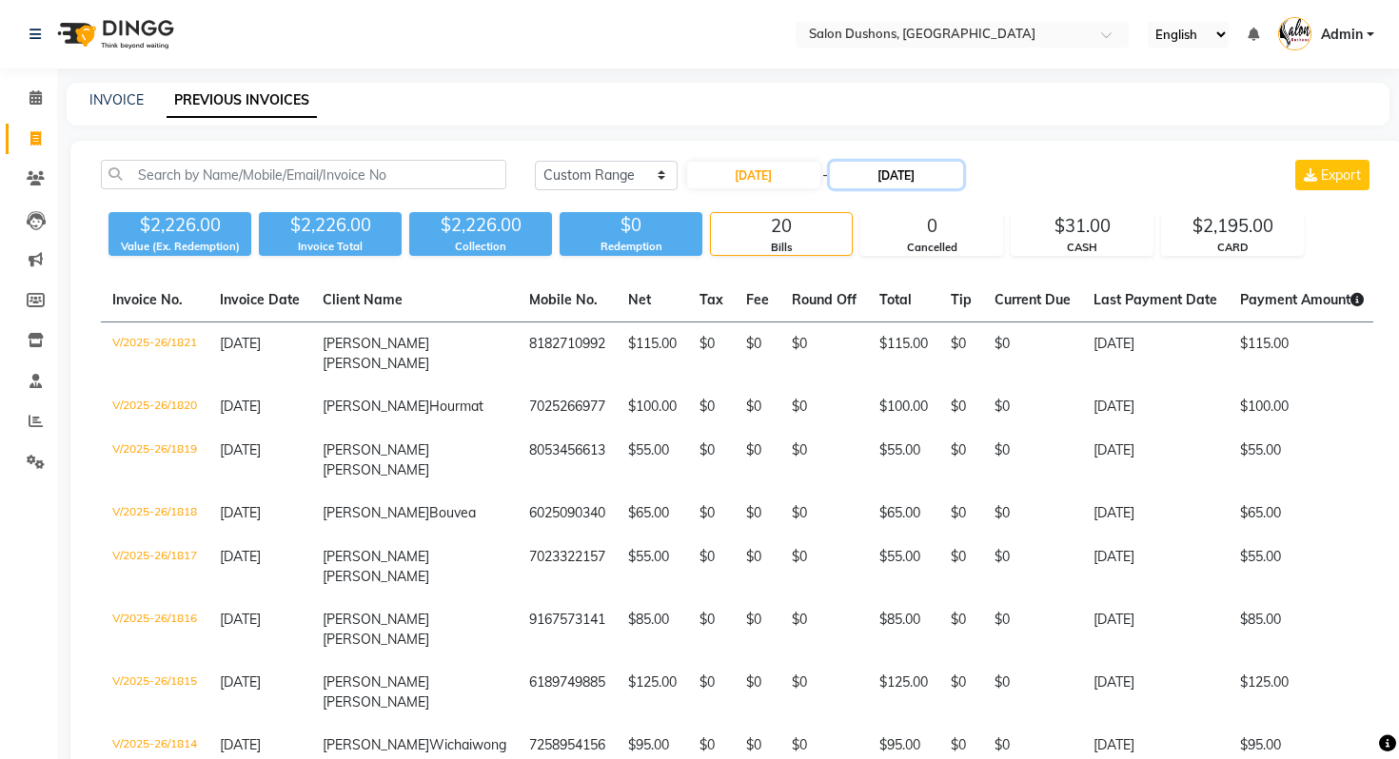
click at [881, 175] on input "09-02-2025" at bounding box center [896, 175] width 133 height 27
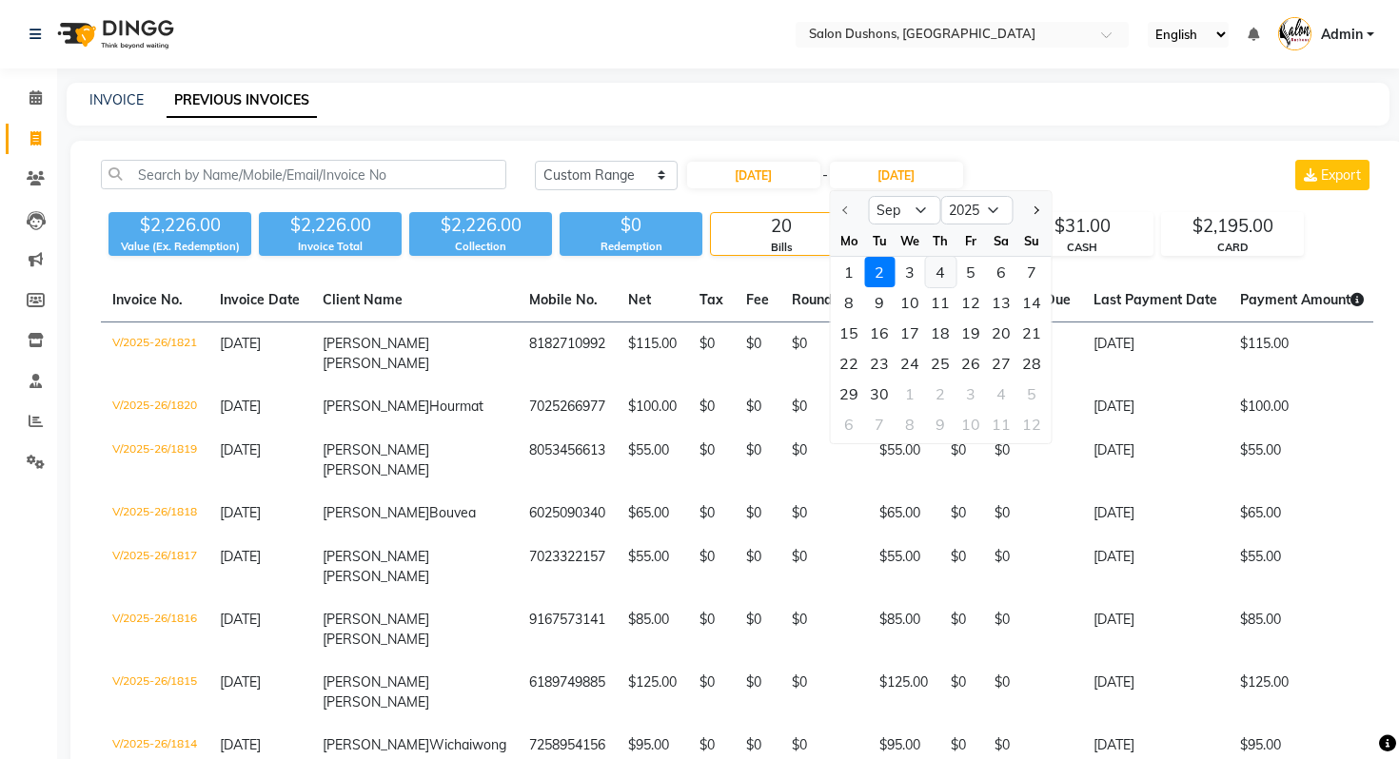
click at [936, 281] on div "4" at bounding box center [940, 272] width 30 height 30
type input "09-04-2025"
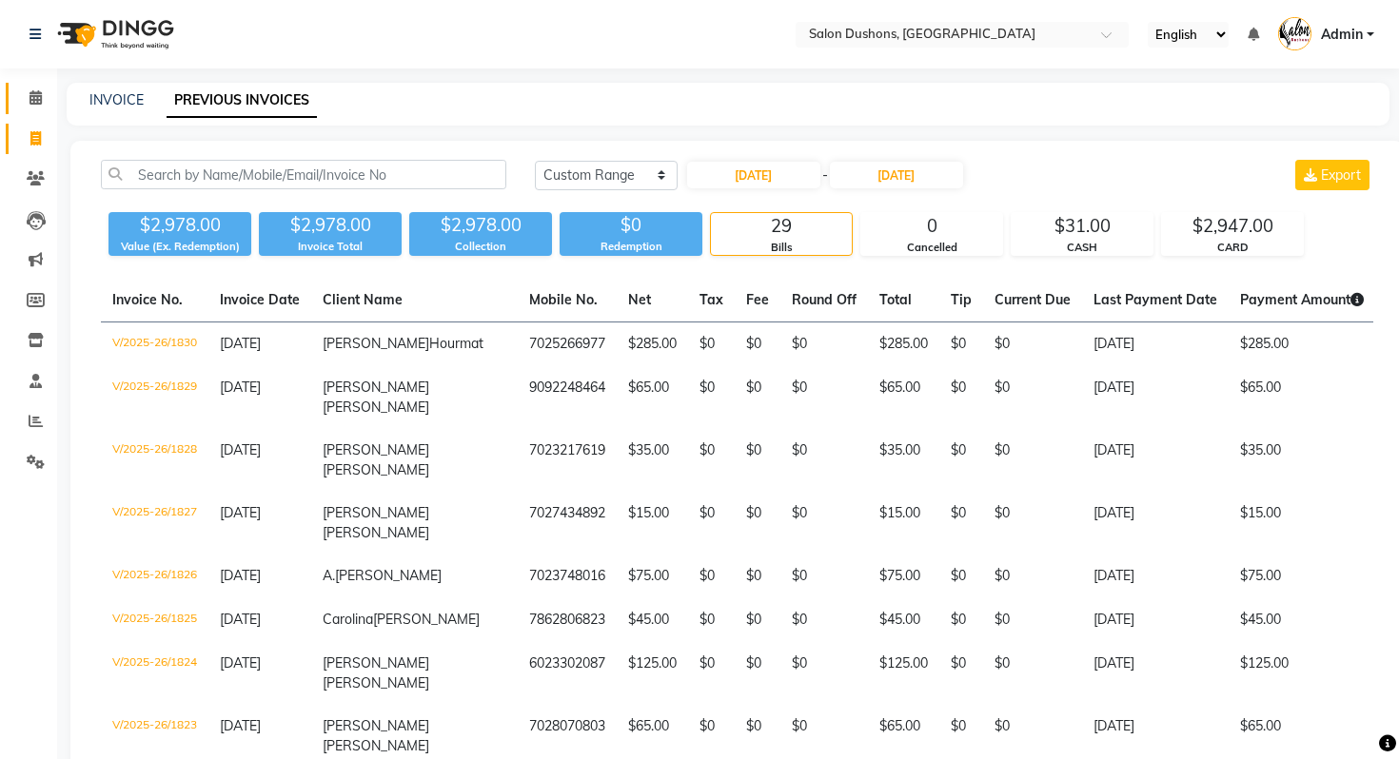
click at [31, 90] on icon at bounding box center [35, 97] width 12 height 14
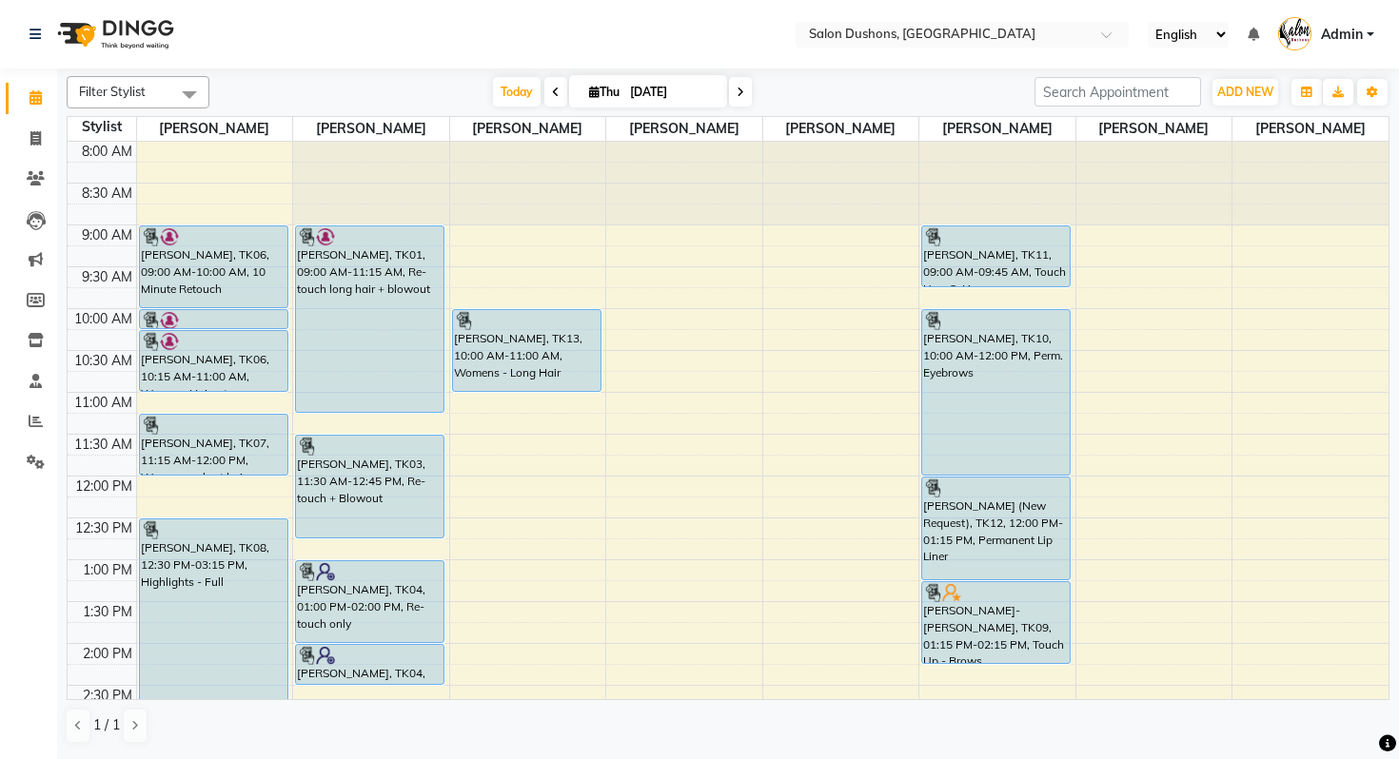
click at [1343, 42] on span "Admin" at bounding box center [1342, 35] width 42 height 20
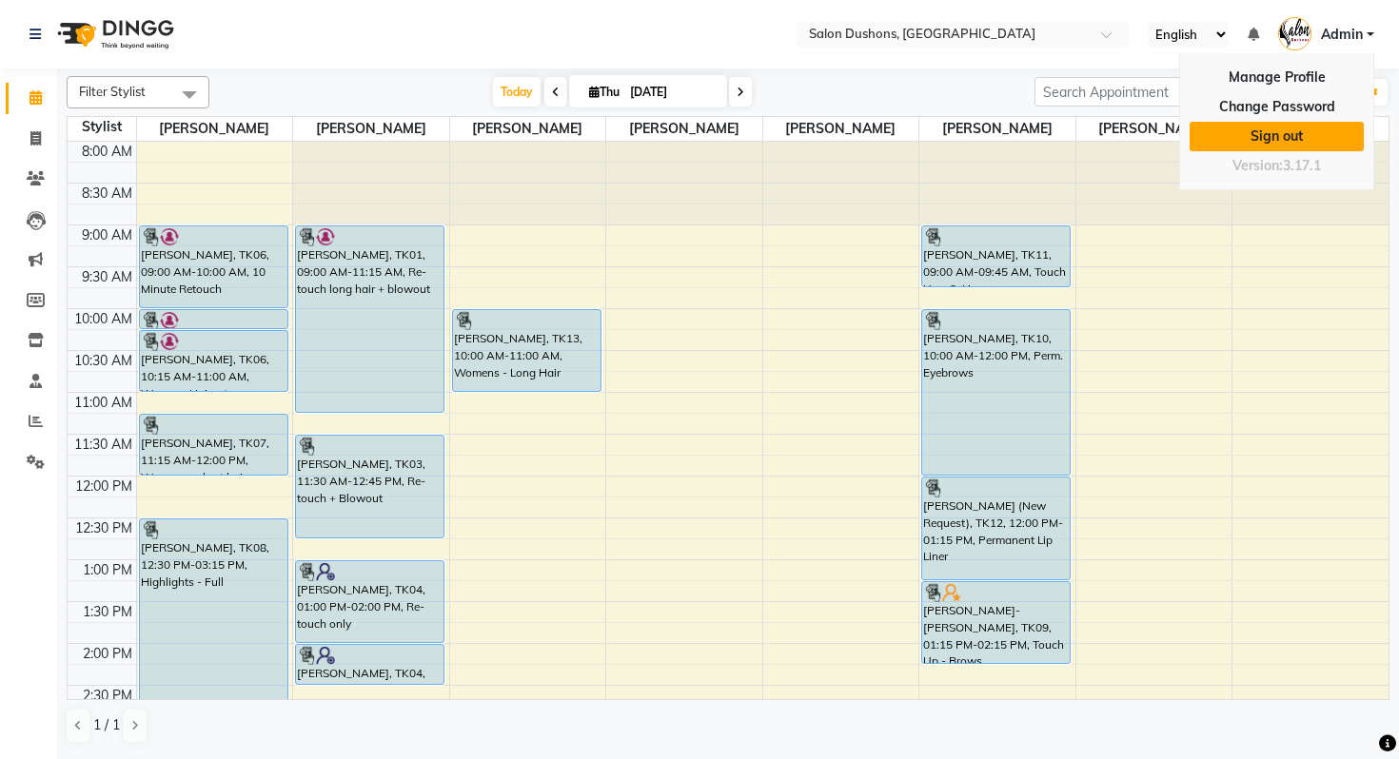
click at [1264, 137] on link "Sign out" at bounding box center [1276, 136] width 174 height 29
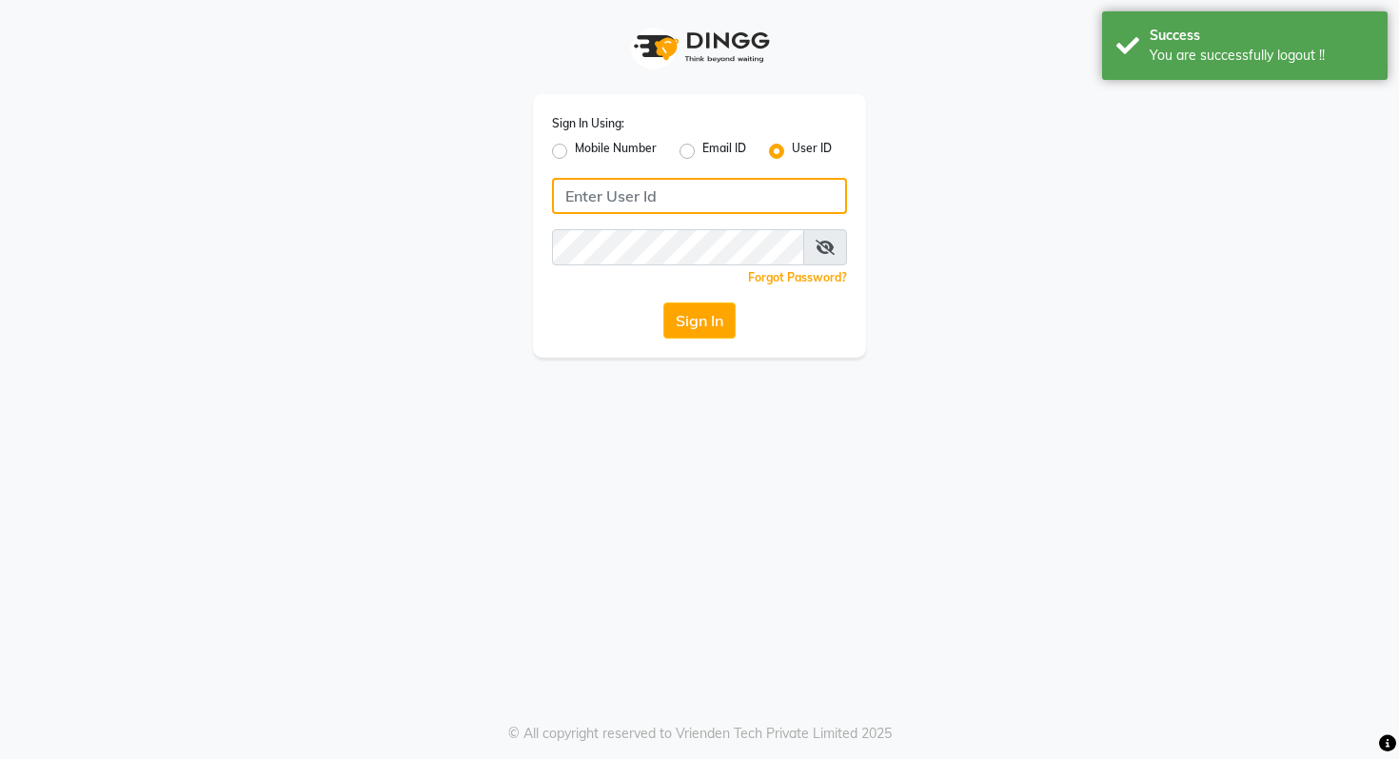
type input "9028992840"
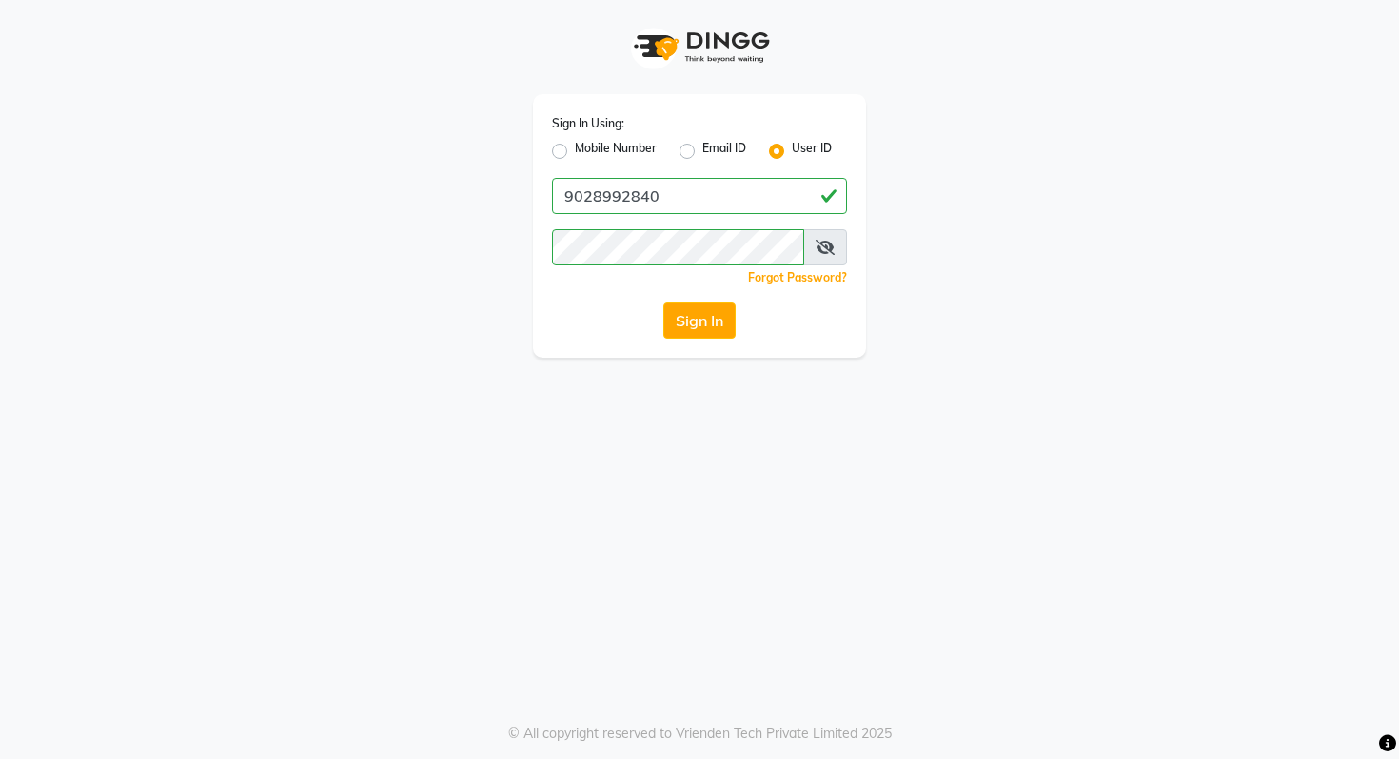
click at [614, 145] on label "Mobile Number" at bounding box center [616, 151] width 82 height 23
click at [587, 145] on input "Mobile Number" at bounding box center [581, 146] width 12 height 12
radio input "true"
radio input "false"
click at [656, 172] on div "Sign In Using: Mobile Number Email ID User ID Country Code × +91 Remember me Fo…" at bounding box center [699, 226] width 333 height 264
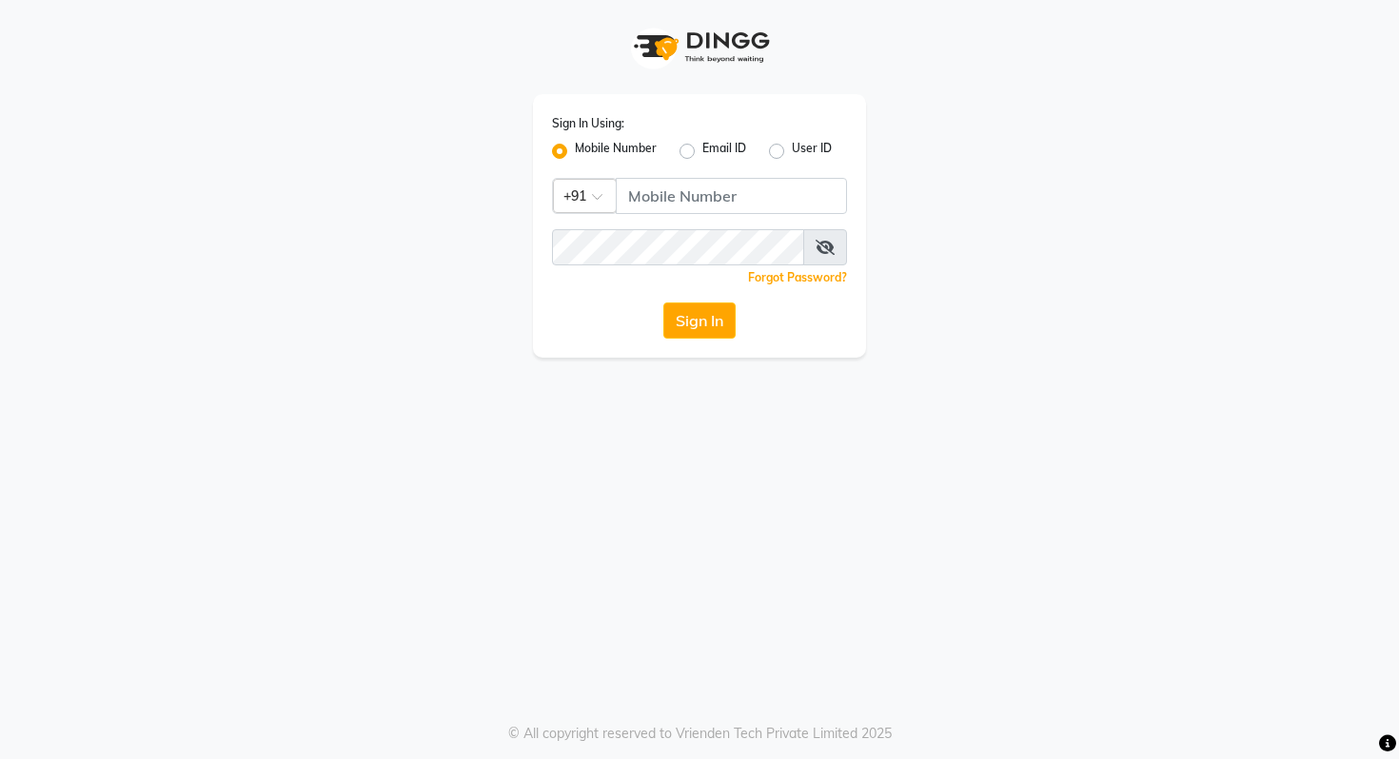
click at [656, 172] on div "Sign In Using: Mobile Number Email ID User ID Country Code × +91 Remember me Fo…" at bounding box center [699, 226] width 333 height 264
click at [663, 186] on input "Username" at bounding box center [731, 196] width 231 height 36
click at [646, 204] on input "9090909099" at bounding box center [731, 196] width 231 height 36
type input "9090909099"
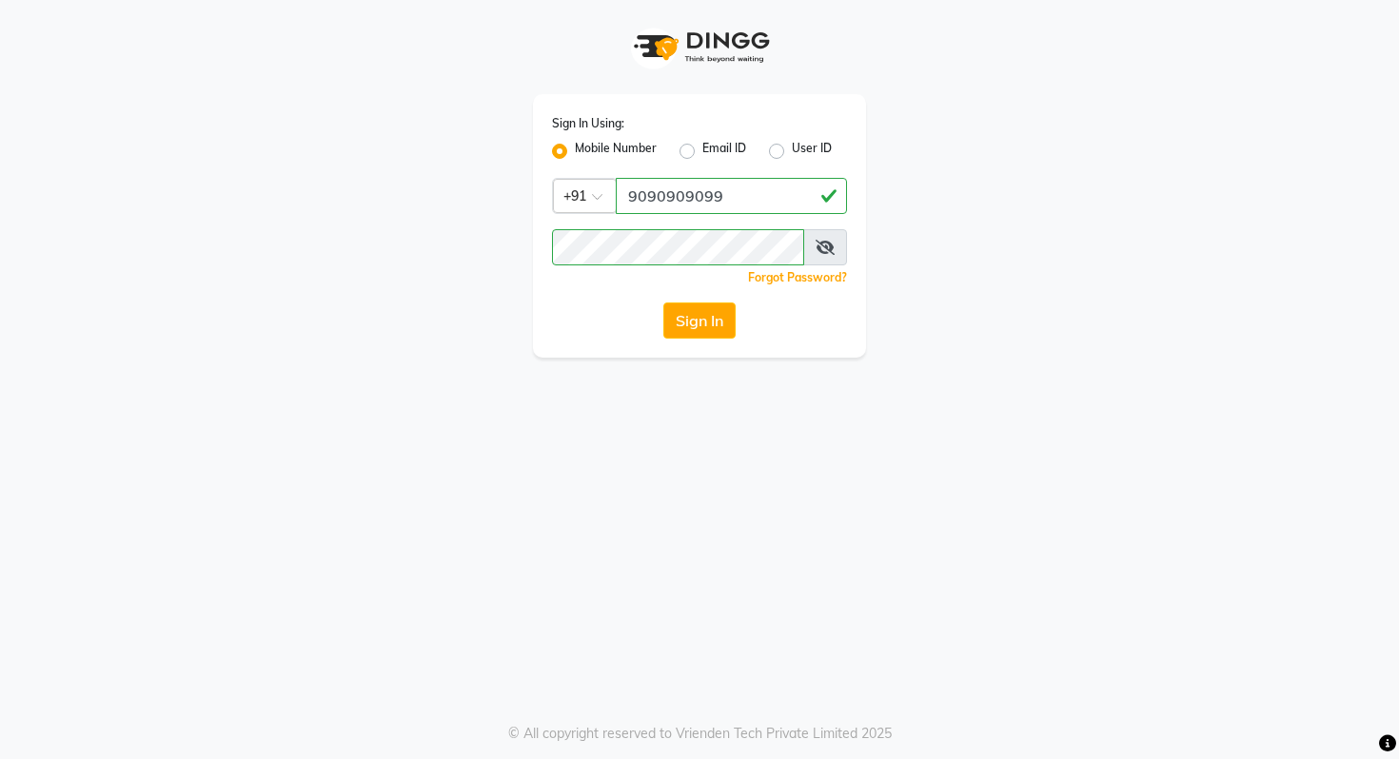
click at [580, 318] on div "Sign In" at bounding box center [699, 321] width 295 height 36
click at [724, 340] on div "Sign In Using: Mobile Number Email ID User ID Country Code × +91 9090909099 Rem…" at bounding box center [699, 226] width 333 height 264
click at [716, 325] on button "Sign In" at bounding box center [699, 321] width 72 height 36
